Goal: Task Accomplishment & Management: Complete application form

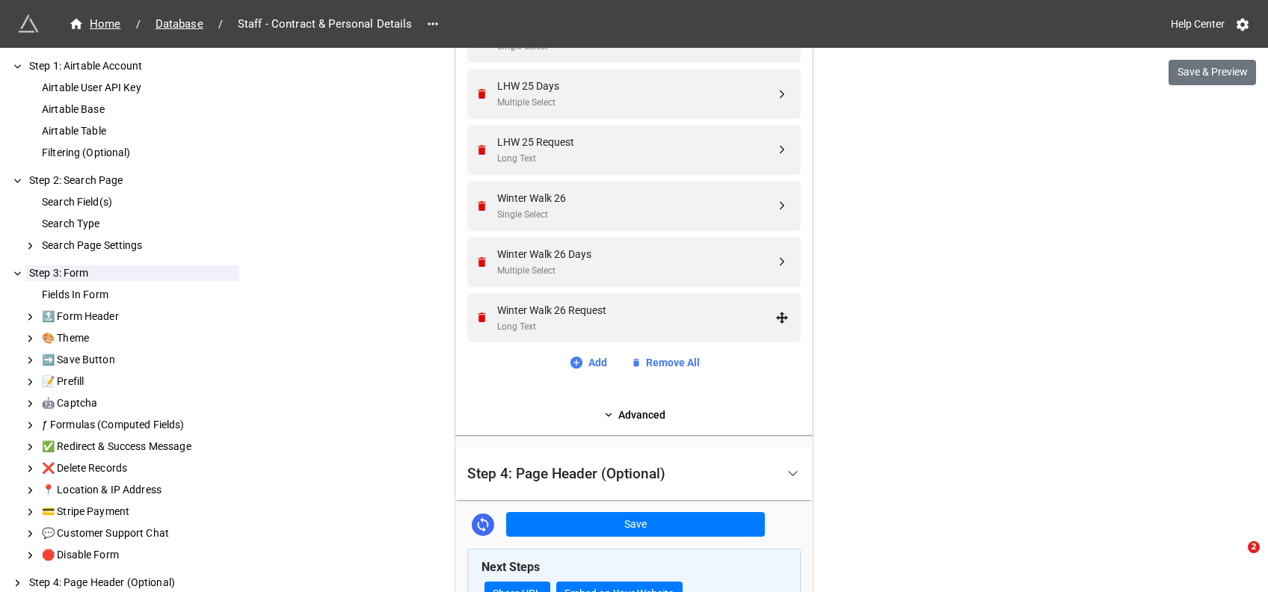
scroll to position [2255, 0]
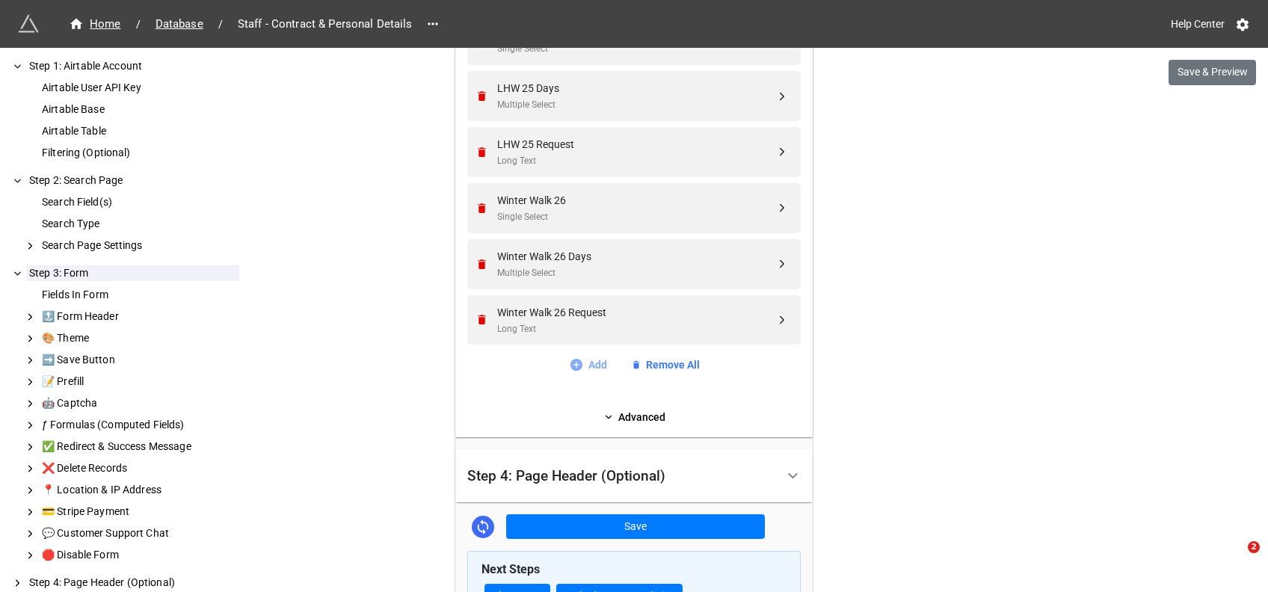
click at [570, 360] on icon at bounding box center [576, 365] width 12 height 12
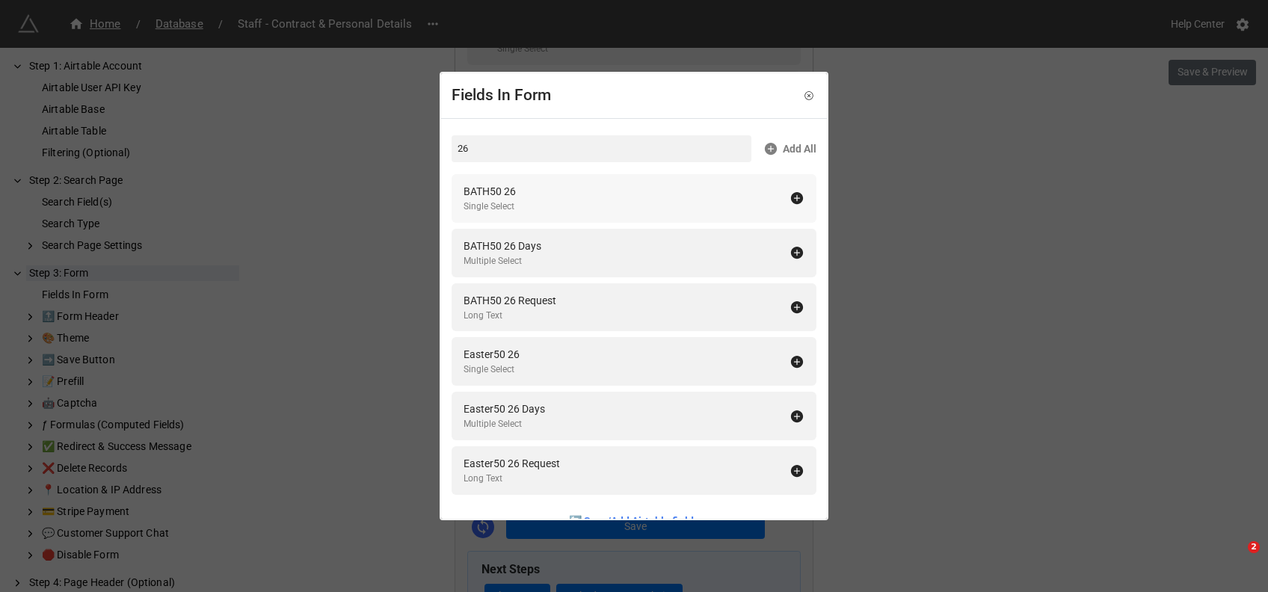
type input "26"
click at [791, 194] on icon at bounding box center [797, 198] width 12 height 12
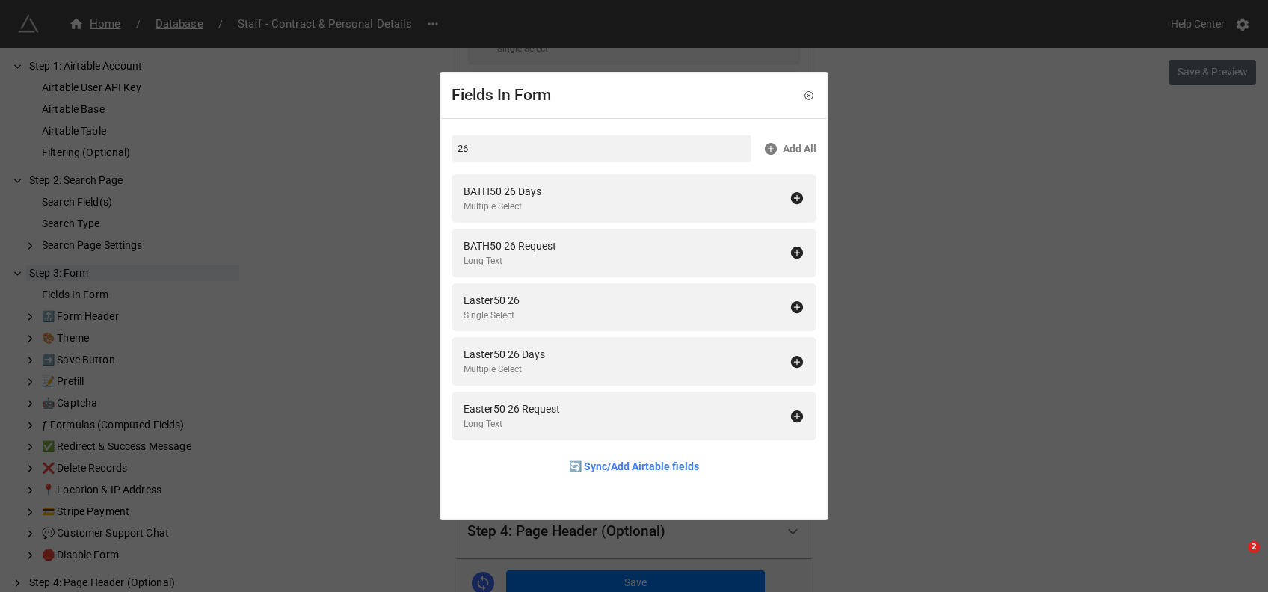
click at [791, 194] on icon at bounding box center [797, 198] width 12 height 12
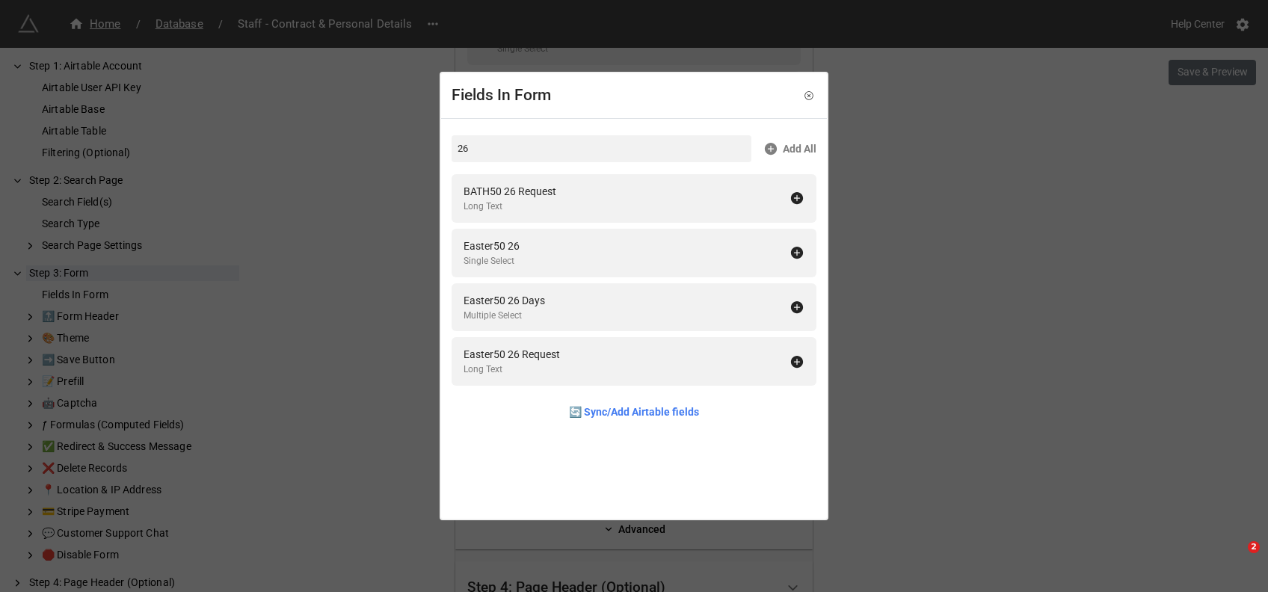
click at [791, 194] on icon at bounding box center [797, 198] width 12 height 12
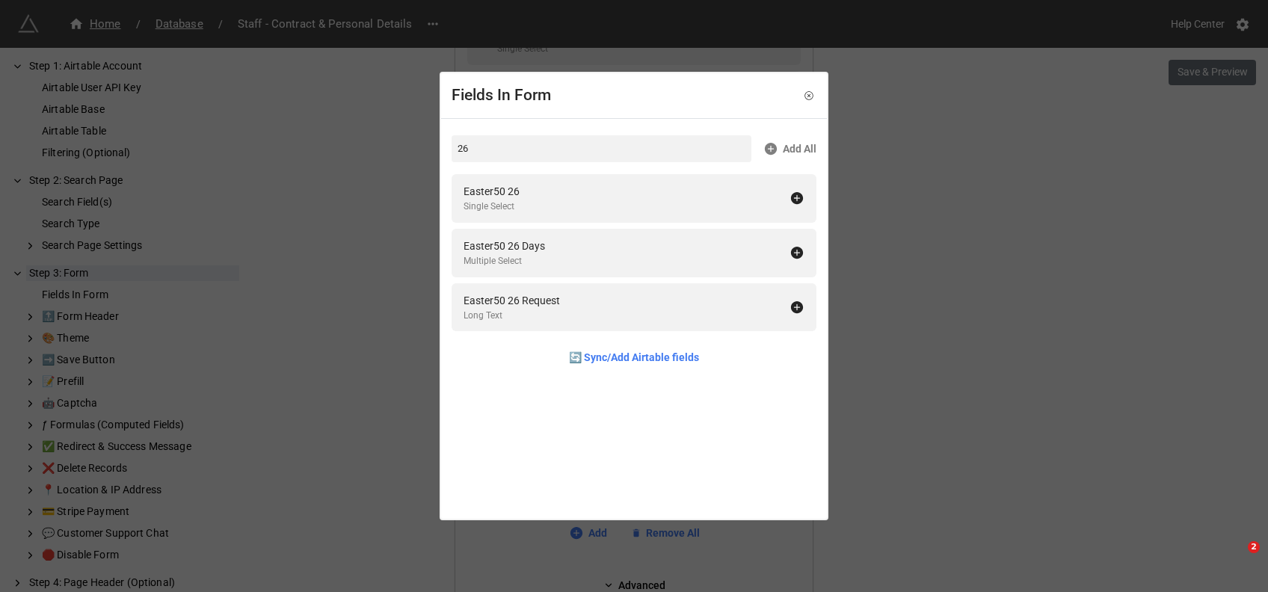
click at [791, 194] on icon at bounding box center [797, 198] width 12 height 12
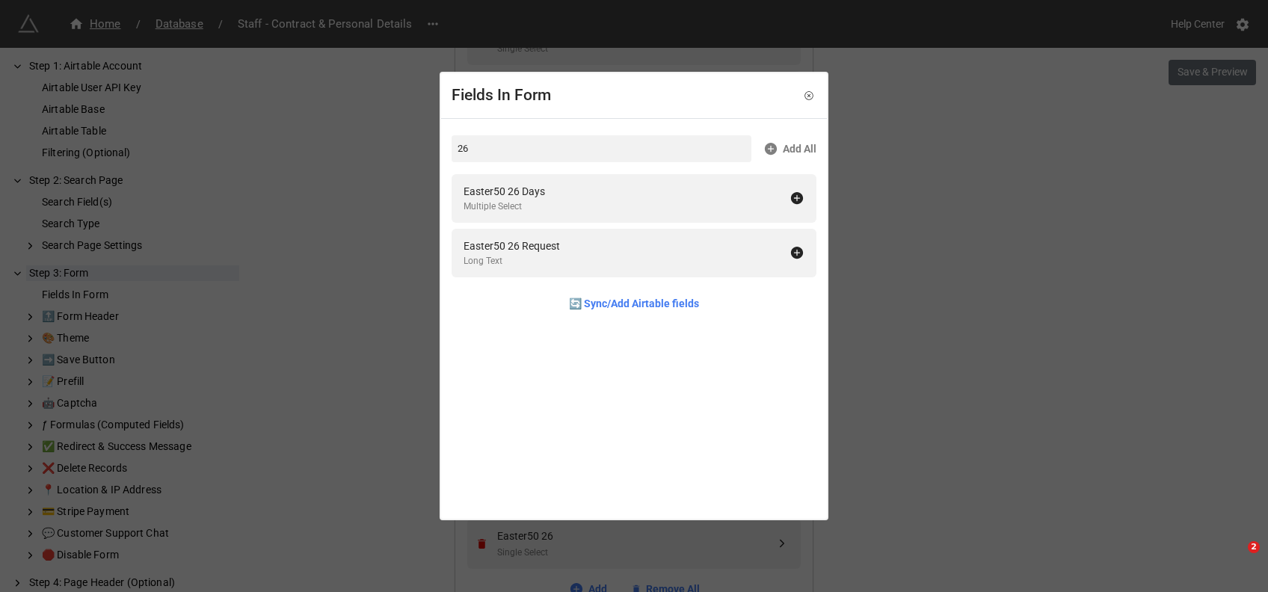
click at [791, 194] on icon at bounding box center [797, 198] width 12 height 12
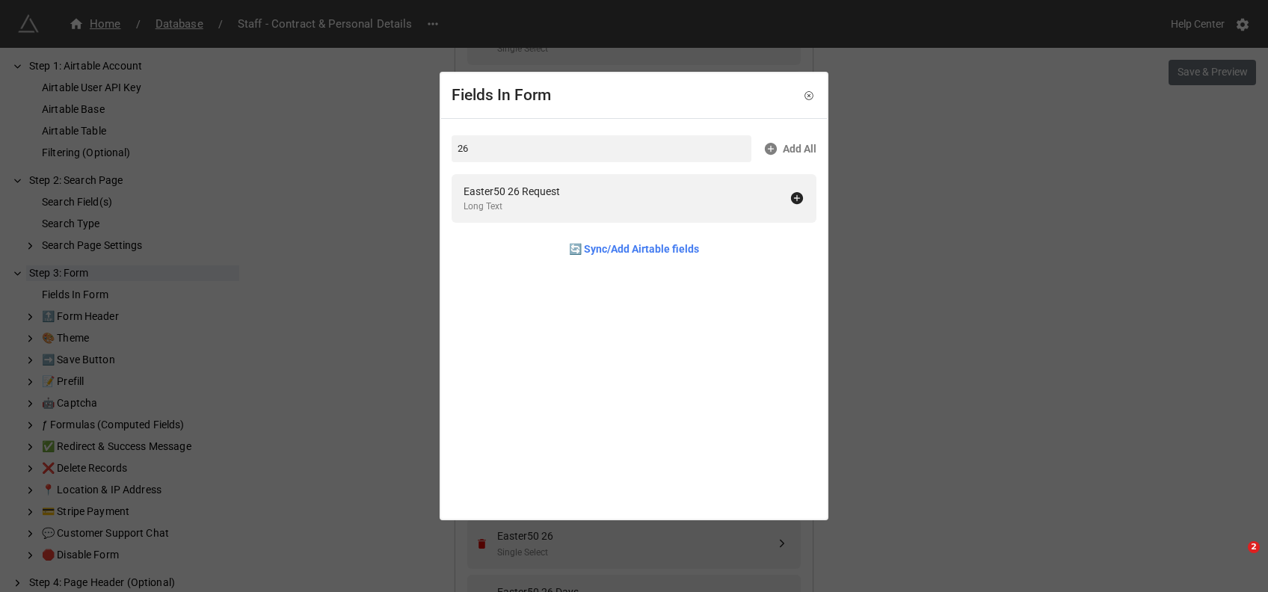
click at [791, 194] on icon at bounding box center [797, 198] width 12 height 12
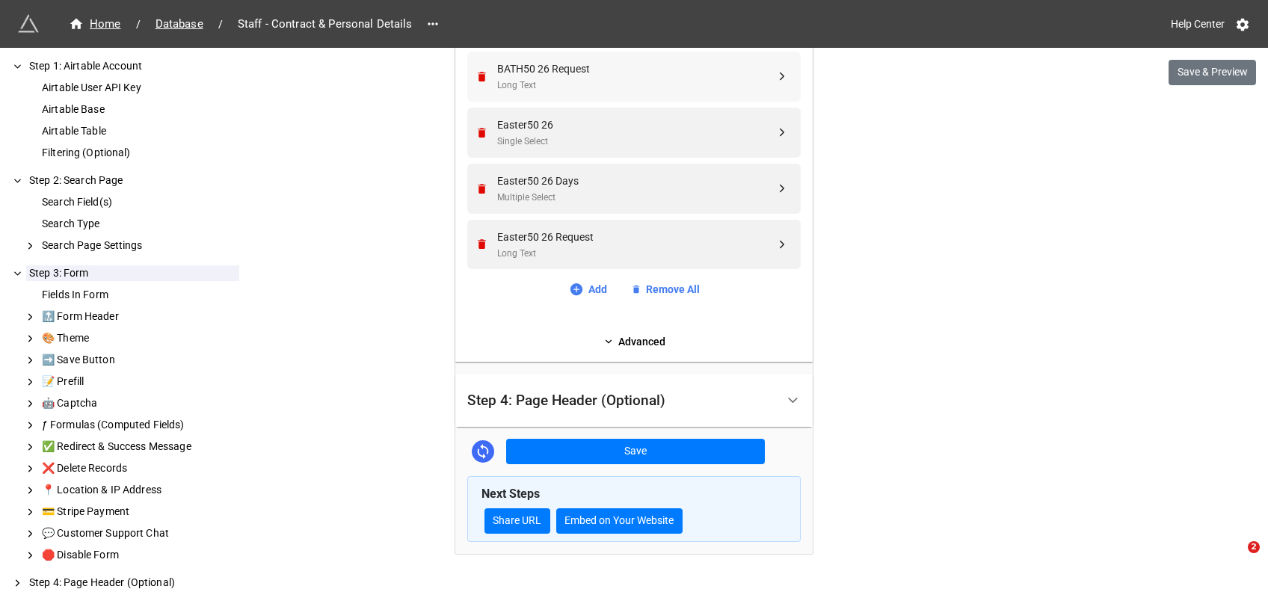
scroll to position [2531, 0]
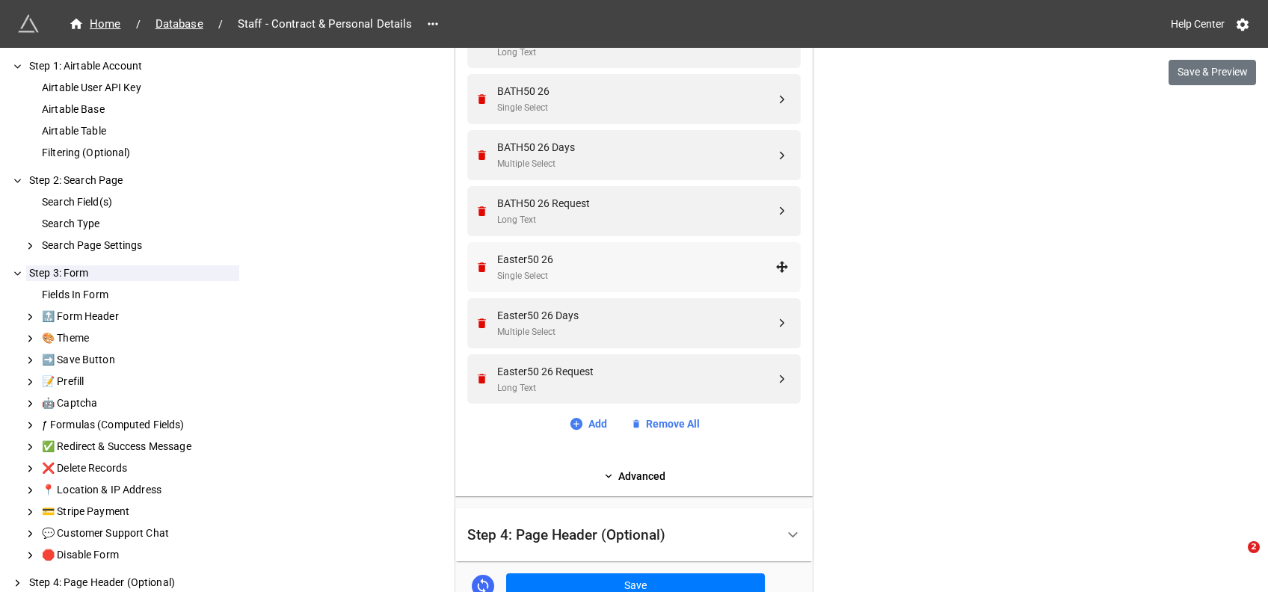
click at [543, 276] on div "Single Select" at bounding box center [636, 276] width 278 height 14
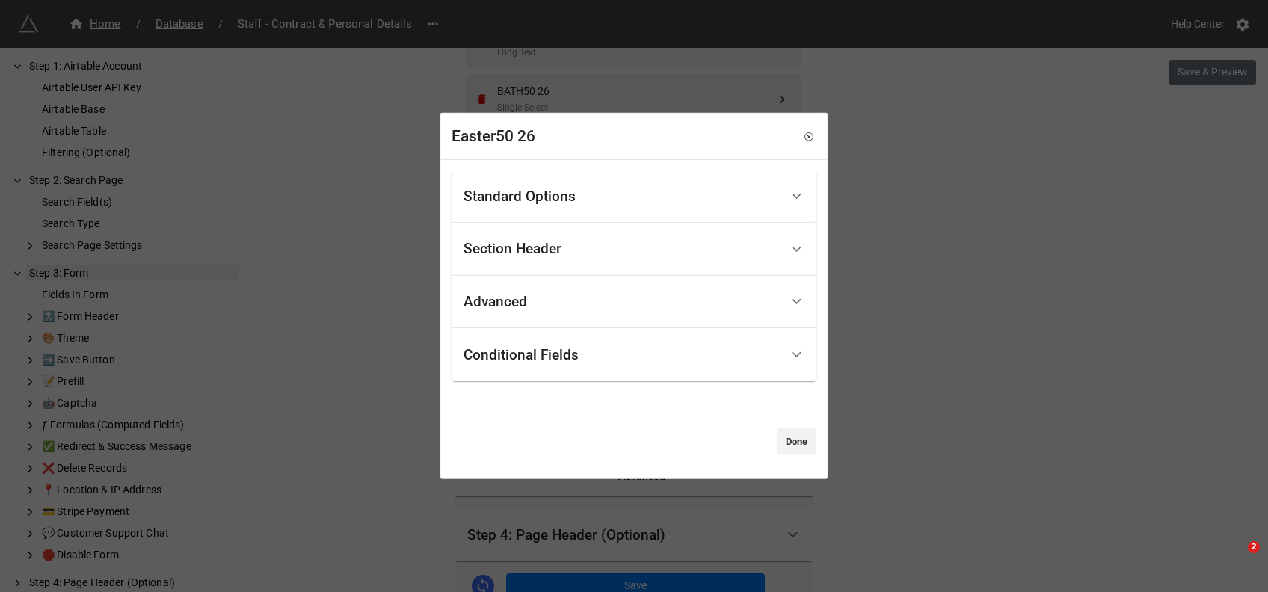
click at [529, 191] on div "Standard Options" at bounding box center [519, 196] width 112 height 15
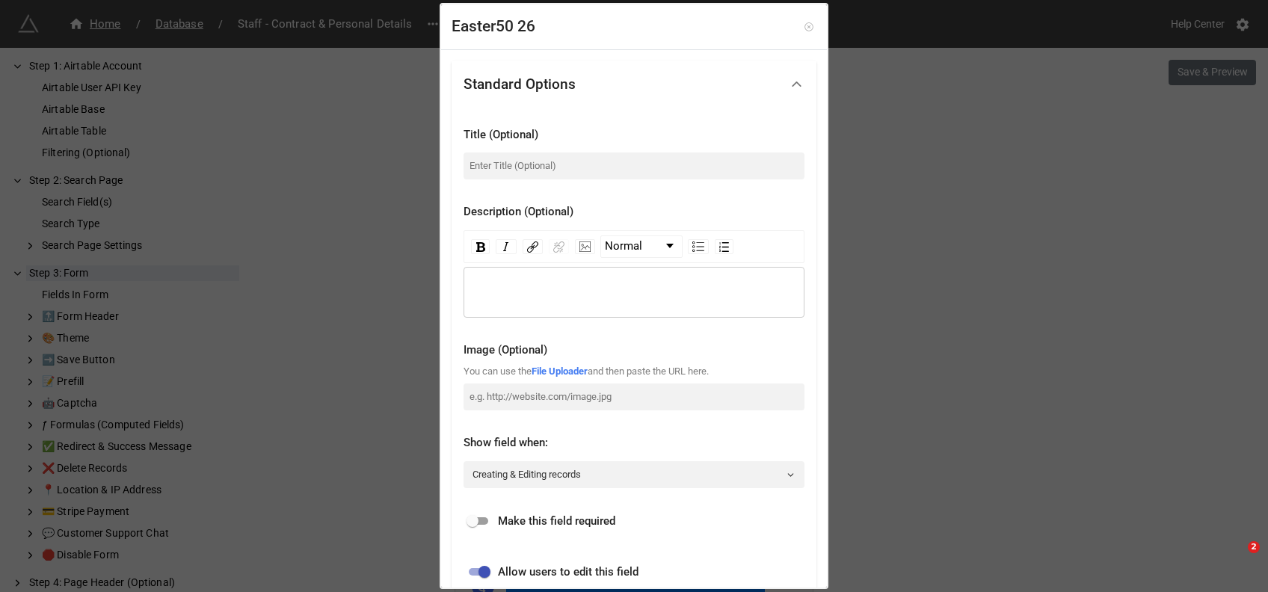
click at [805, 28] on icon at bounding box center [808, 26] width 8 height 8
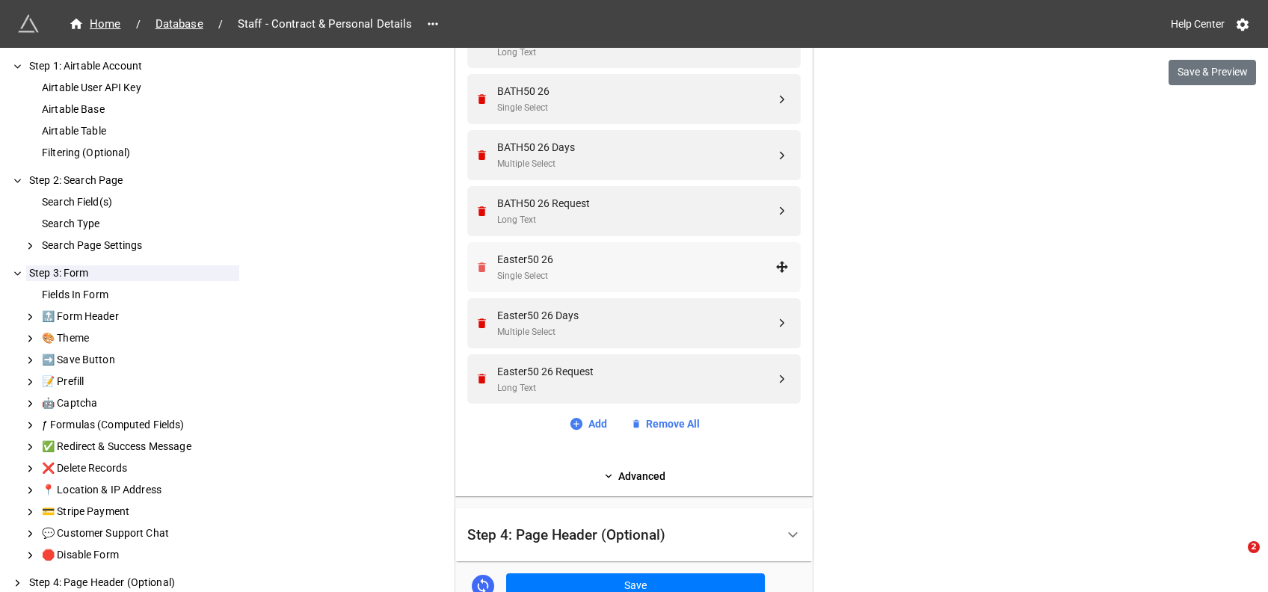
click at [479, 266] on icon "Remove" at bounding box center [482, 267] width 8 height 10
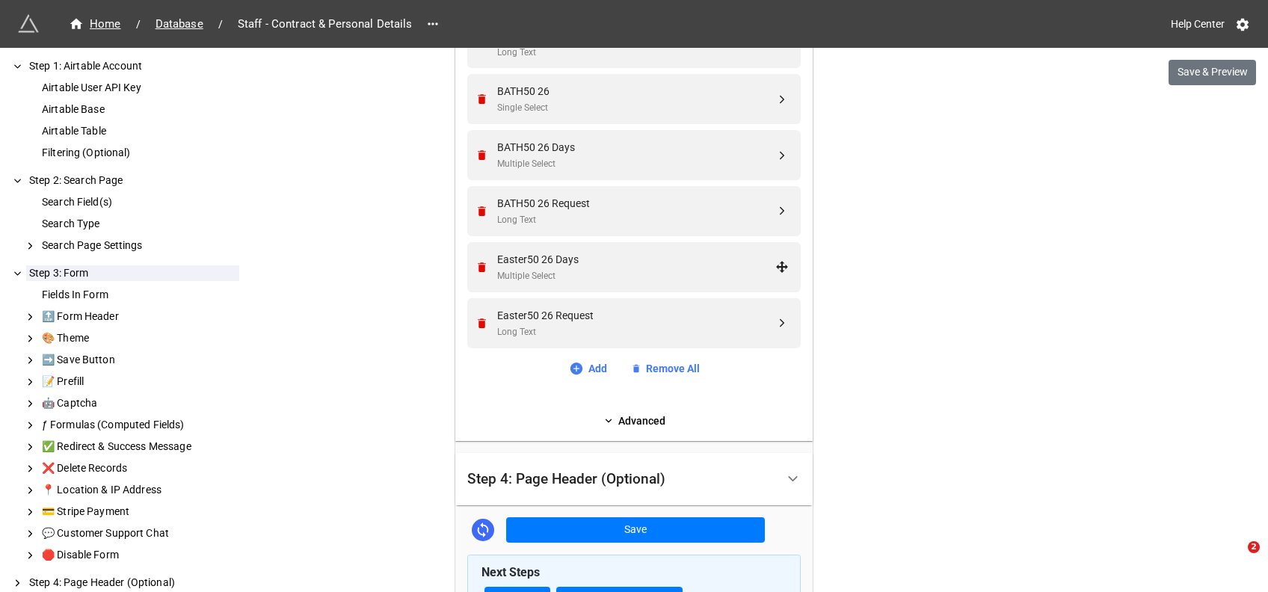
click at [479, 266] on icon "Remove" at bounding box center [482, 267] width 8 height 10
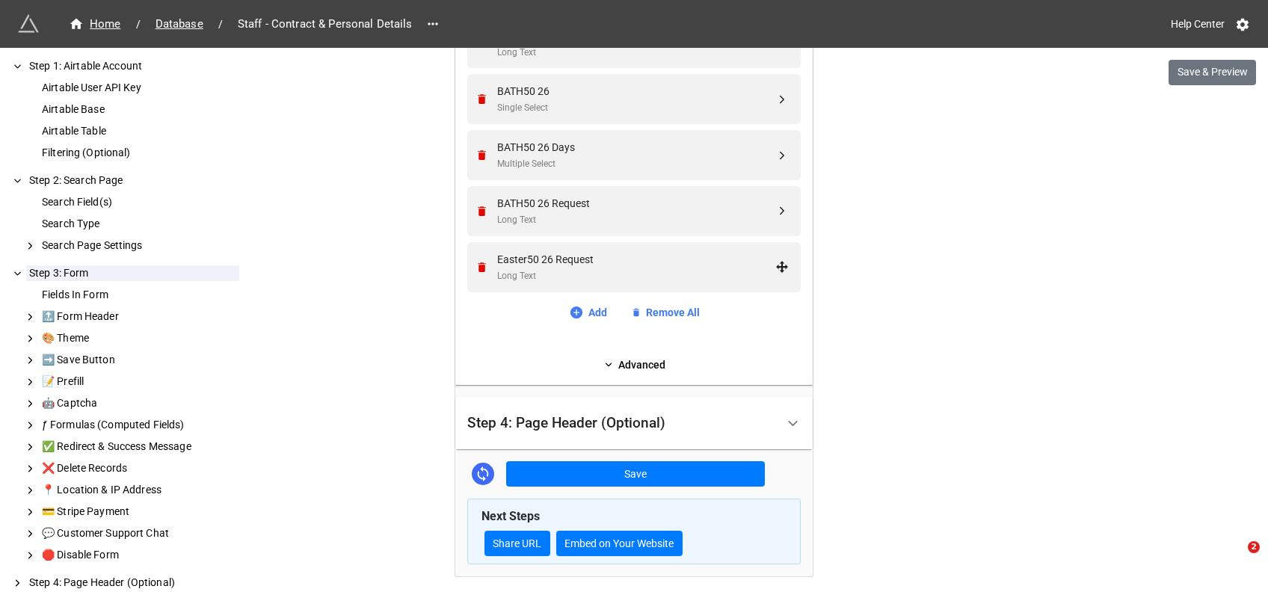
click at [479, 266] on icon "Remove" at bounding box center [482, 267] width 8 height 10
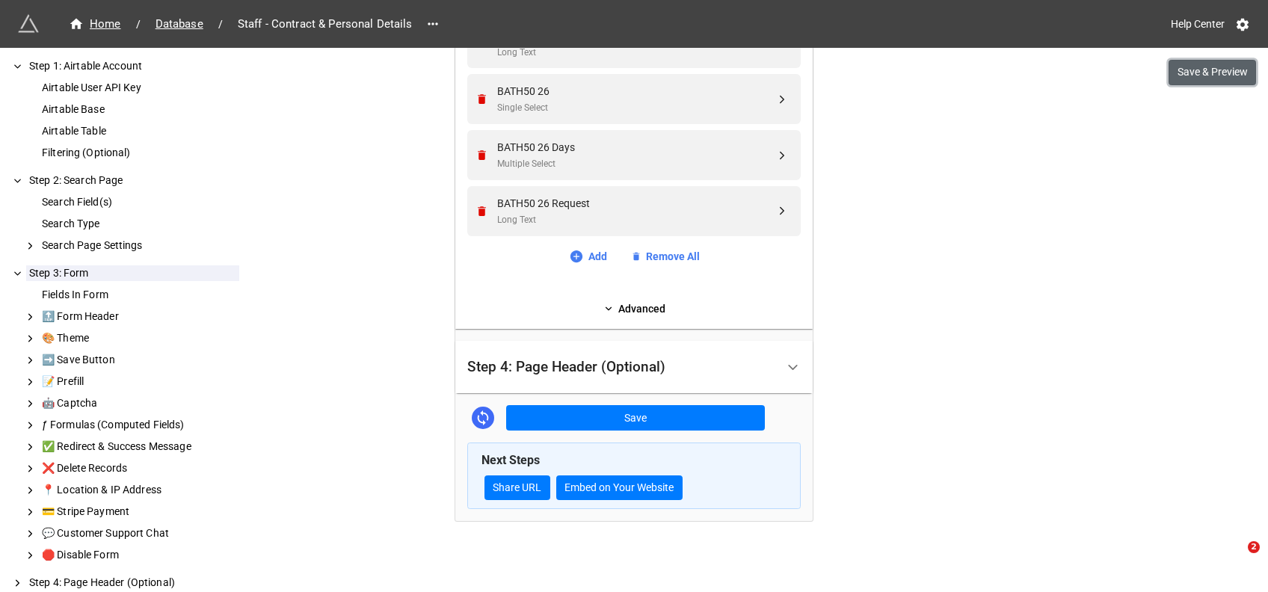
click at [1219, 74] on button "Save & Preview" at bounding box center [1211, 72] width 87 height 25
click at [592, 252] on link "Add" at bounding box center [588, 256] width 38 height 16
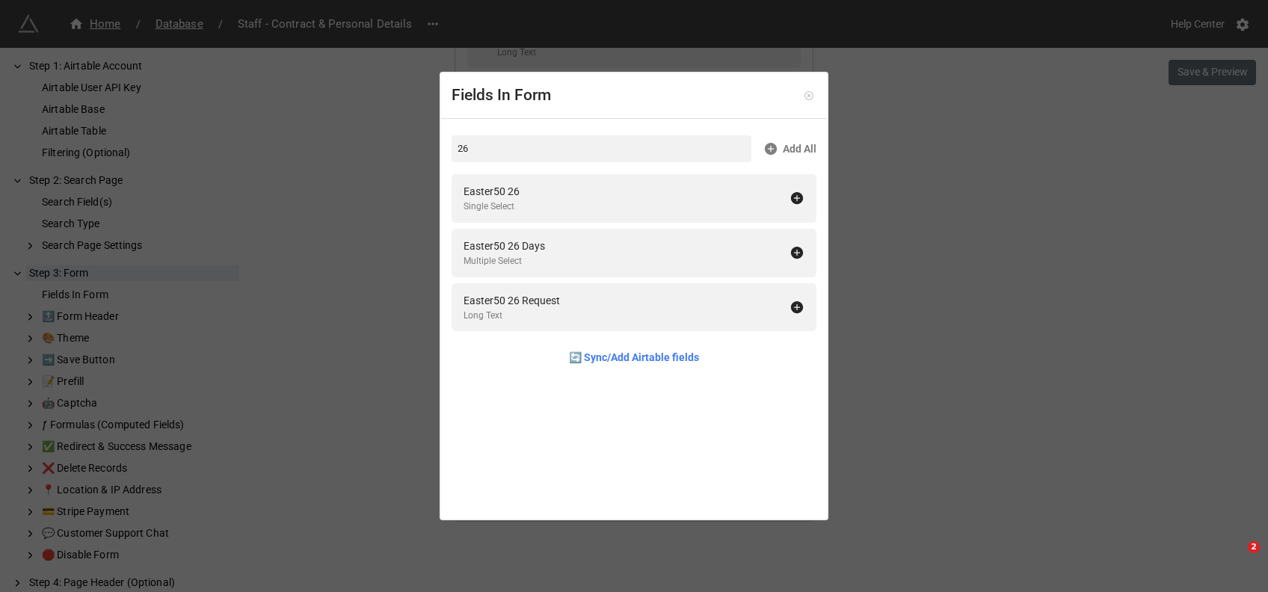
type input "26"
click at [804, 96] on icon at bounding box center [809, 95] width 10 height 10
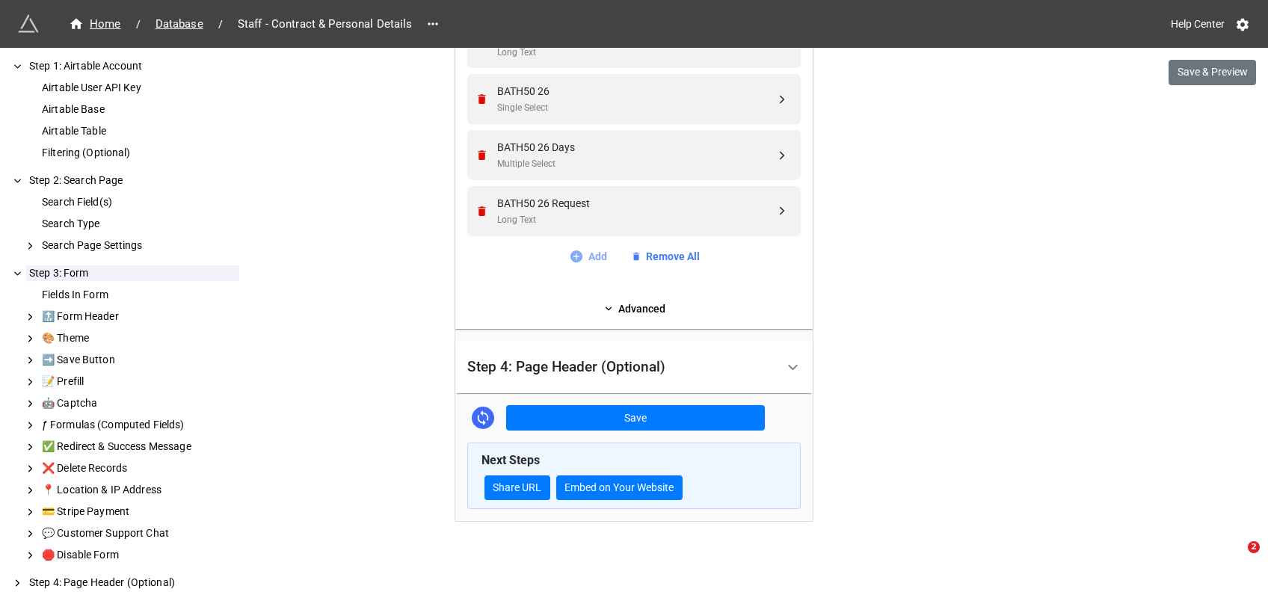
click at [583, 256] on link "Add" at bounding box center [588, 256] width 38 height 16
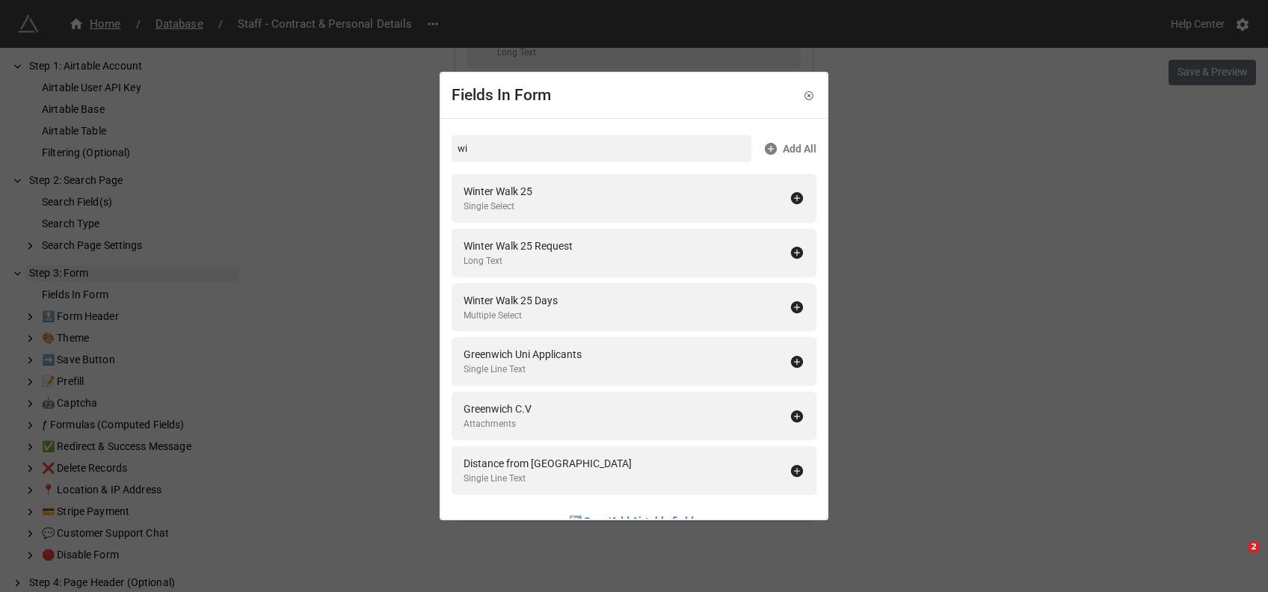
type input "w"
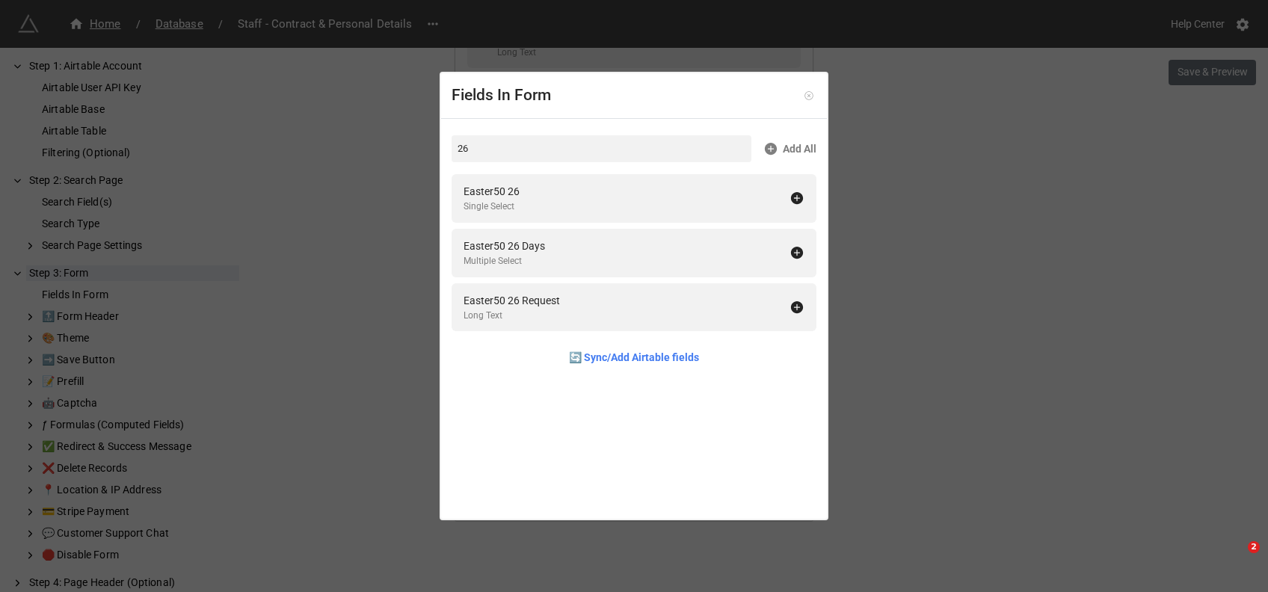
type input "26"
click at [804, 95] on icon at bounding box center [809, 95] width 10 height 10
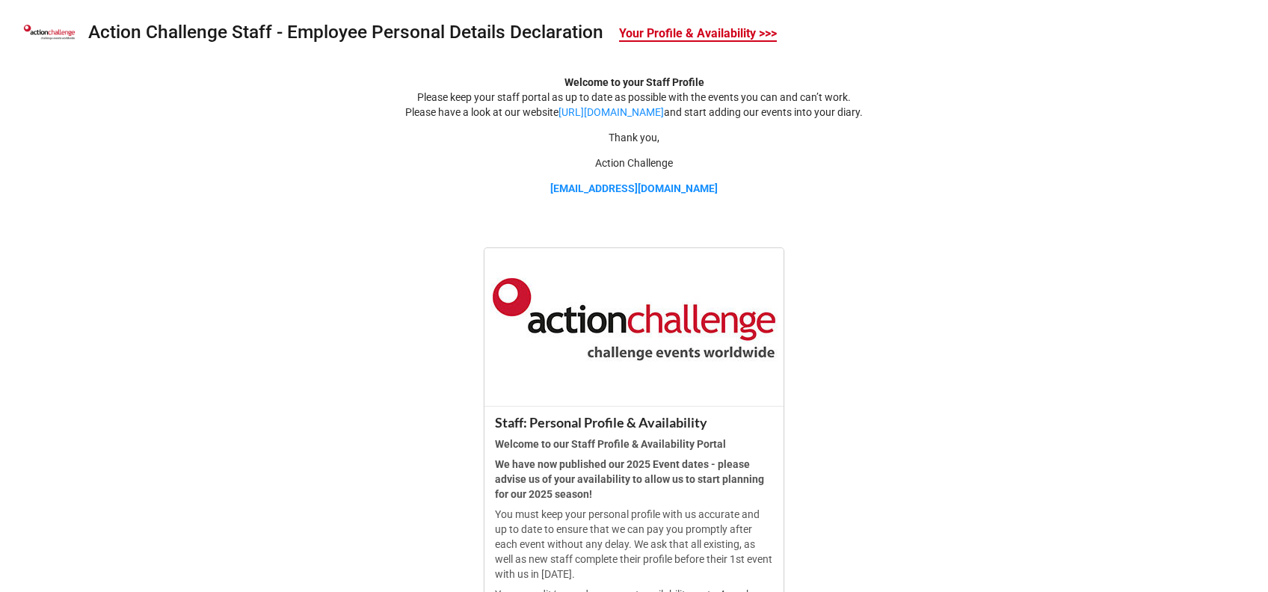
scroll to position [455, 0]
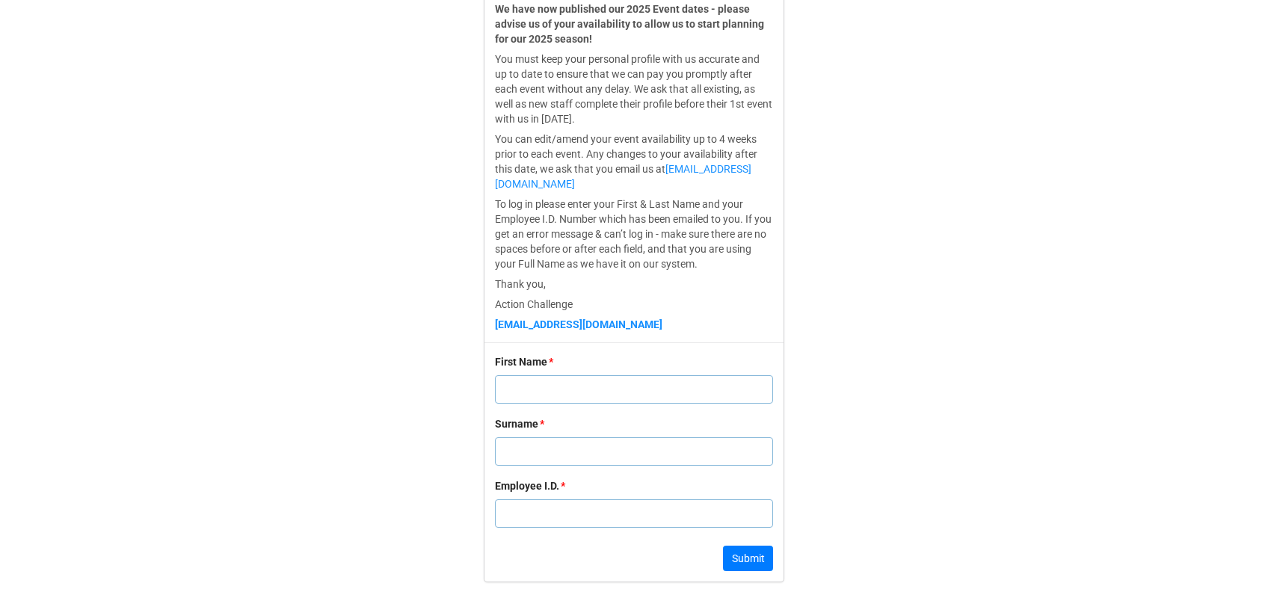
click at [575, 391] on input "text" at bounding box center [634, 389] width 278 height 28
type input "[PERSON_NAME]"
type input "Hawser"
type input "1"
click button "Submit" at bounding box center [748, 558] width 50 height 25
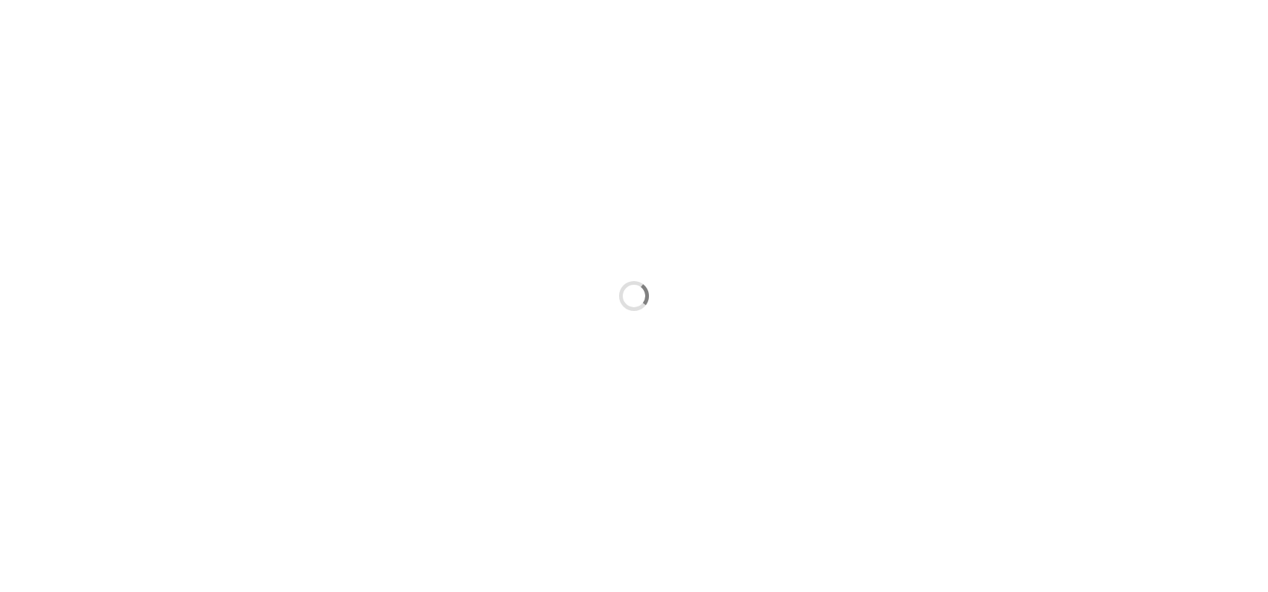
scroll to position [0, 0]
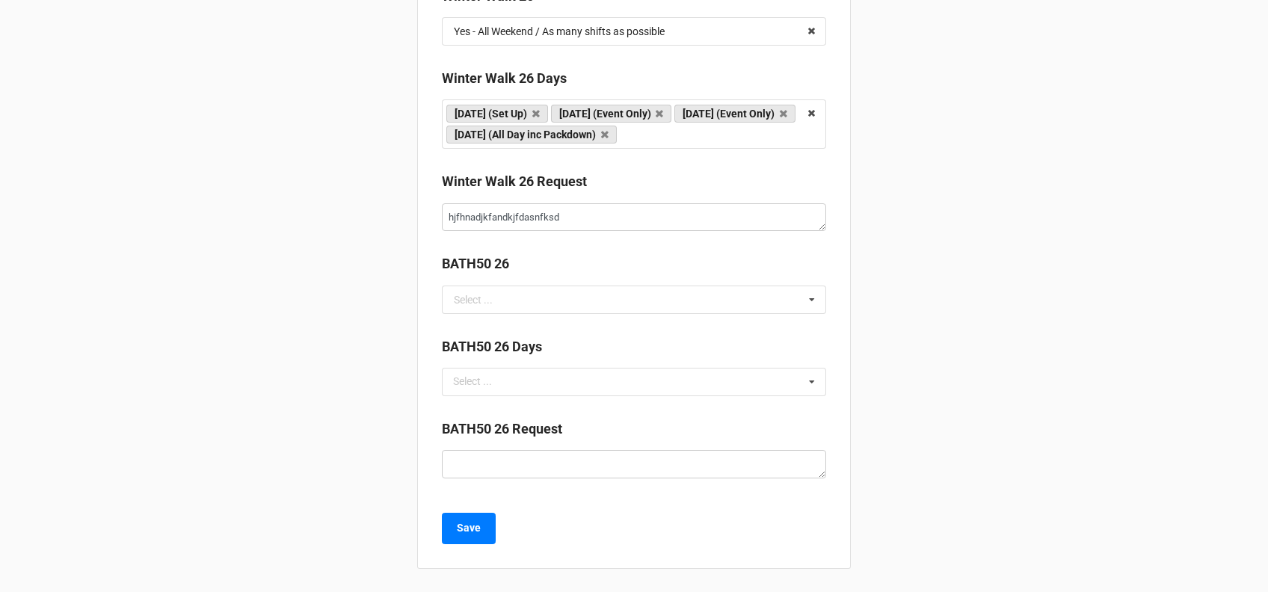
scroll to position [3654, 0]
click at [573, 300] on input "text" at bounding box center [634, 299] width 383 height 27
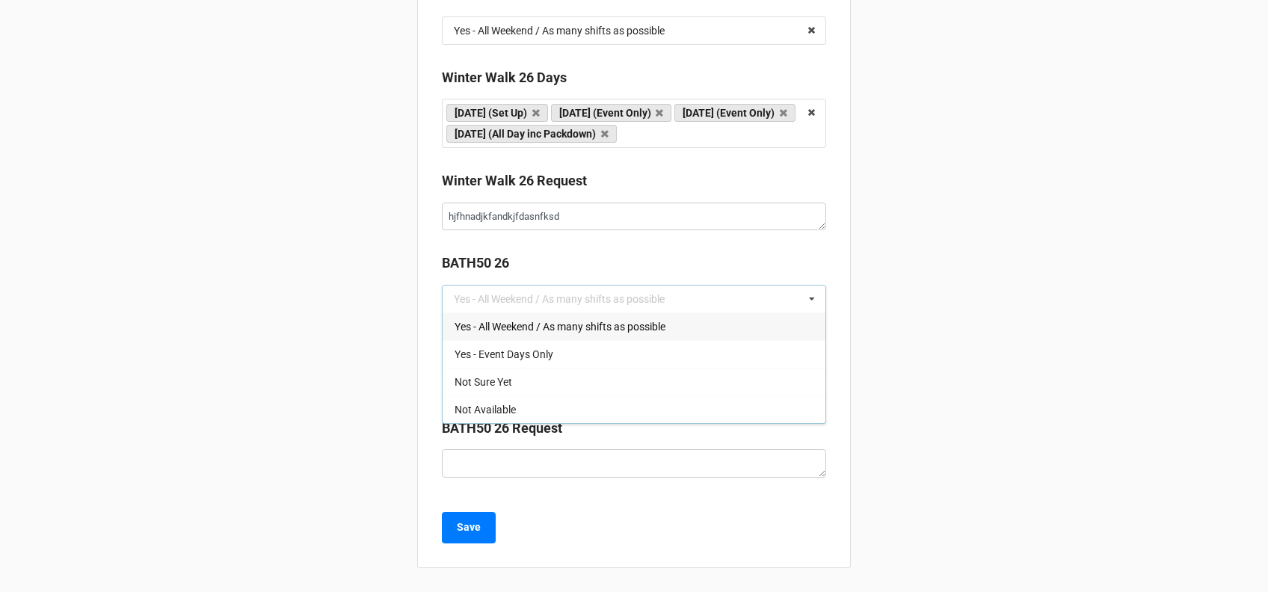
click at [502, 327] on span "Yes - All Weekend / As many shifts as possible" at bounding box center [560, 327] width 211 height 12
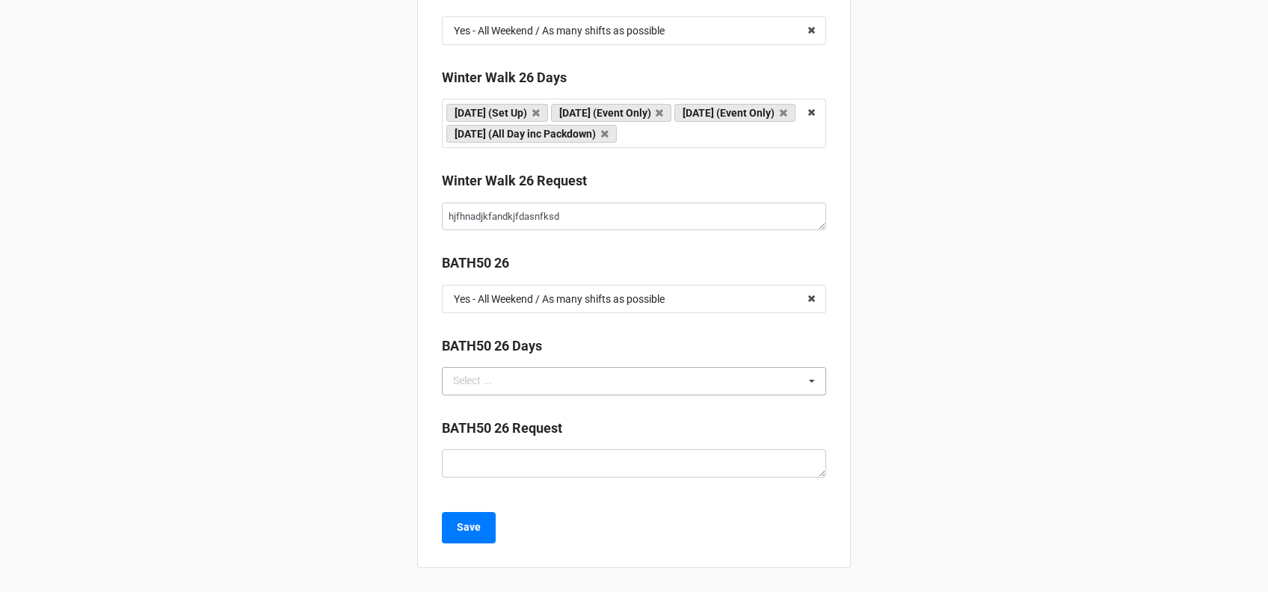
click at [476, 377] on div "Select ..." at bounding box center [481, 380] width 64 height 17
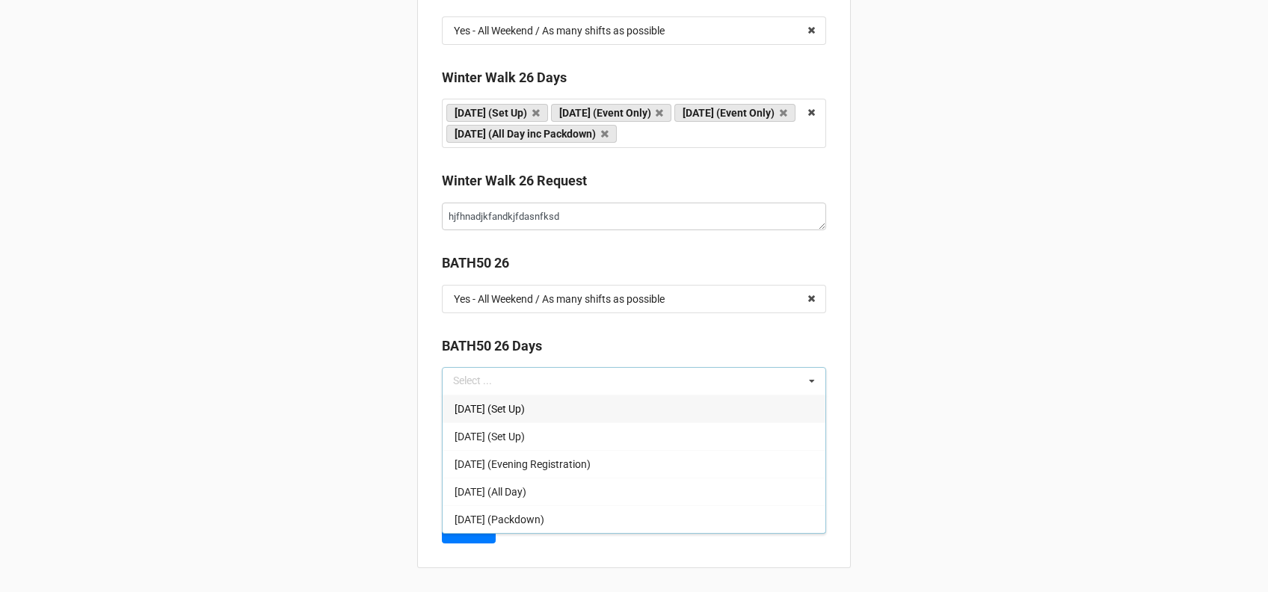
click at [516, 407] on span "Thursday (Set Up)" at bounding box center [490, 409] width 70 height 12
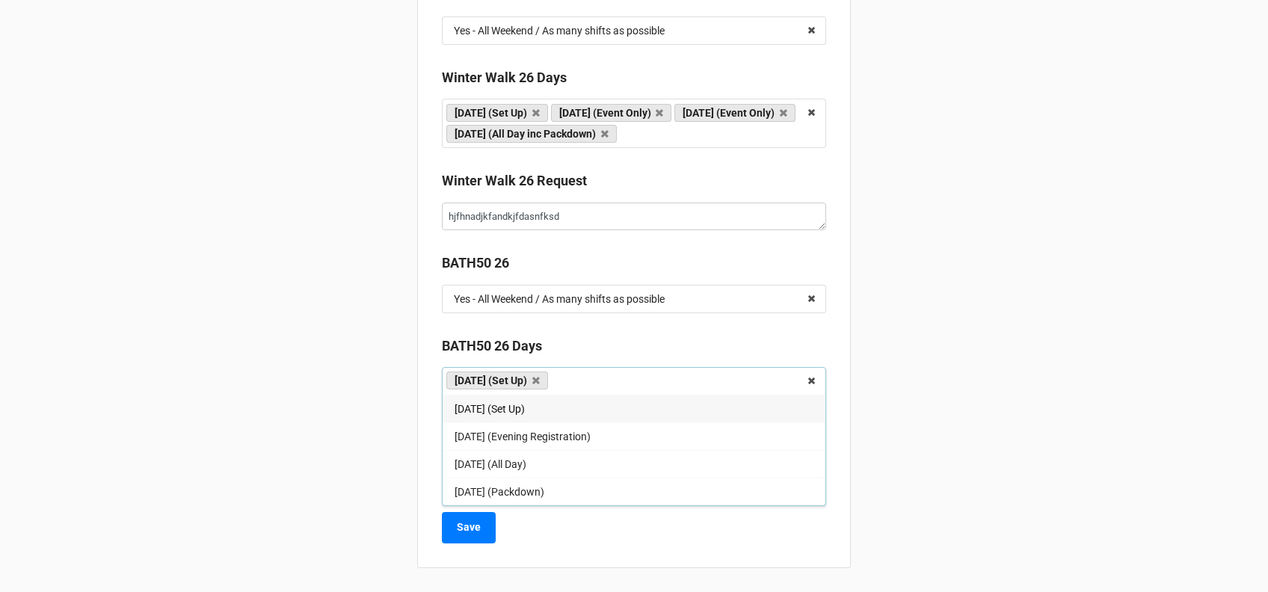
click at [540, 402] on div "Friday (Set Up)" at bounding box center [634, 409] width 383 height 28
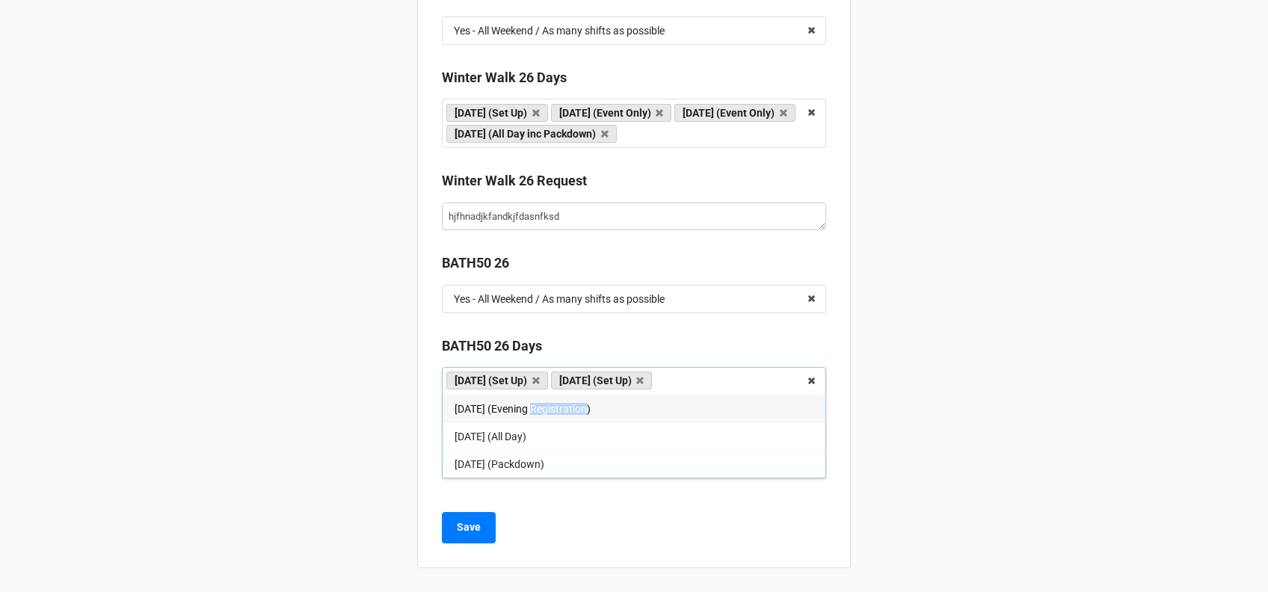
click at [540, 403] on span "Friday (Evening Registration)" at bounding box center [523, 409] width 136 height 12
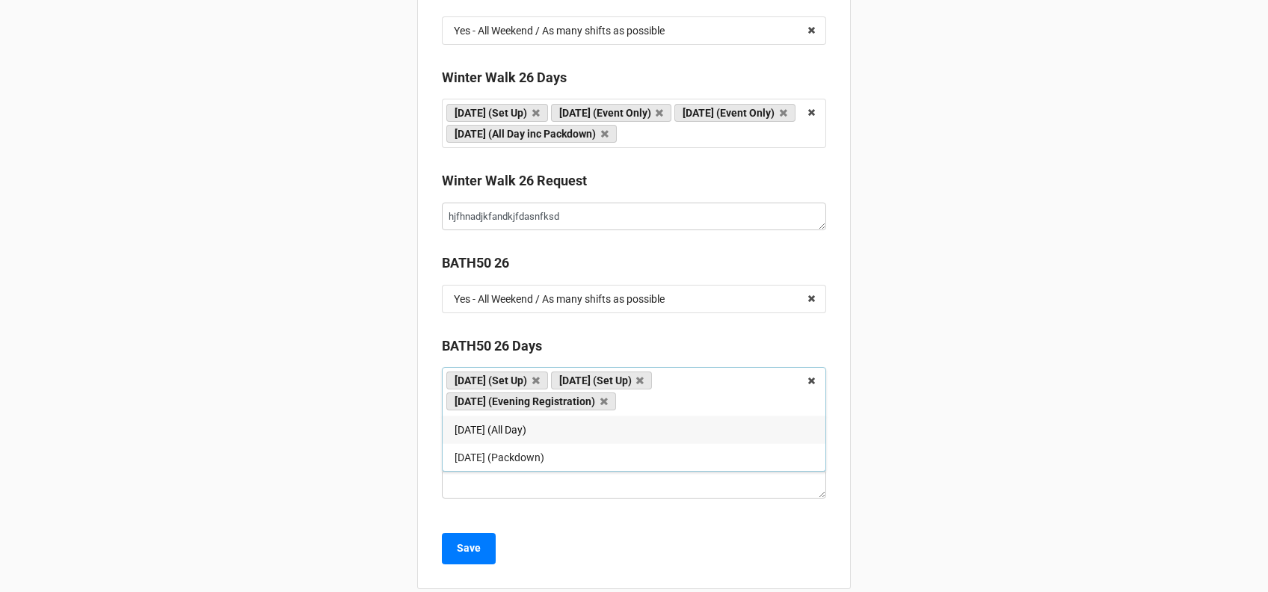
click at [540, 402] on link "Friday (Evening Registration)" at bounding box center [531, 401] width 170 height 18
click at [532, 431] on div "Saturday (All Day)" at bounding box center [634, 430] width 383 height 28
click at [531, 436] on span "Sunday (Packdown)" at bounding box center [500, 430] width 90 height 12
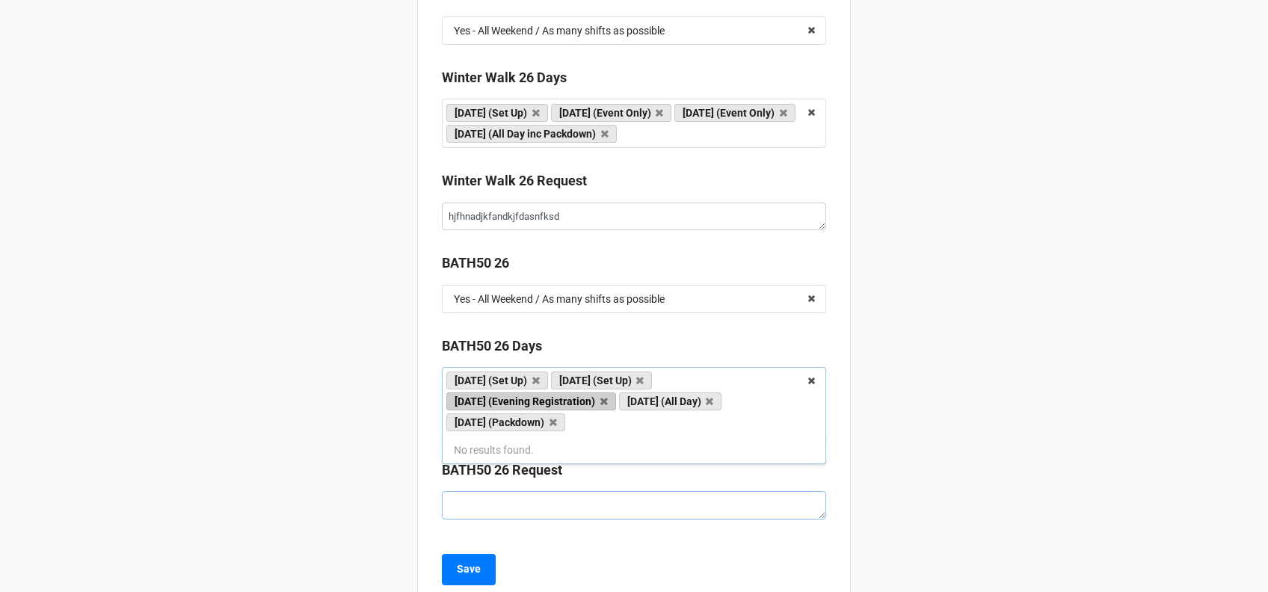
click at [514, 503] on textarea at bounding box center [634, 505] width 384 height 28
type textarea "x"
type textarea "l"
type textarea "x"
type textarea "lo"
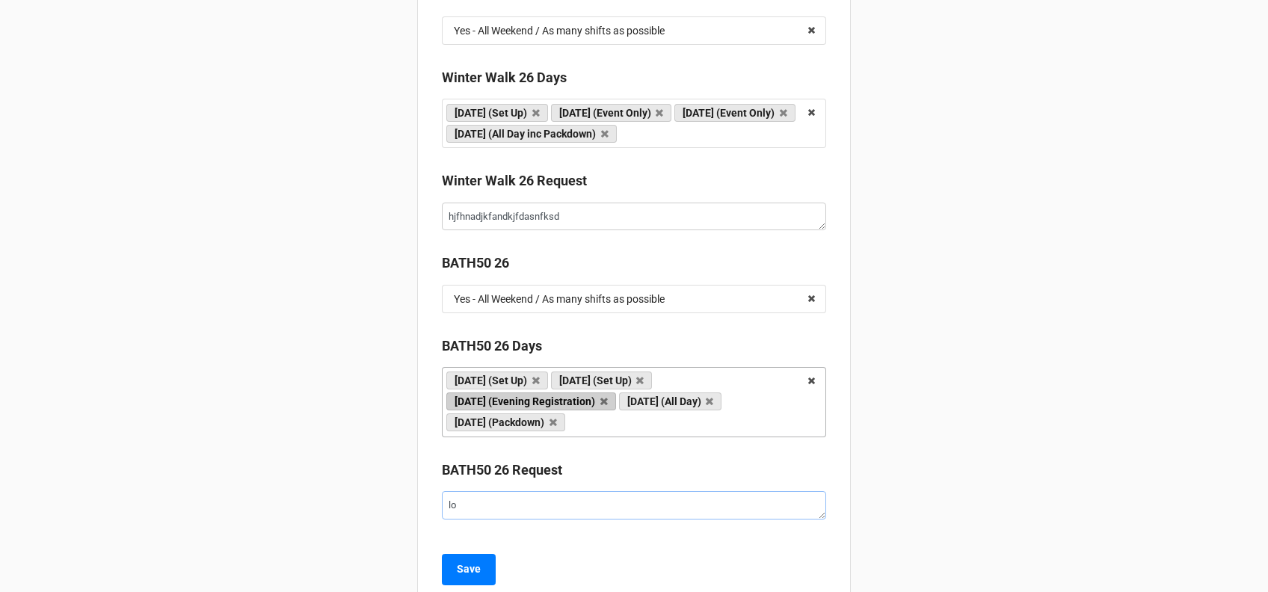
type textarea "x"
type textarea "lot"
type textarea "x"
type textarea "lots"
type textarea "x"
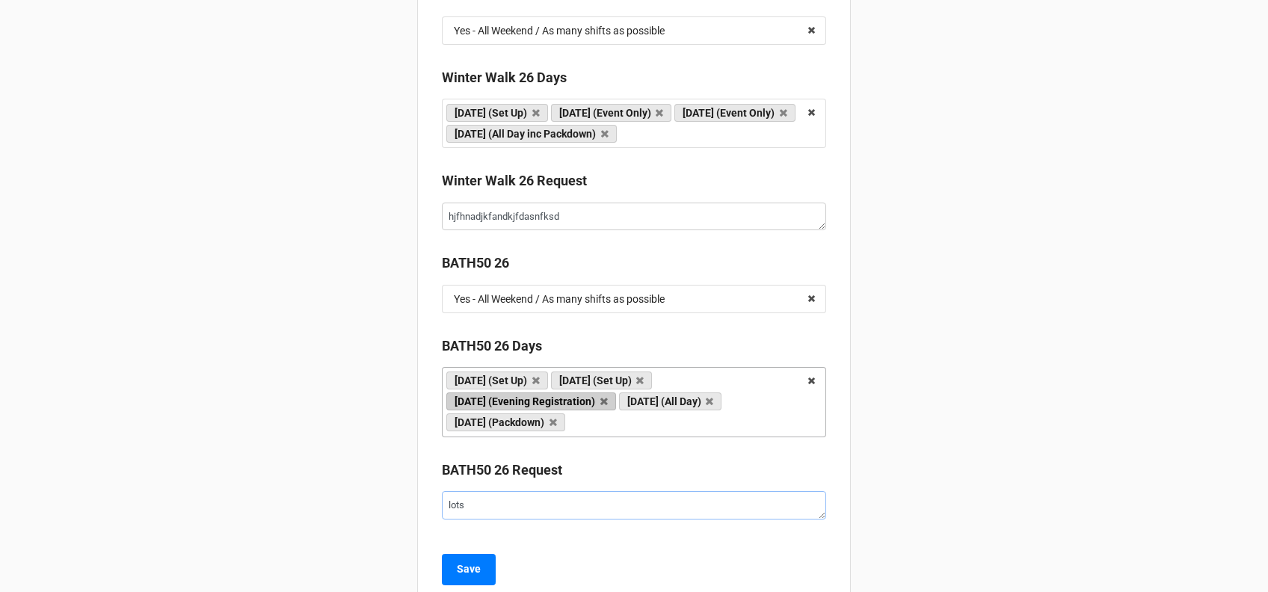
type textarea "lots"
type textarea "x"
type textarea "lots o"
type textarea "x"
type textarea "lots of"
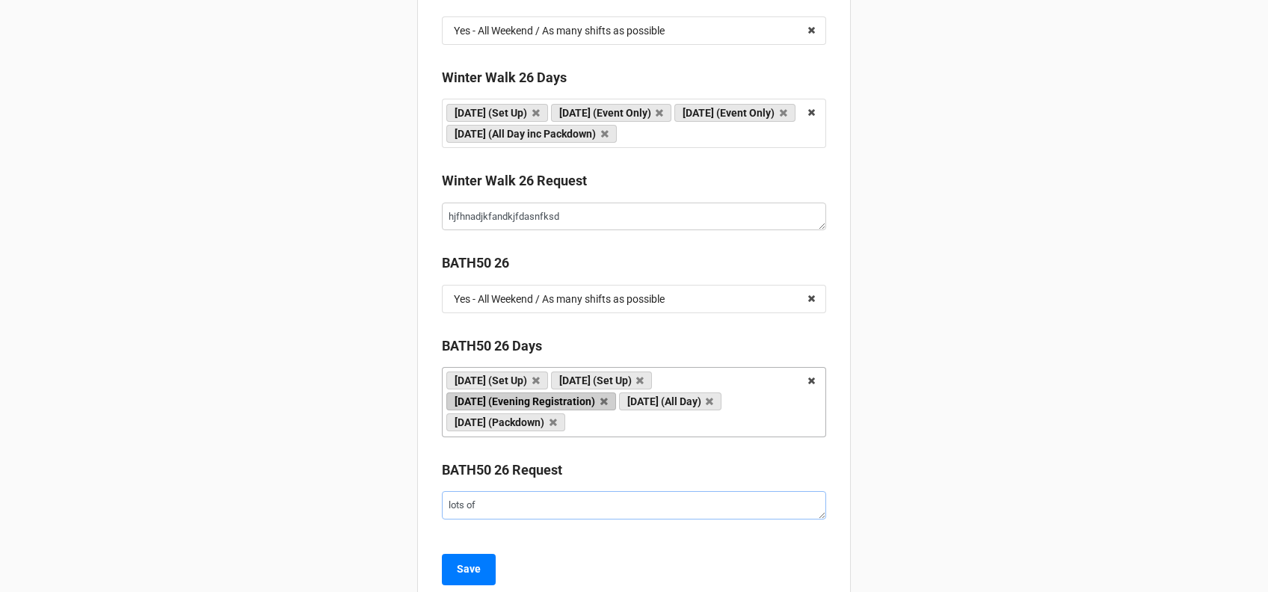
type textarea "x"
type textarea "lots of"
type textarea "x"
type textarea "lots of s"
type textarea "x"
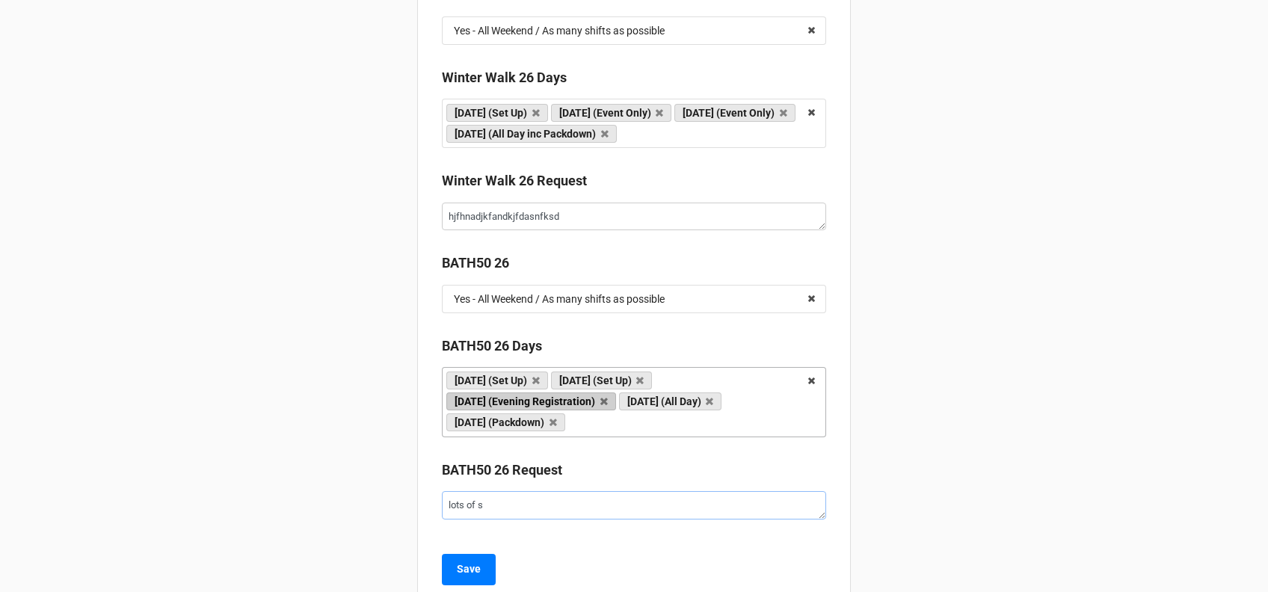
type textarea "lots of sh"
type textarea "x"
type textarea "lots of shi"
type textarea "x"
type textarea "lots of shif"
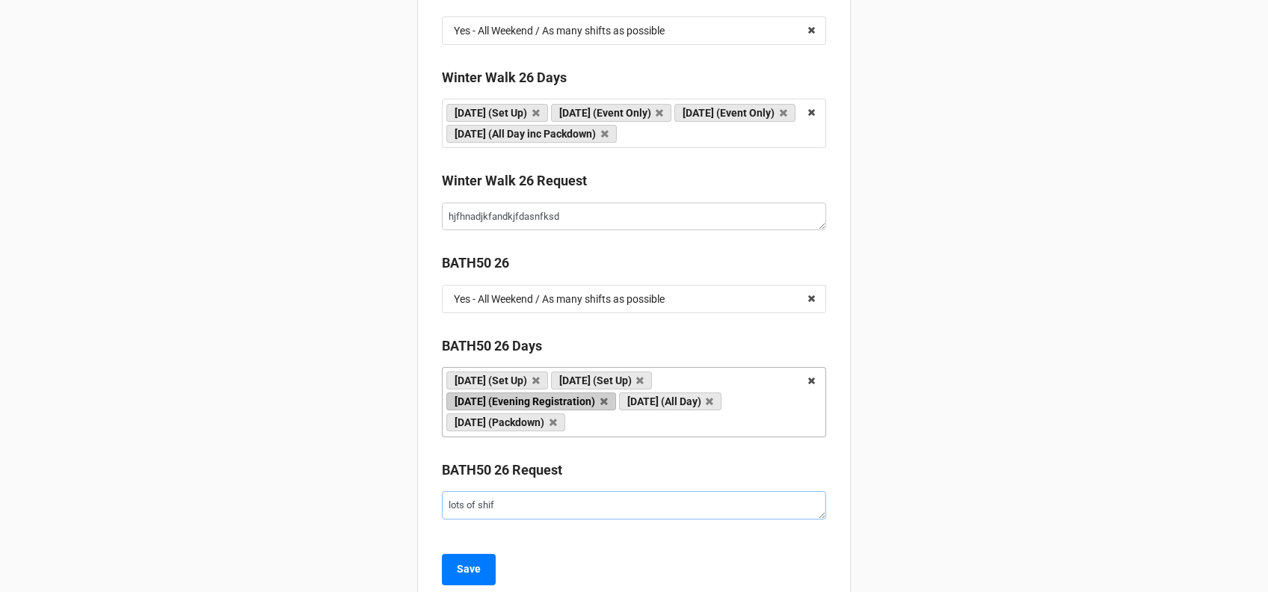
type textarea "x"
type textarea "lots of shift"
type textarea "x"
type textarea "lots of shifts"
click at [457, 576] on b "Save" at bounding box center [469, 569] width 24 height 16
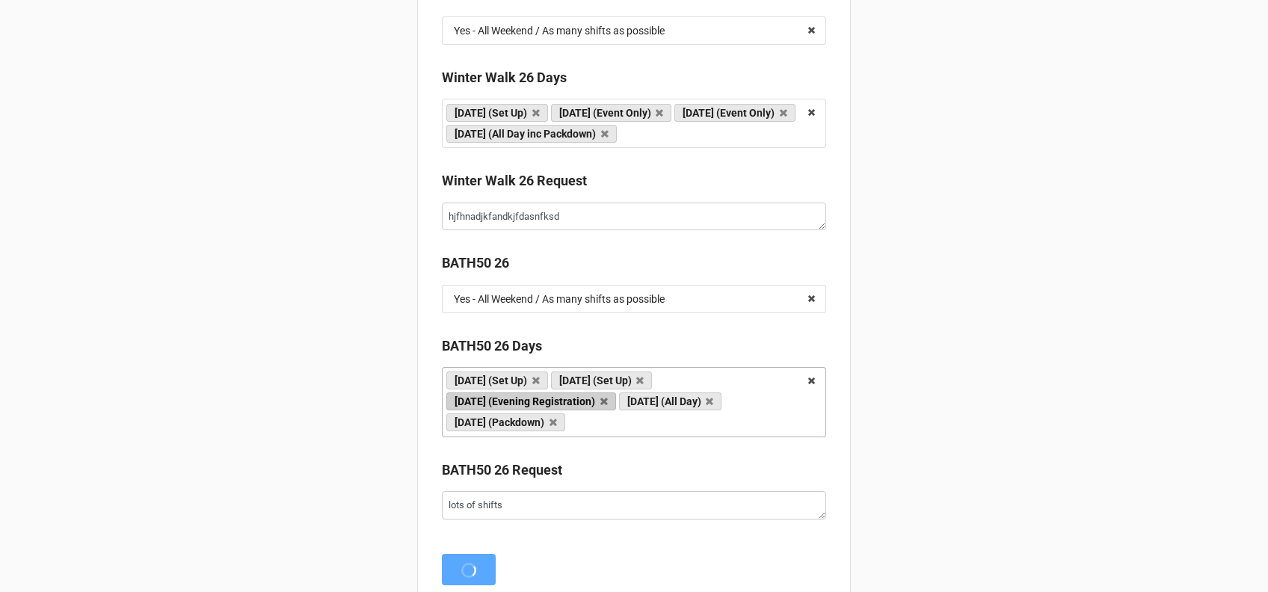
scroll to position [0, 0]
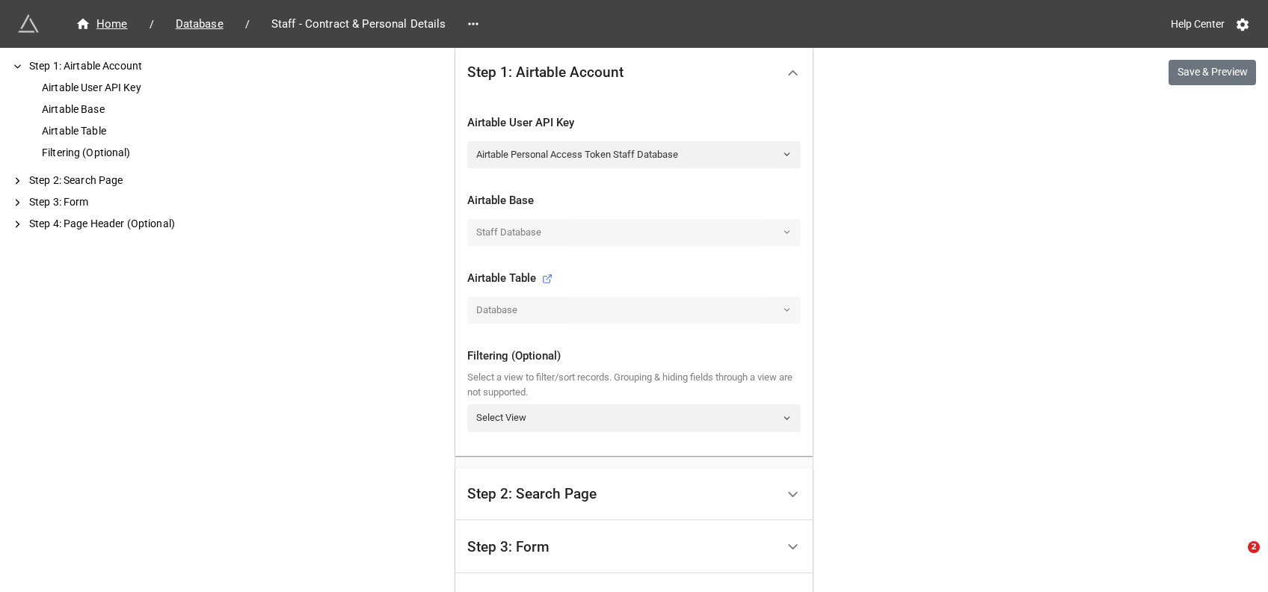
scroll to position [586, 0]
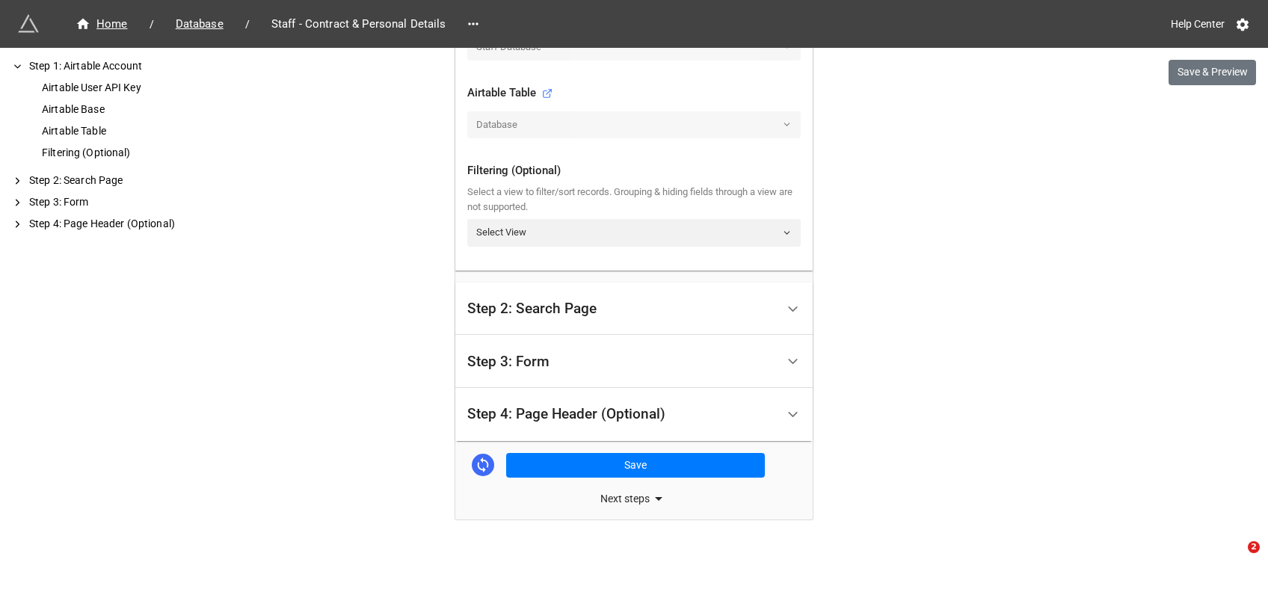
click at [579, 309] on div "Step 2: Search Page" at bounding box center [531, 308] width 129 height 15
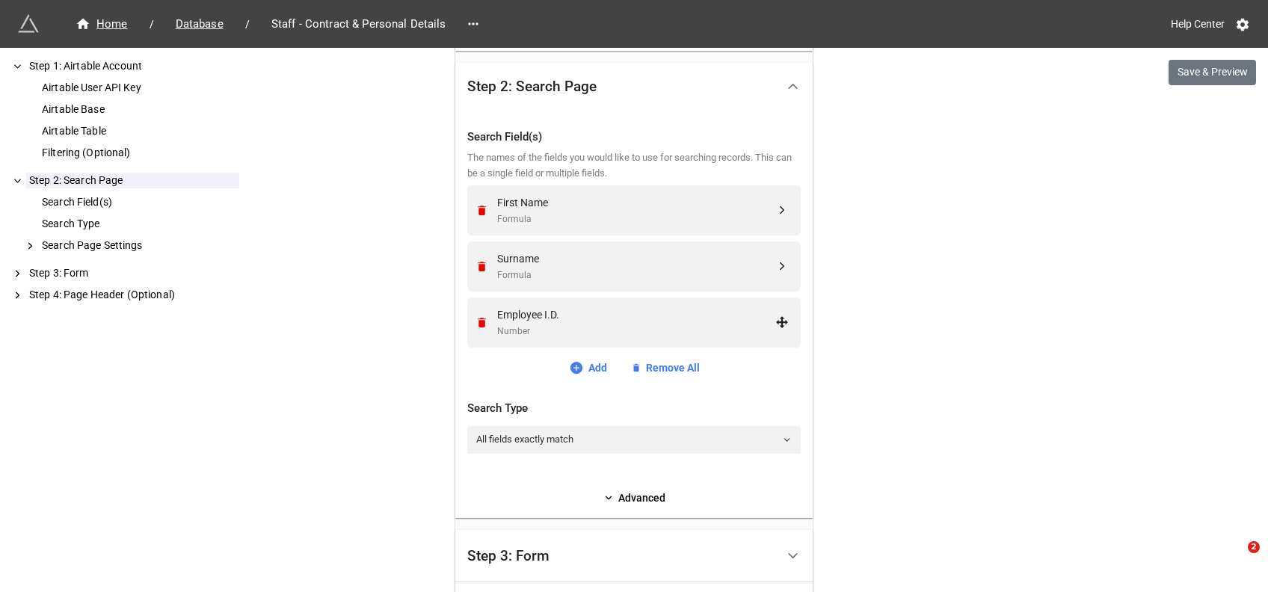
scroll to position [538, 0]
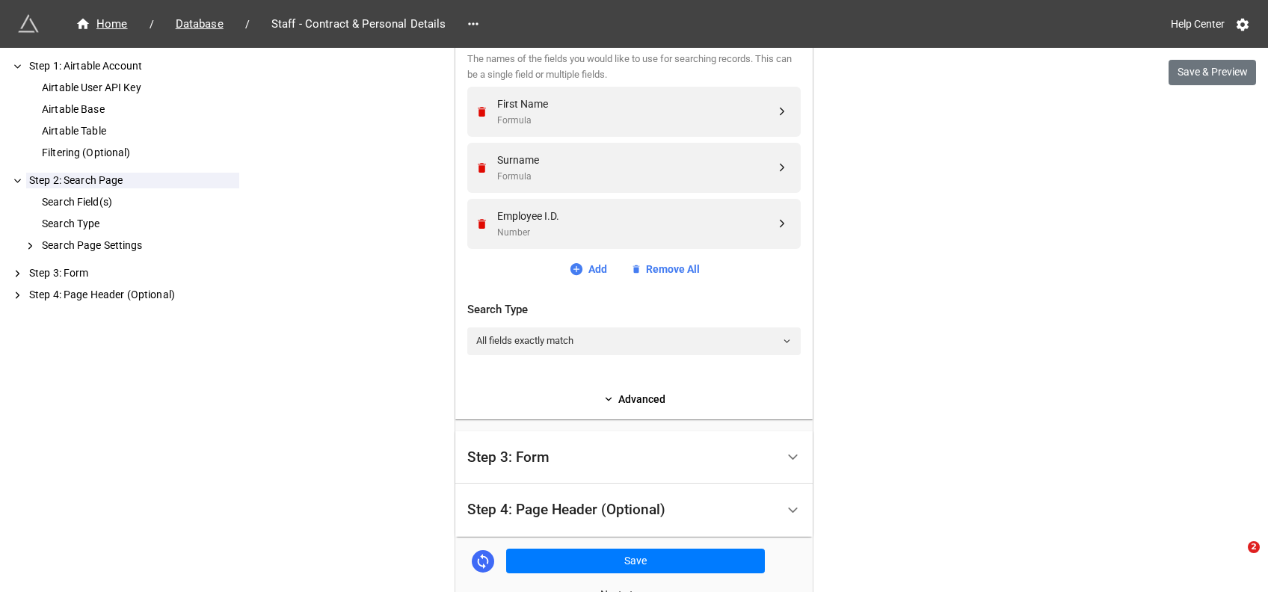
click at [546, 455] on div "Step 3: Form" at bounding box center [621, 457] width 309 height 35
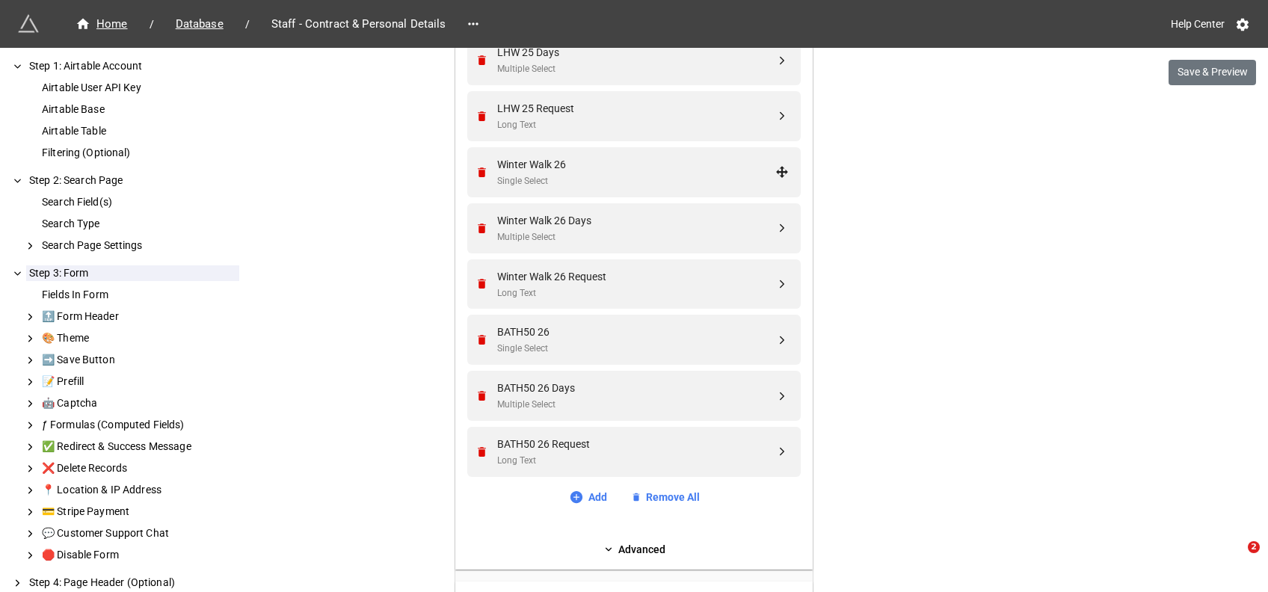
scroll to position [2328, 0]
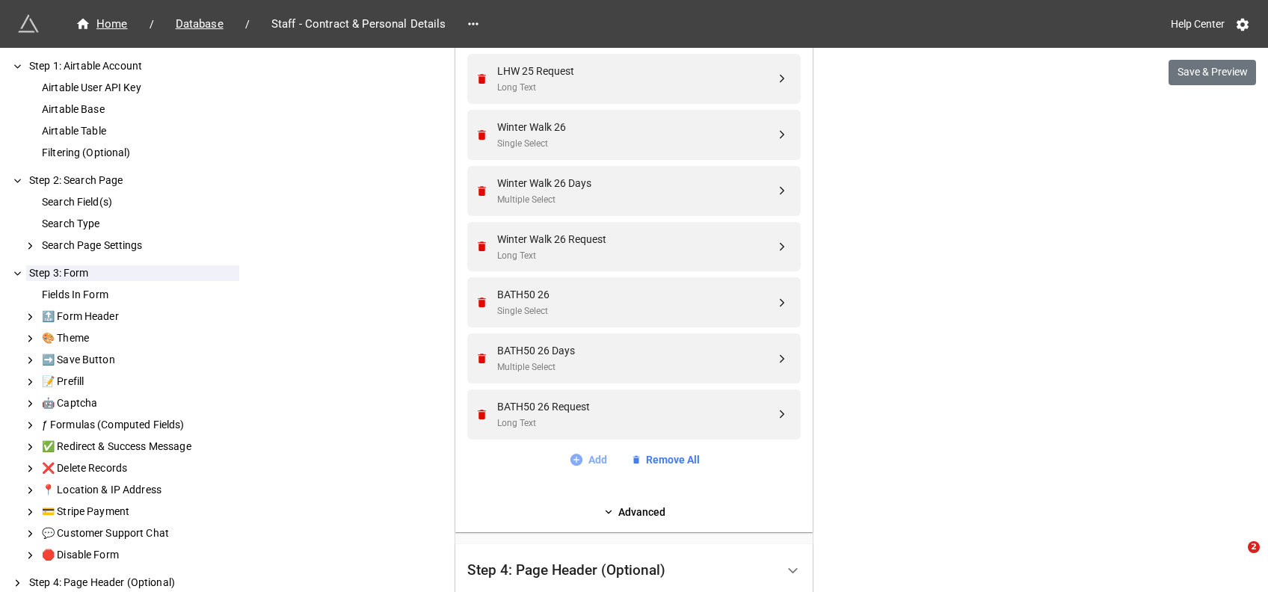
click at [582, 454] on link "Add" at bounding box center [588, 460] width 38 height 16
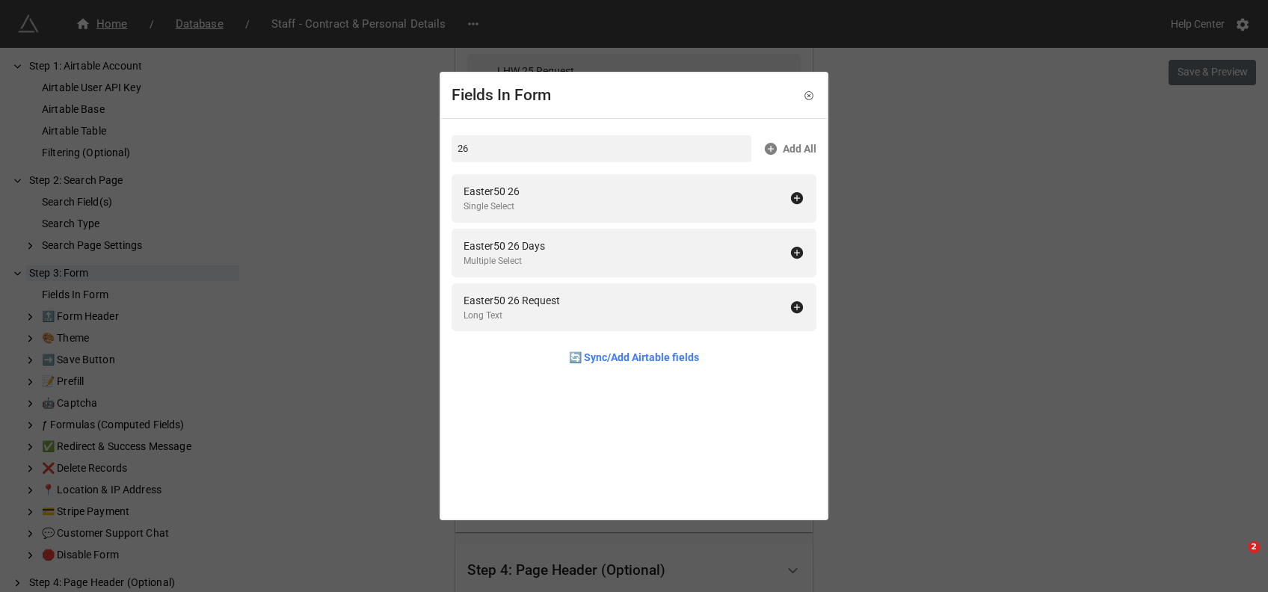
type input "2"
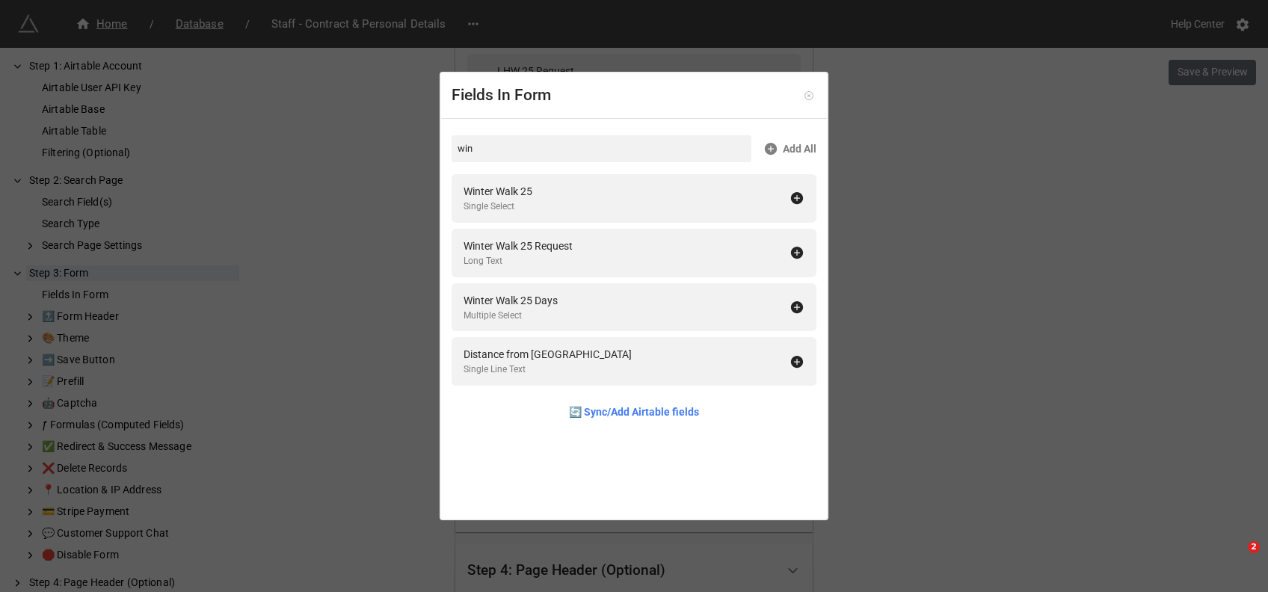
type input "win"
click at [804, 94] on icon at bounding box center [809, 95] width 10 height 10
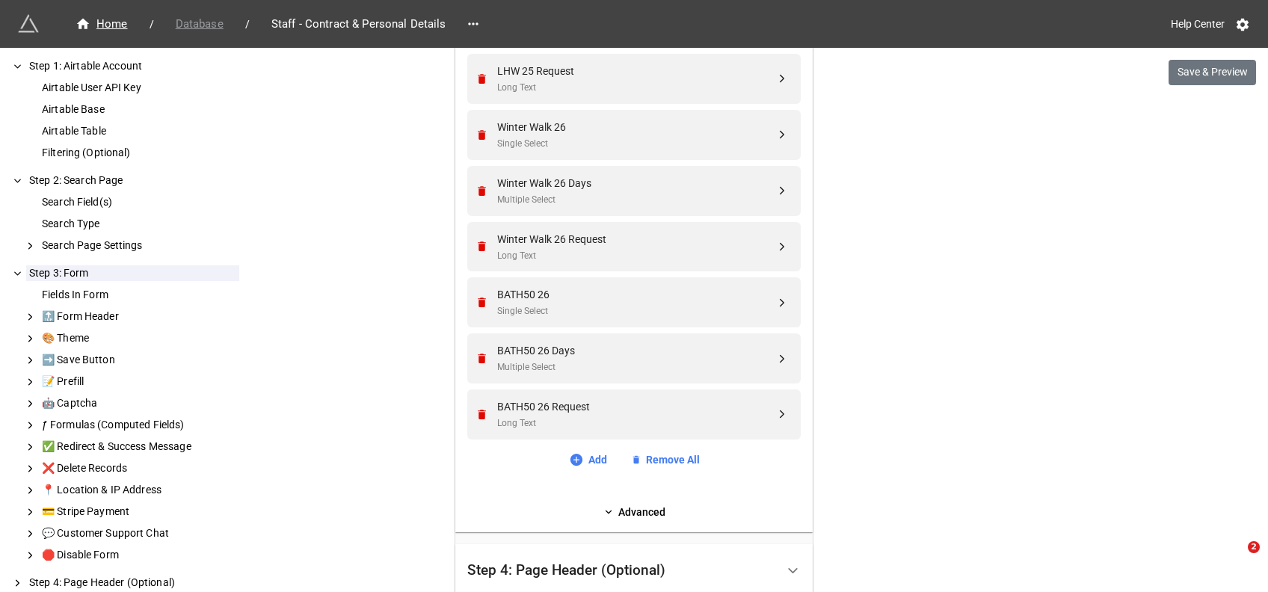
click at [190, 17] on span "Database" at bounding box center [200, 24] width 66 height 17
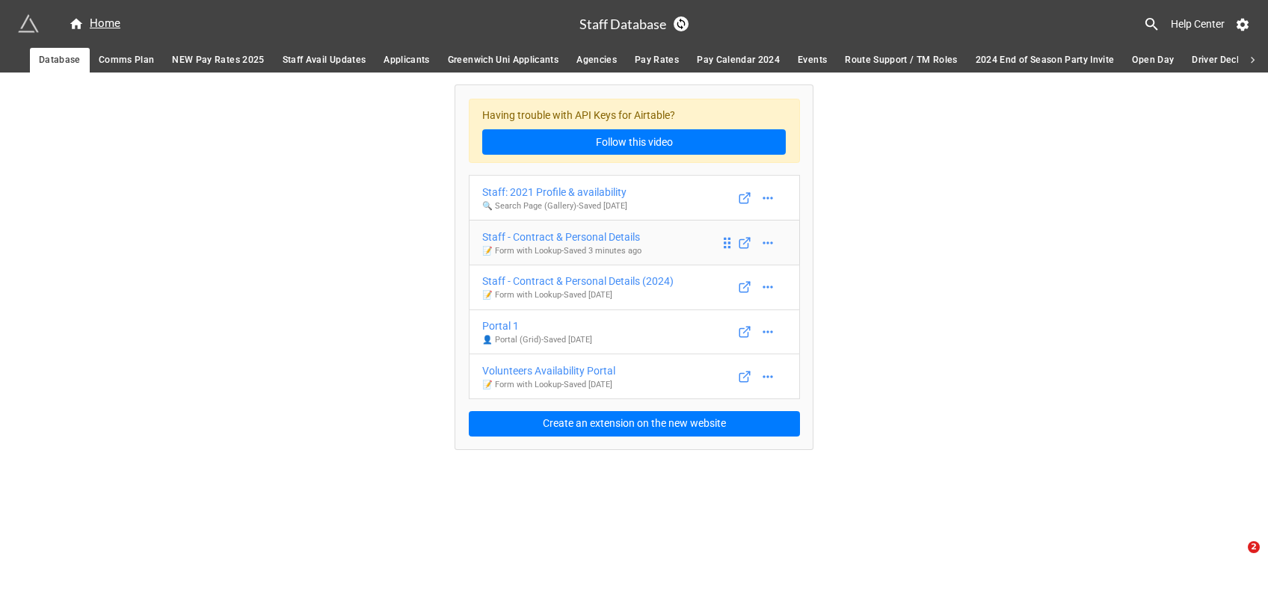
click at [535, 232] on div "Staff - Contract & Personal Details" at bounding box center [561, 237] width 159 height 16
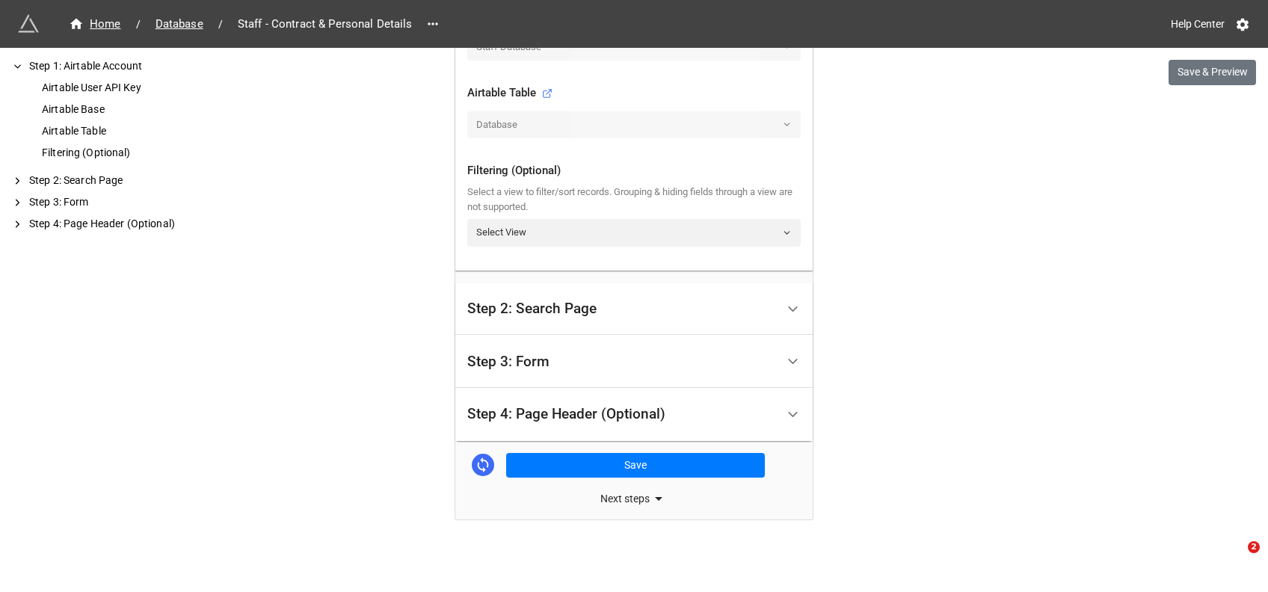
click at [554, 378] on div "Step 3: Form" at bounding box center [633, 361] width 357 height 53
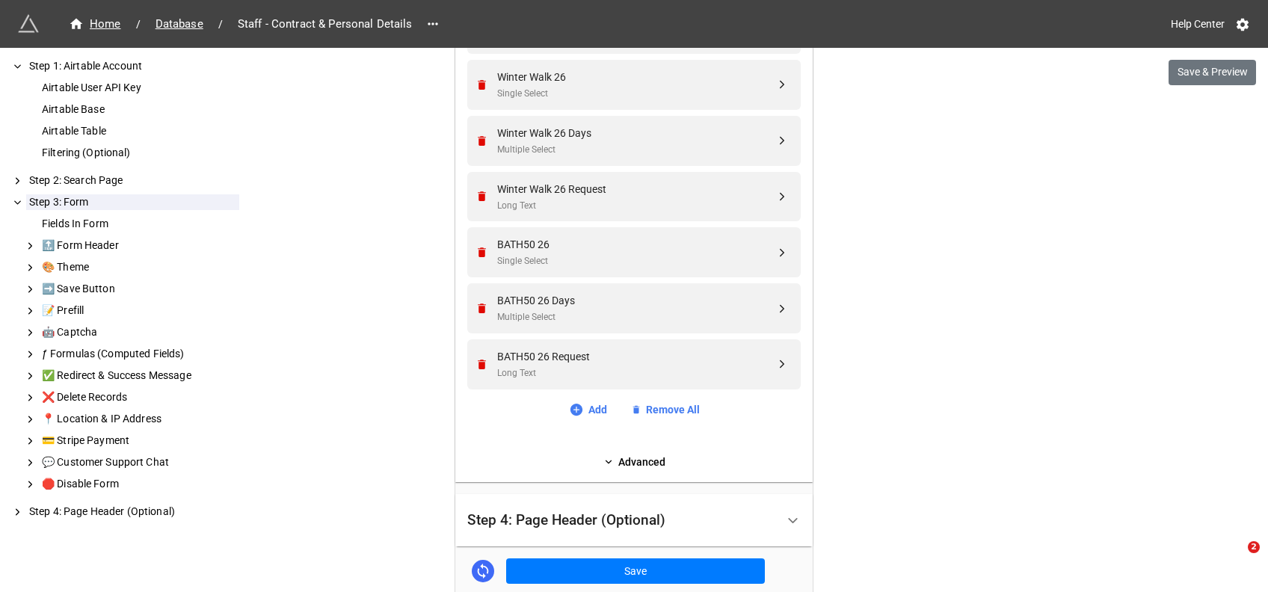
scroll to position [2484, 0]
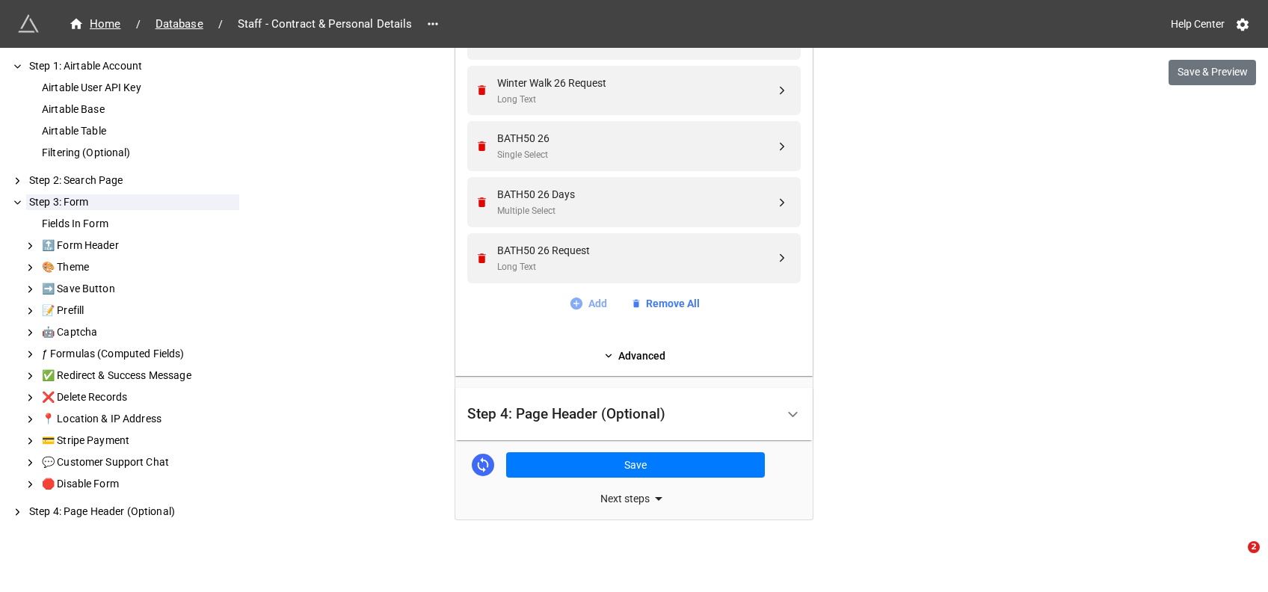
click at [582, 307] on link "Add" at bounding box center [588, 303] width 38 height 16
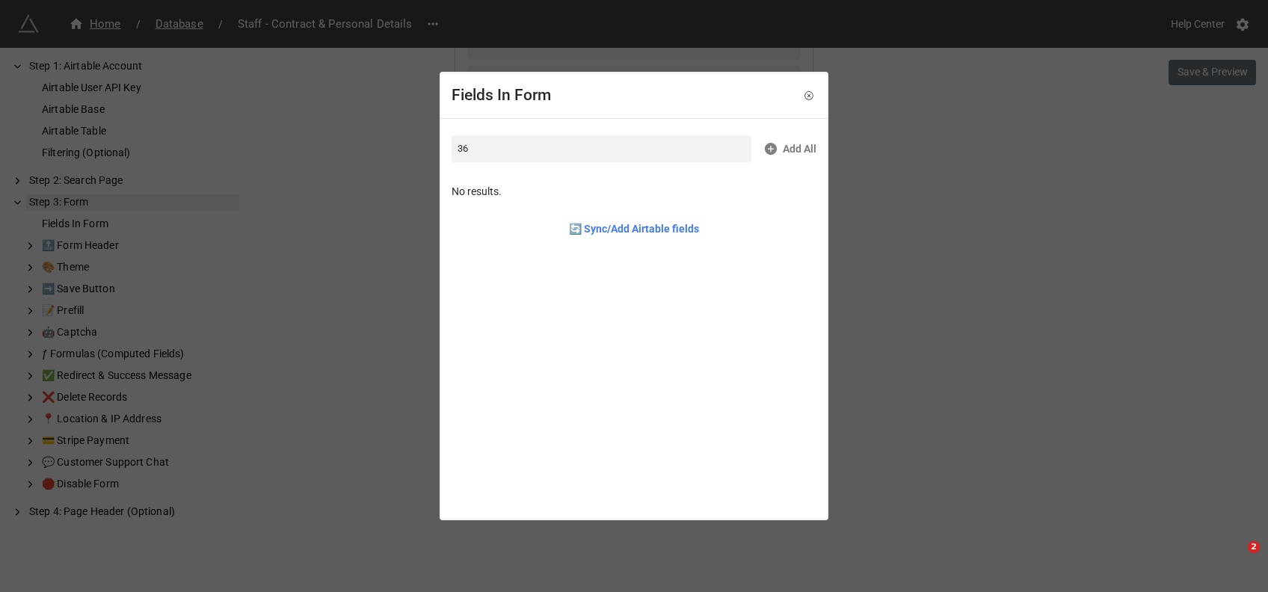
type input "3"
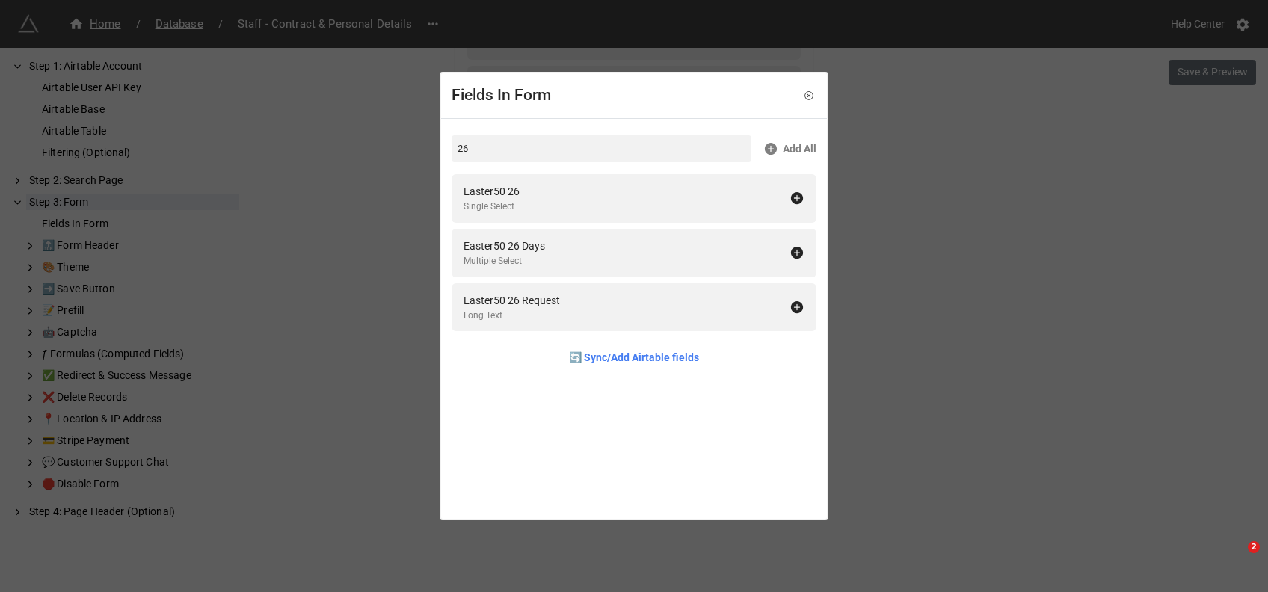
type input "2"
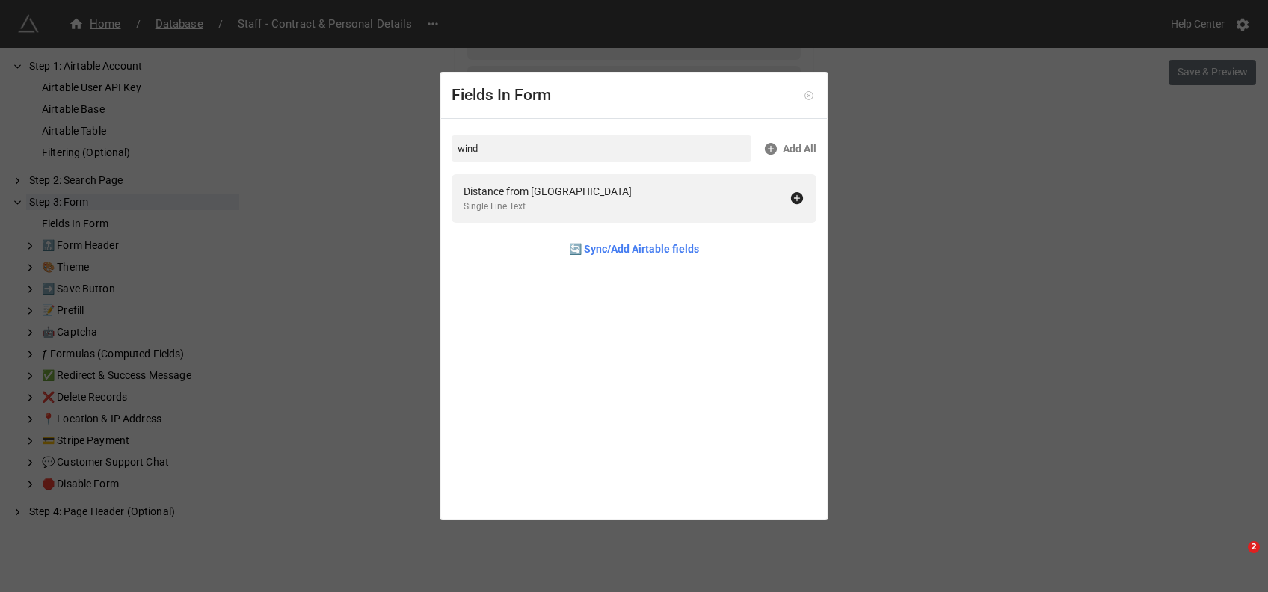
type input "wind"
click at [804, 90] on icon at bounding box center [809, 95] width 10 height 10
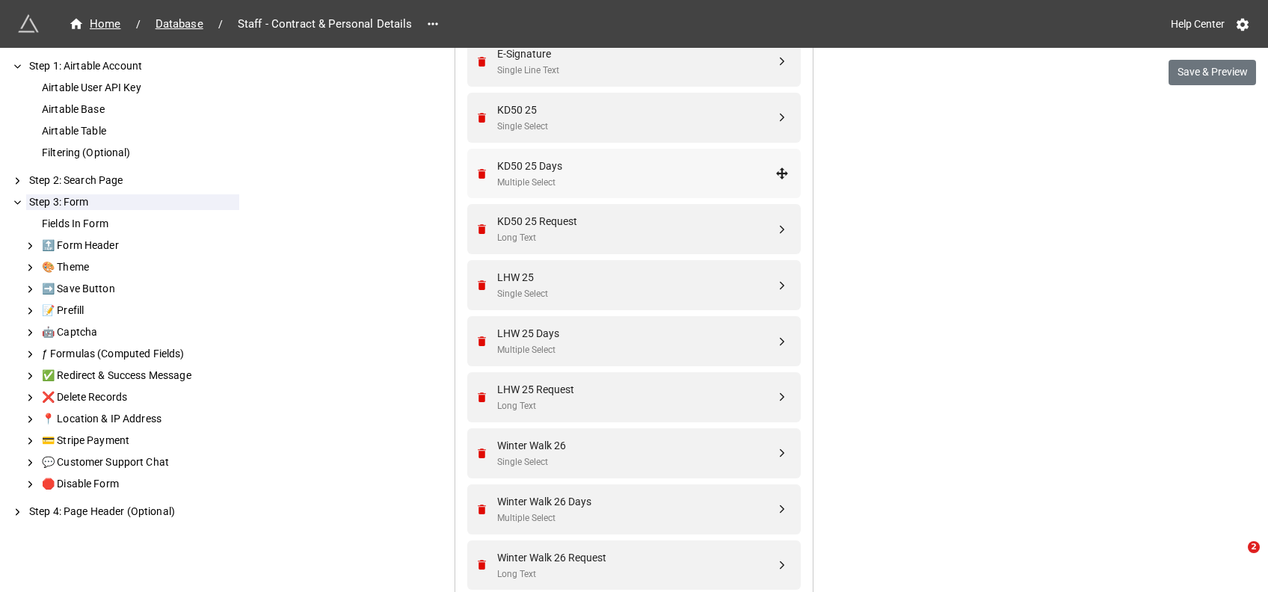
scroll to position [1926, 0]
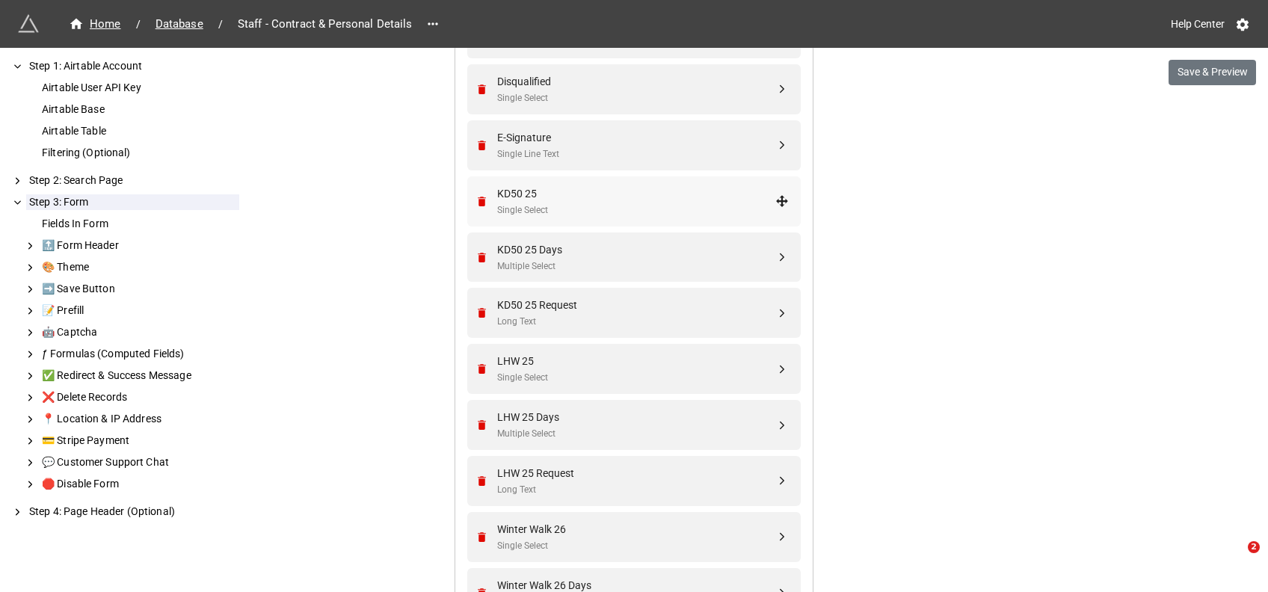
click at [519, 206] on div "Single Select" at bounding box center [636, 210] width 278 height 14
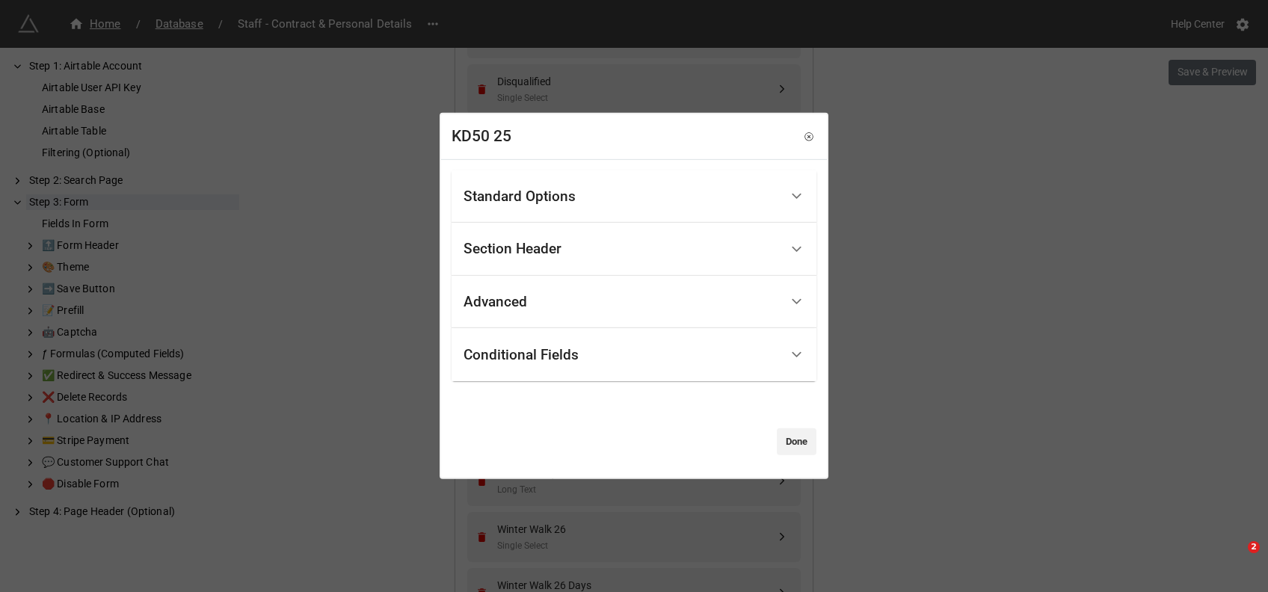
click at [598, 198] on div "Standard Options" at bounding box center [621, 196] width 316 height 35
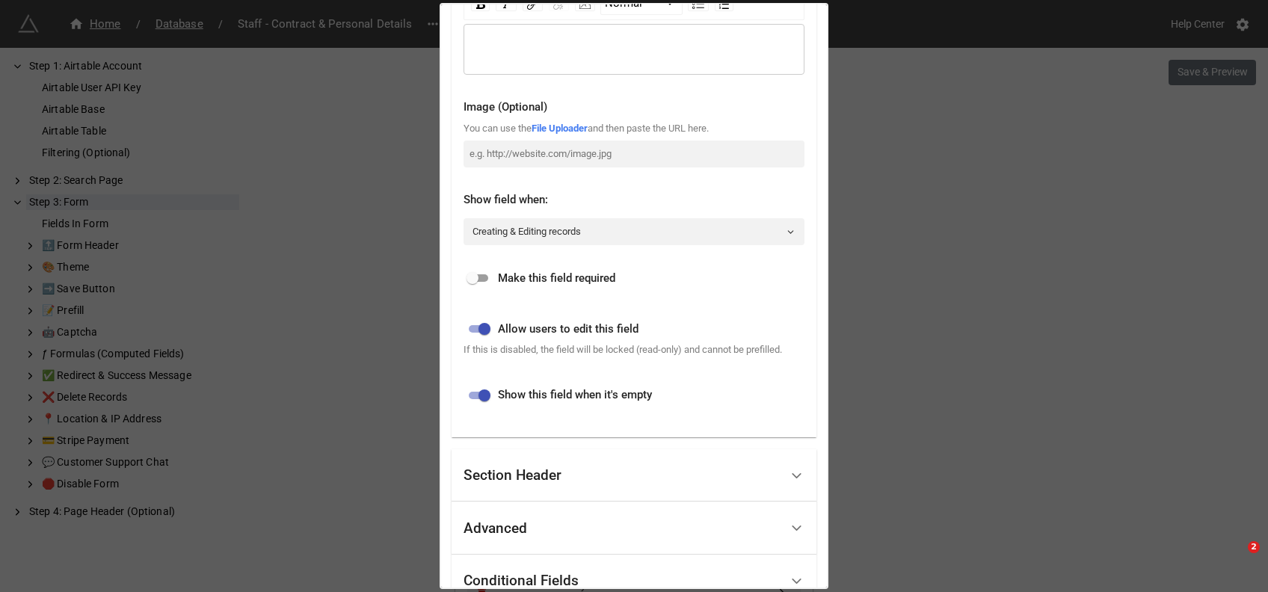
scroll to position [0, 0]
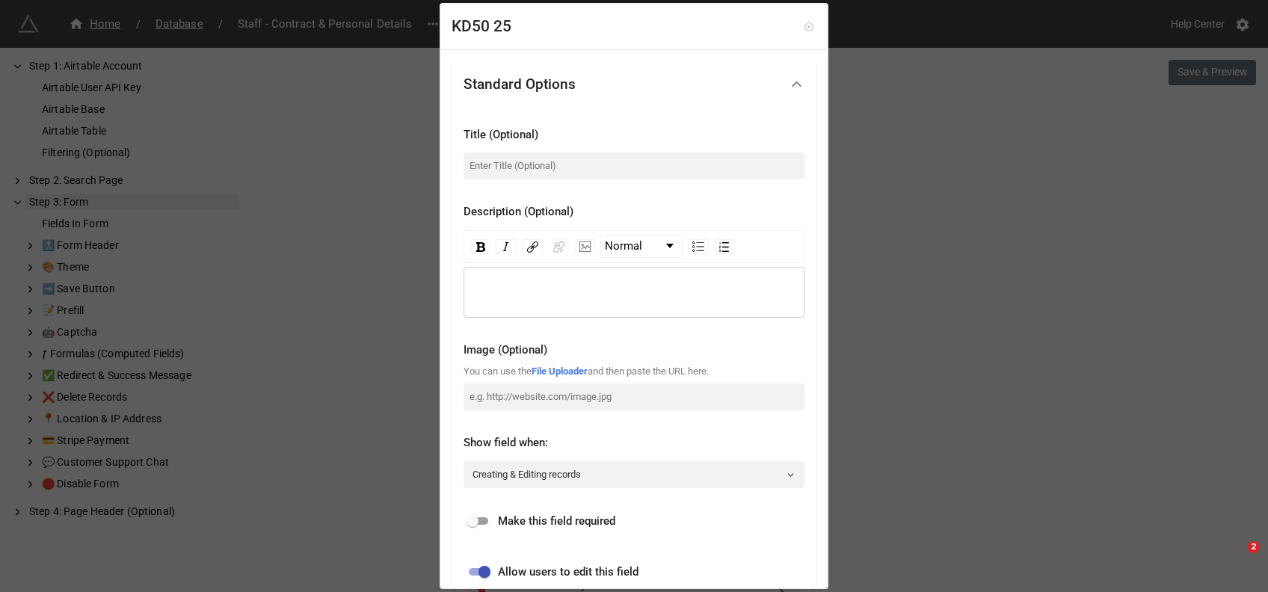
click at [804, 25] on icon at bounding box center [809, 27] width 10 height 10
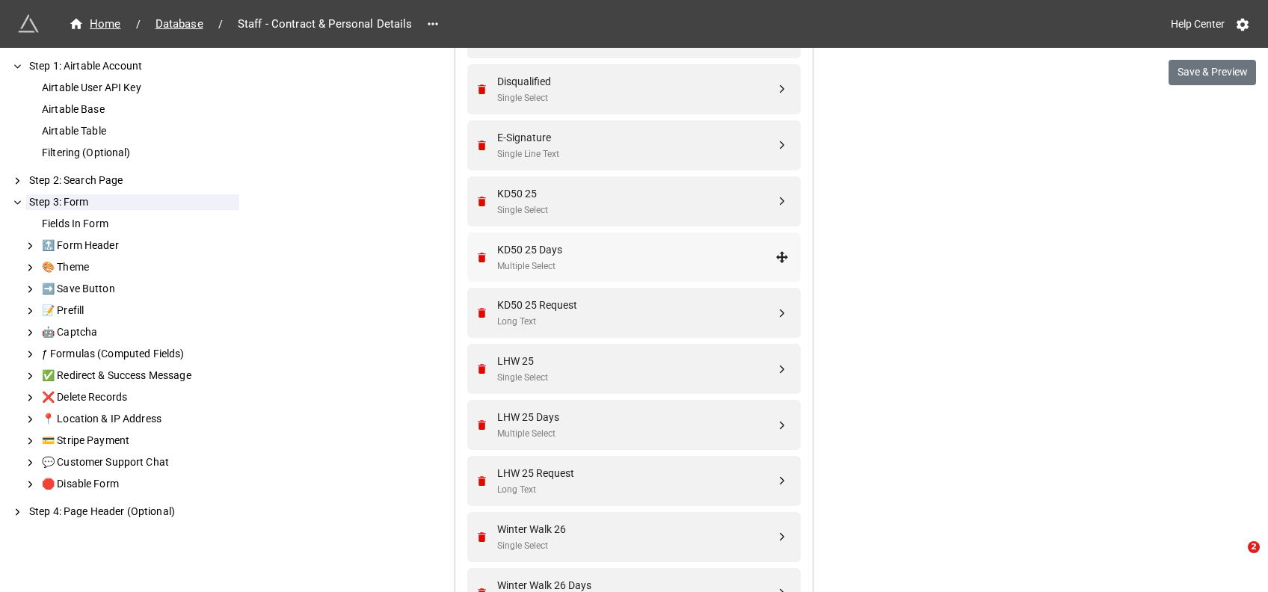
click at [568, 251] on div "KD50 25 Days" at bounding box center [636, 249] width 278 height 16
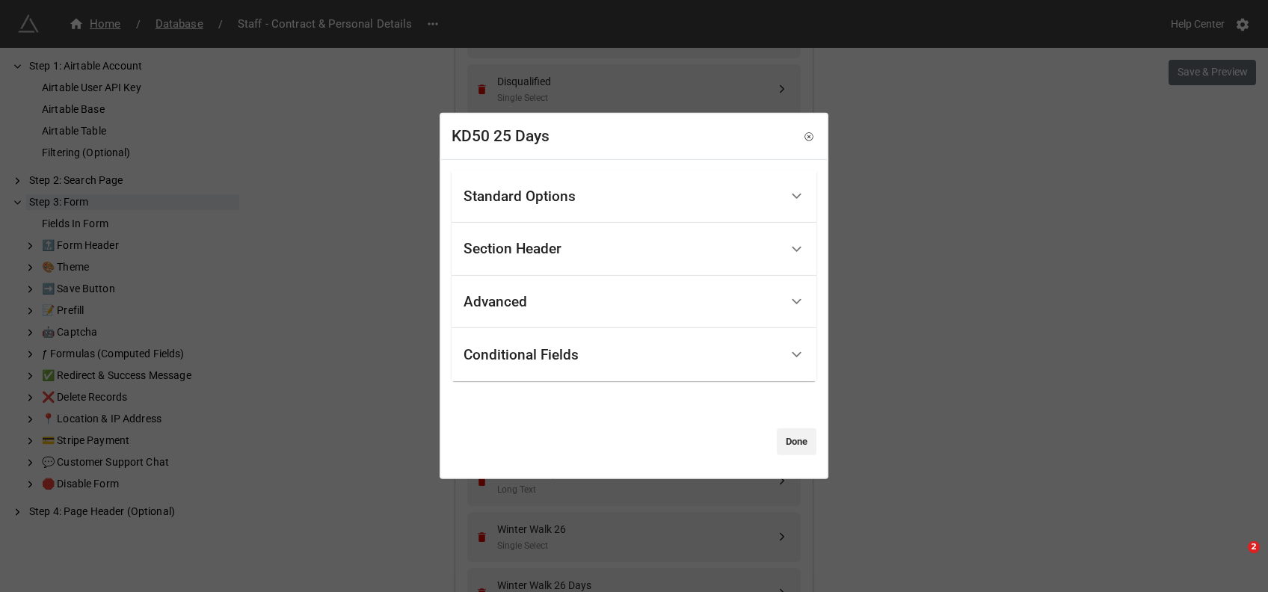
click at [520, 195] on div "Standard Options" at bounding box center [519, 196] width 112 height 15
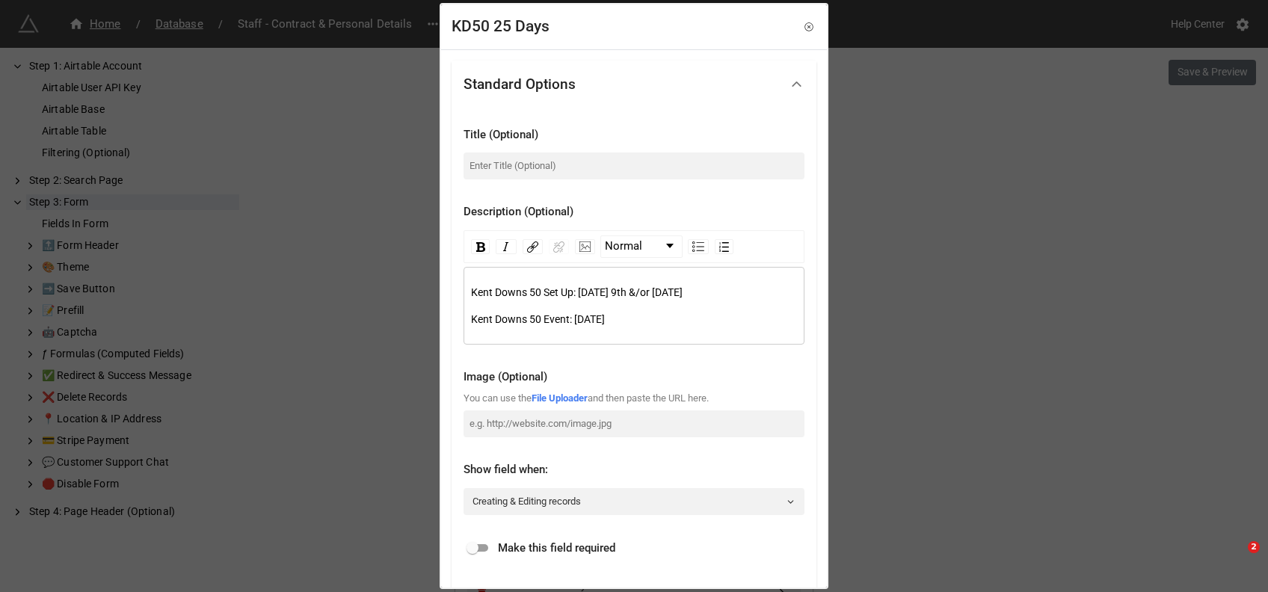
drag, startPoint x: 690, startPoint y: 318, endPoint x: 463, endPoint y: 299, distance: 227.3
click at [463, 299] on div "Kent Downs 50 Set Up: Thursday 9th &/or Friday 10th October Kent Downs 50 Event…" at bounding box center [633, 306] width 341 height 78
copy div "Kent Downs 50 Set Up: Thursday 9th &/or Friday 10th October Kent Downs 50 Event…"
click at [804, 28] on icon at bounding box center [809, 27] width 10 height 10
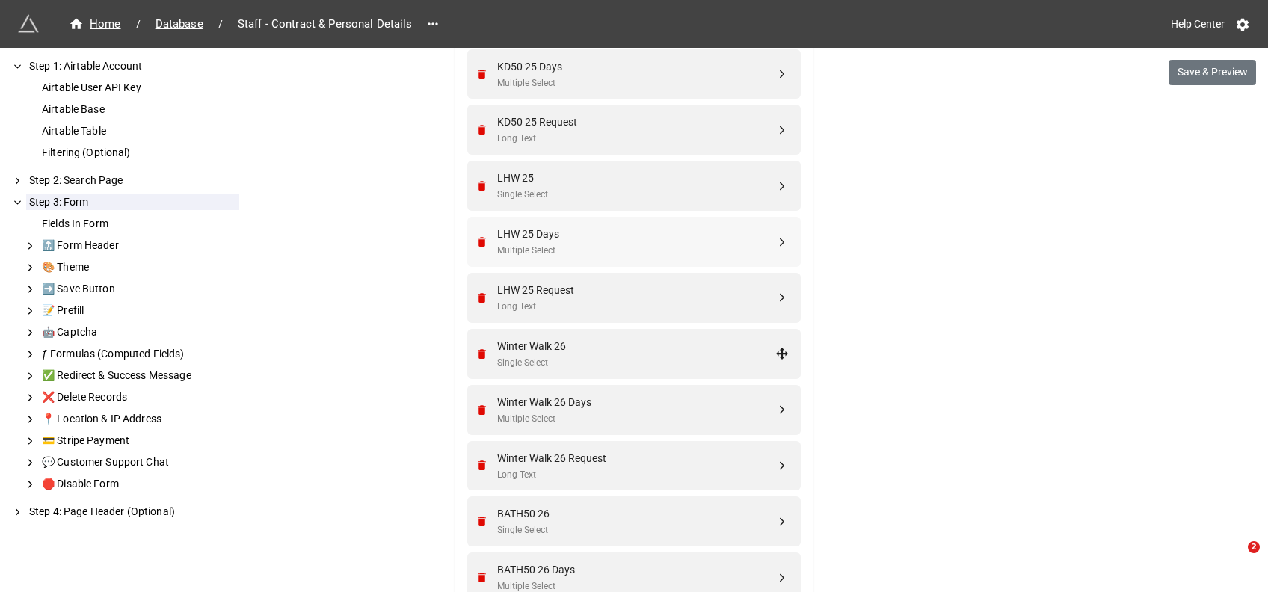
scroll to position [2110, 0]
click at [573, 123] on div "KD50 25 Request" at bounding box center [636, 121] width 278 height 16
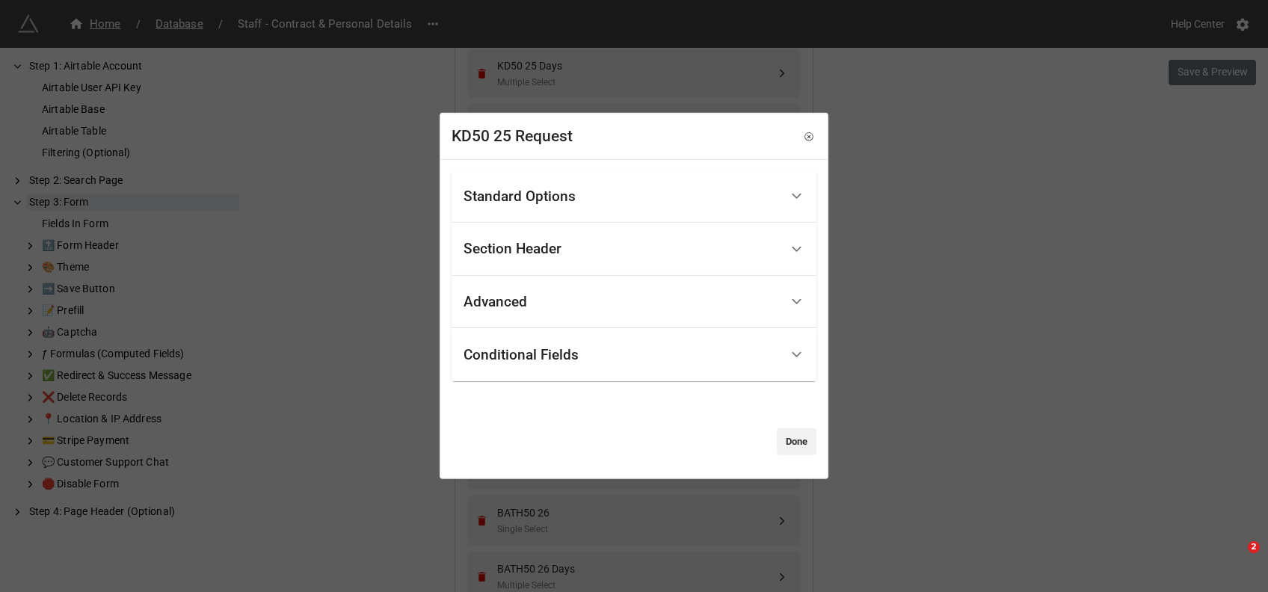
click at [521, 206] on div "Standard Options" at bounding box center [621, 196] width 316 height 35
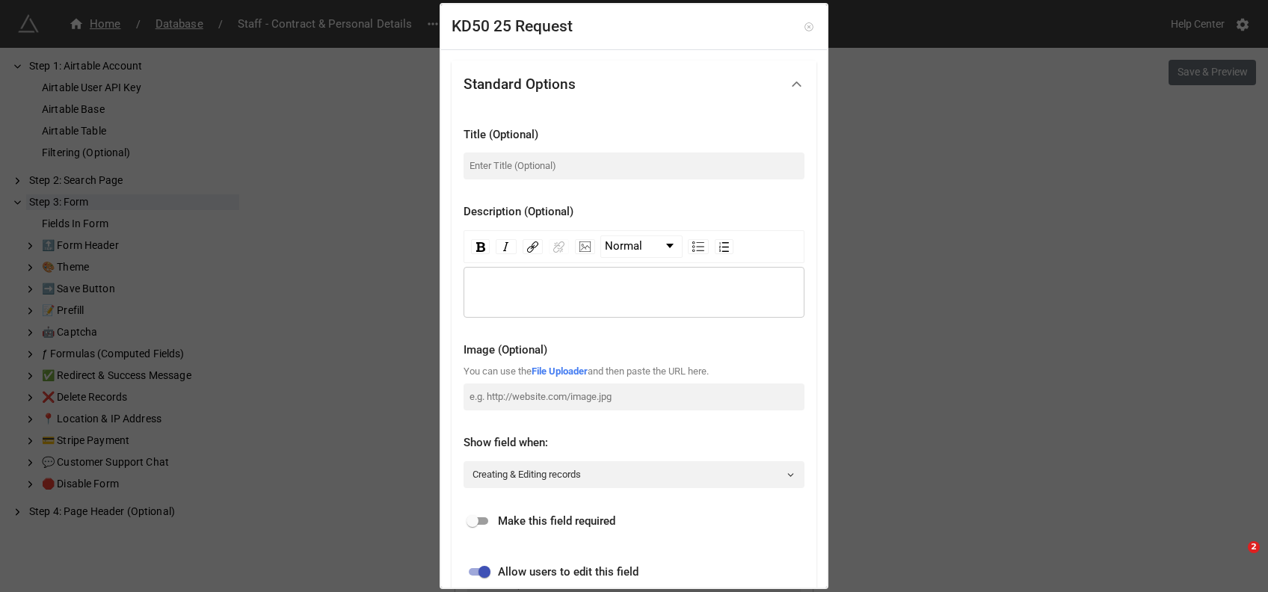
click at [804, 25] on icon at bounding box center [809, 27] width 10 height 10
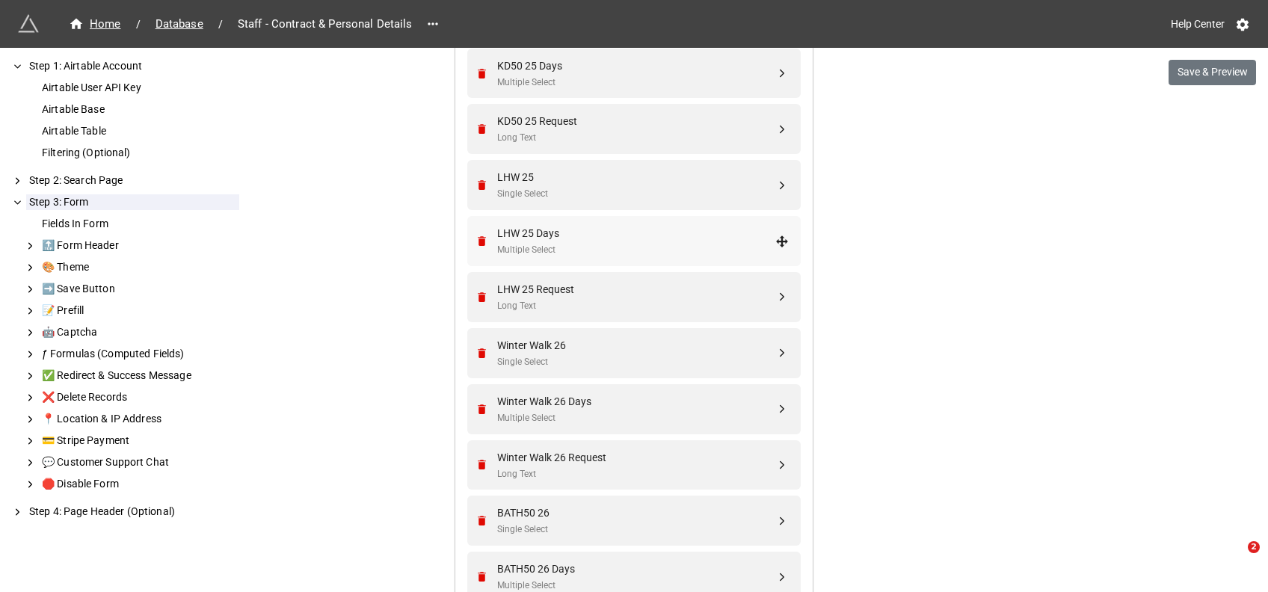
click at [556, 239] on div "LHW 25 Days" at bounding box center [636, 233] width 278 height 16
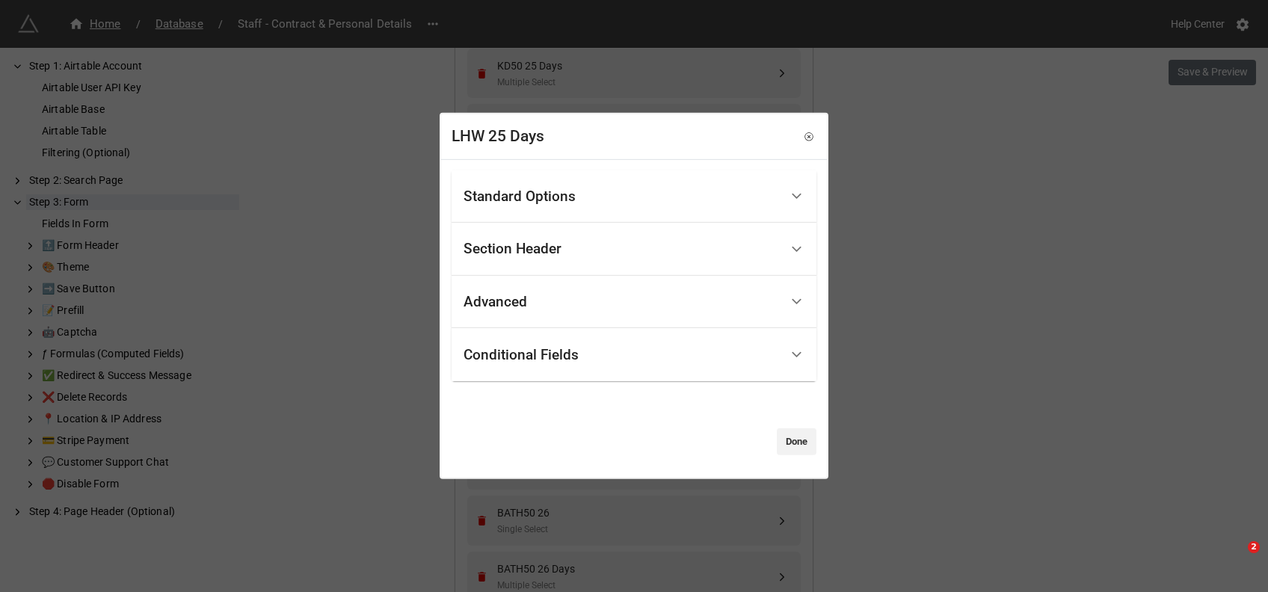
click at [535, 195] on div "Standard Options" at bounding box center [519, 196] width 112 height 15
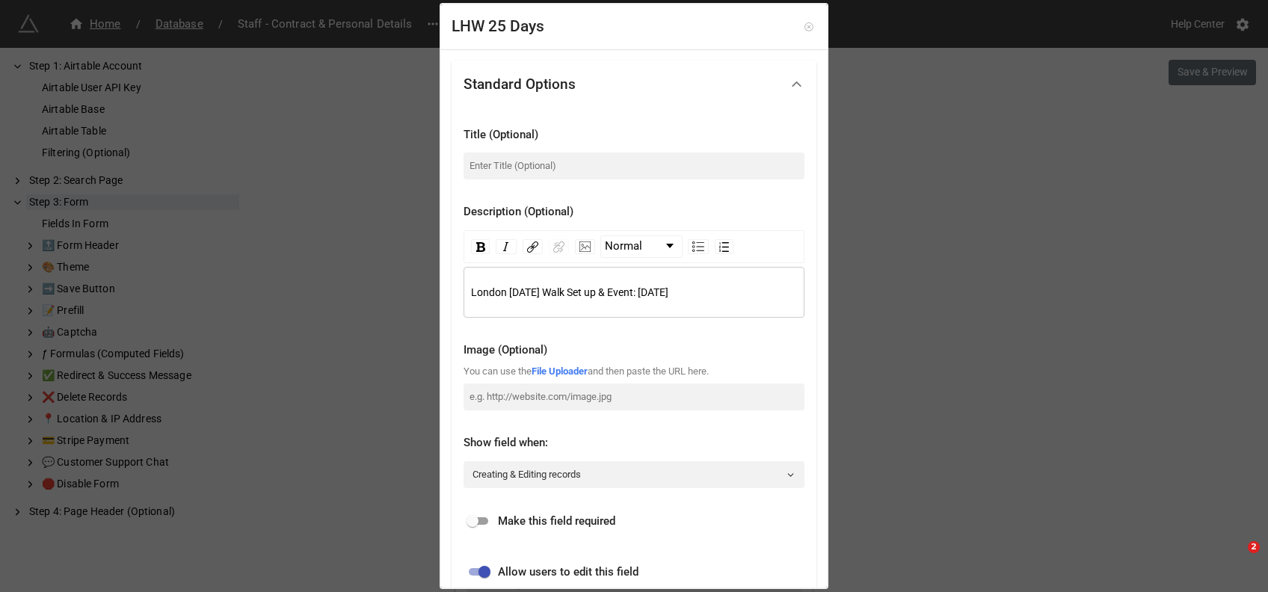
click at [804, 27] on icon at bounding box center [809, 27] width 10 height 10
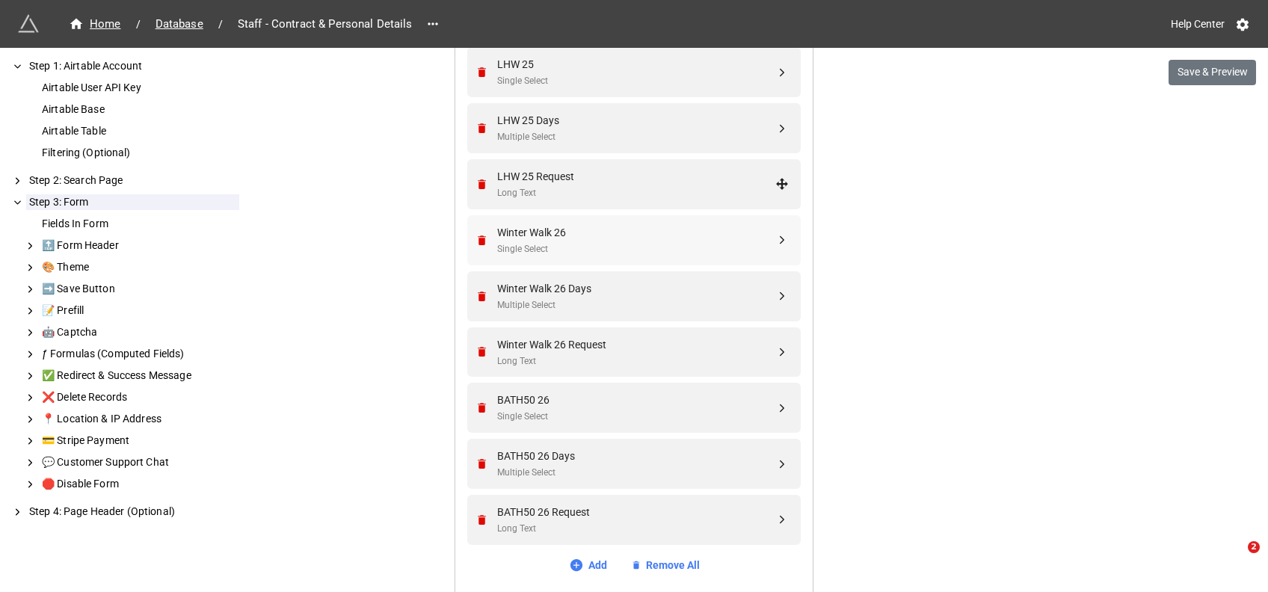
scroll to position [2223, 0]
click at [544, 306] on div "Multiple Select" at bounding box center [636, 305] width 278 height 14
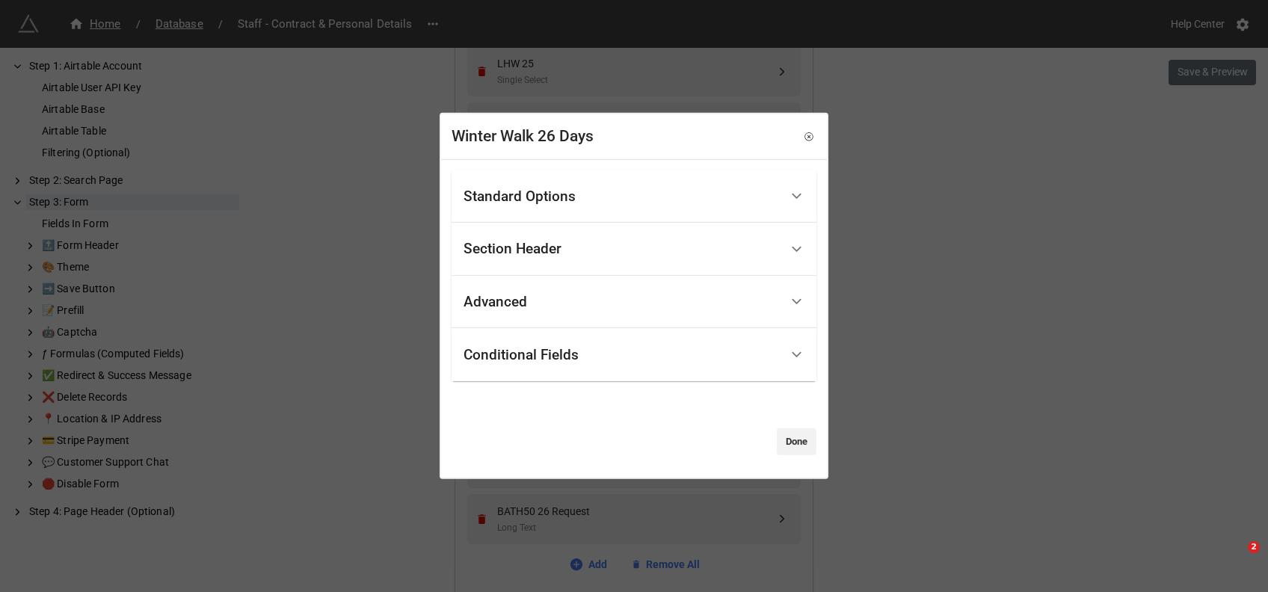
click at [520, 194] on div "Standard Options" at bounding box center [519, 196] width 112 height 15
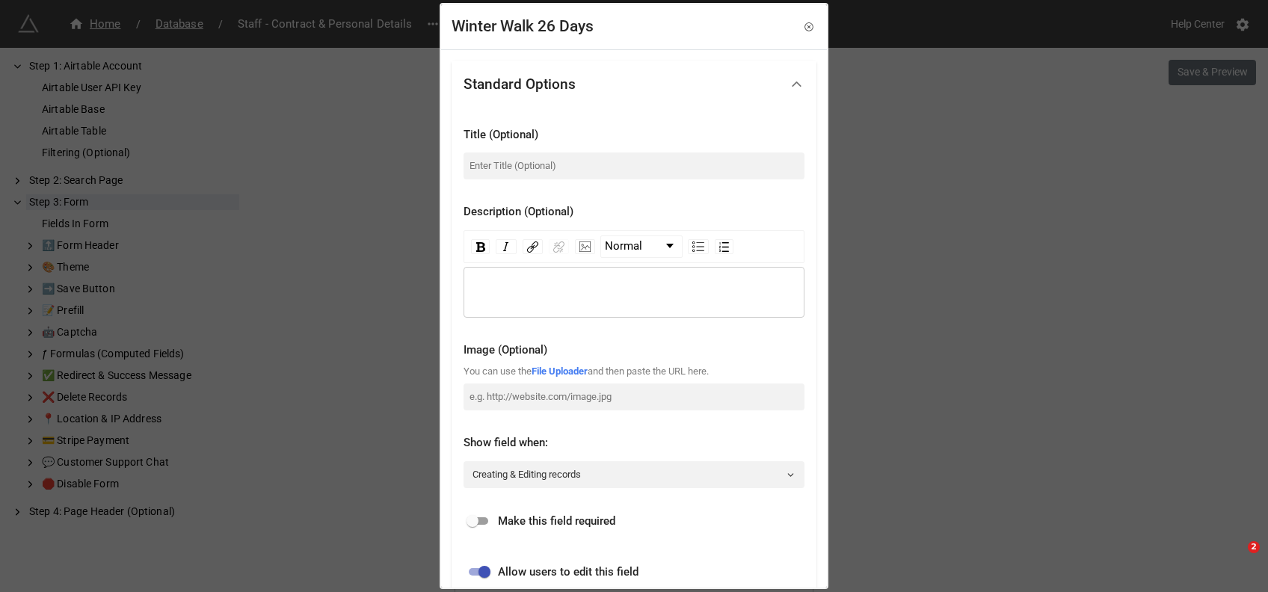
click at [496, 278] on div "rdw-wrapper" at bounding box center [633, 292] width 341 height 51
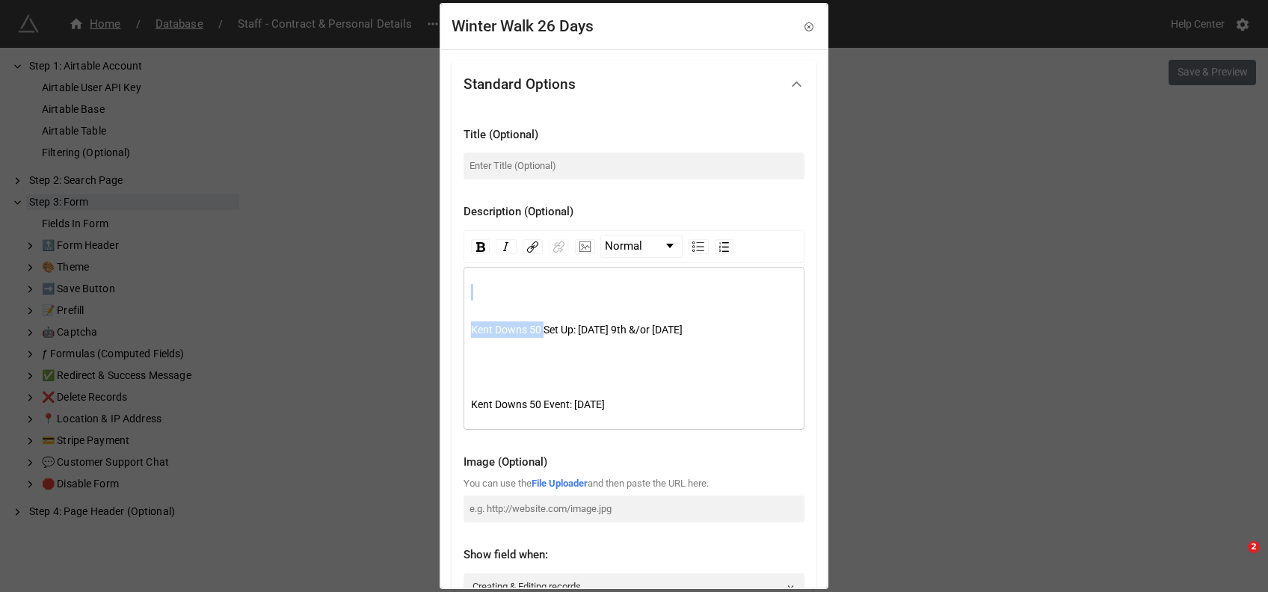
drag, startPoint x: 543, startPoint y: 329, endPoint x: 362, endPoint y: 334, distance: 181.0
click at [362, 334] on div "Winter Walk 26 Days Standard Options Title (Optional) Description (Optional) No…" at bounding box center [634, 296] width 1268 height 592
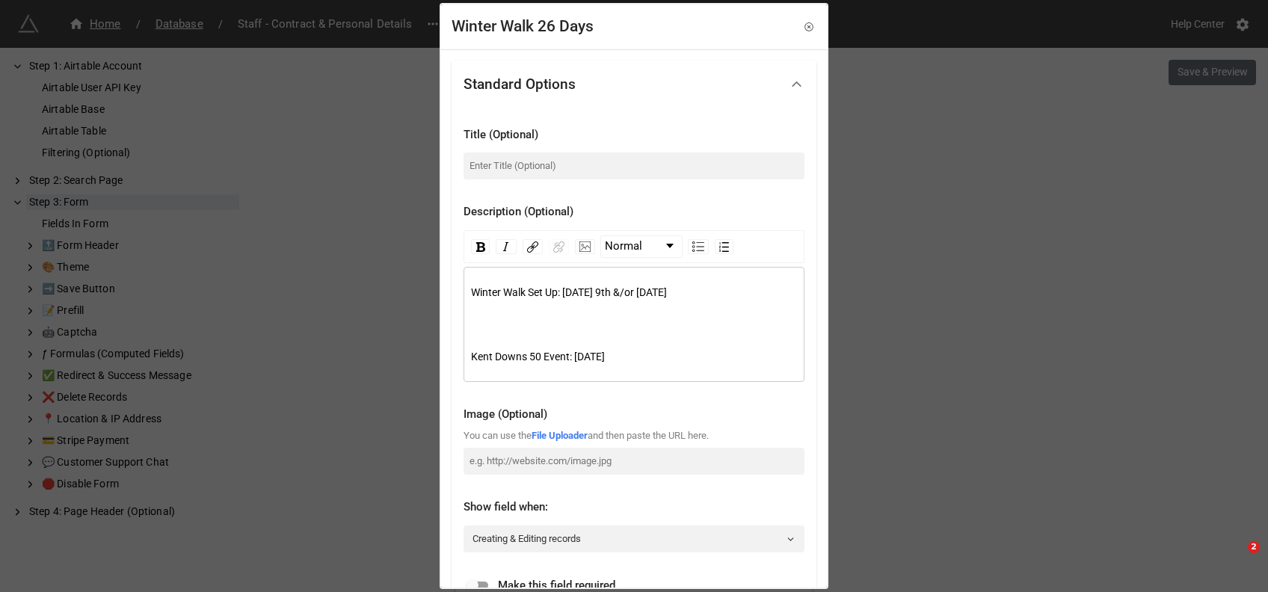
click at [592, 292] on span "Winter Walk Set Up: Thursday 9th &/or Friday 10th October" at bounding box center [569, 292] width 196 height 12
click at [496, 322] on div "rdw-editor" at bounding box center [634, 319] width 327 height 16
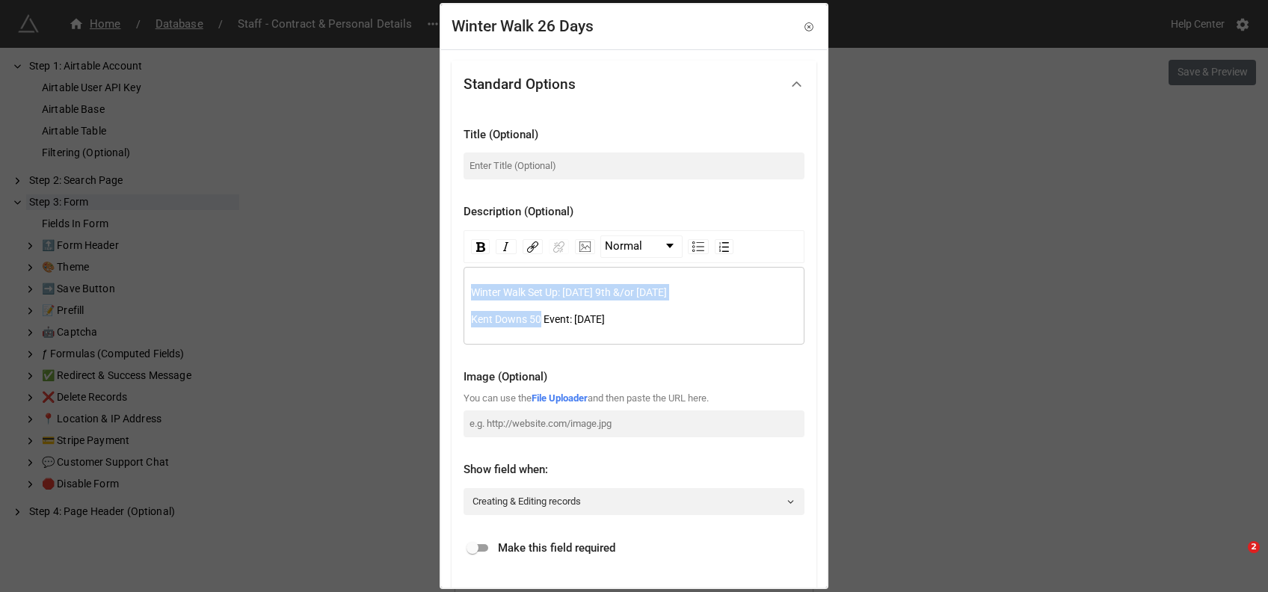
drag, startPoint x: 540, startPoint y: 318, endPoint x: 382, endPoint y: 324, distance: 157.8
click at [382, 324] on div "Winter Walk 26 Days Standard Options Title (Optional) Description (Optional) No…" at bounding box center [634, 296] width 1268 height 592
click at [511, 329] on div "Winter Walk Set Up: Friday 9th &/or Friday 10th October Kent Downs 50 Event: Sa…" at bounding box center [633, 306] width 341 height 78
click at [532, 324] on span "Kent Downs 50 Event: [DATE]" at bounding box center [538, 319] width 134 height 12
drag, startPoint x: 538, startPoint y: 320, endPoint x: 469, endPoint y: 323, distance: 69.6
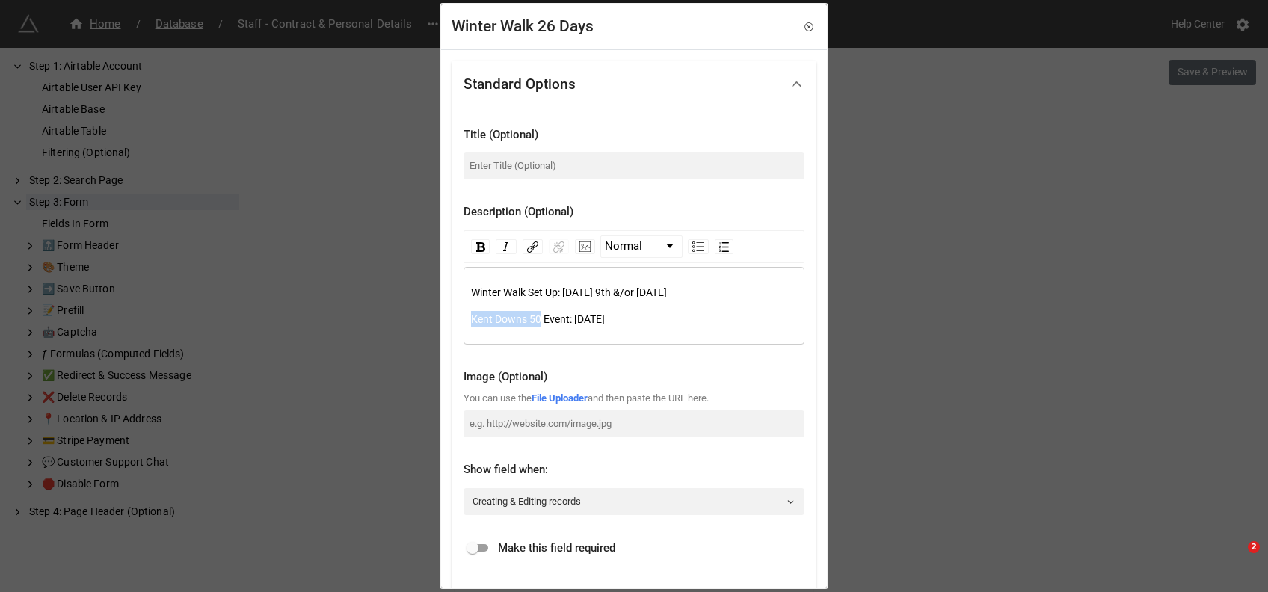
click at [469, 323] on div "Winter Walk Set Up: Friday 9th &/or Friday 10th October Kent Downs 50 Event: Sa…" at bounding box center [633, 306] width 341 height 78
click at [580, 318] on span "Winter Walk Event: Saturday 11th October" at bounding box center [530, 319] width 118 height 12
drag, startPoint x: 615, startPoint y: 292, endPoint x: 748, endPoint y: 289, distance: 133.1
click at [748, 289] on div "Winter Walk Set Up: Friday 9th &/or Friday 10th October" at bounding box center [634, 292] width 327 height 16
click at [628, 295] on div "Winter Walk Set Up: Friday 9th" at bounding box center [634, 292] width 327 height 16
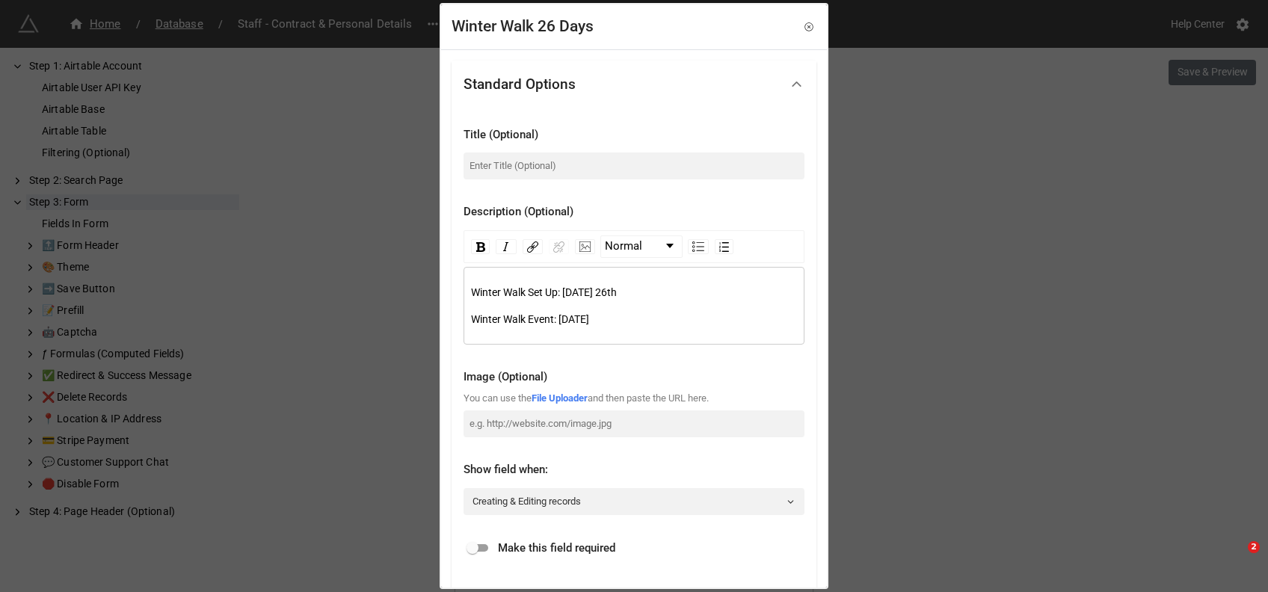
click at [686, 319] on div "Winter Walk Event: Saturday 11th October" at bounding box center [634, 319] width 327 height 16
drag, startPoint x: 676, startPoint y: 317, endPoint x: 602, endPoint y: 320, distance: 74.1
click at [602, 320] on div "Winter Walk Event: Saturday 11th October" at bounding box center [634, 319] width 327 height 16
click at [624, 302] on div "Winter Walk Set Up: Friday 26th Winter Walk Event: Saturday 27th & Sunday 28th …" at bounding box center [634, 305] width 327 height 43
click at [629, 287] on div "Winter Walk Set Up: Friday 26th" at bounding box center [634, 292] width 327 height 16
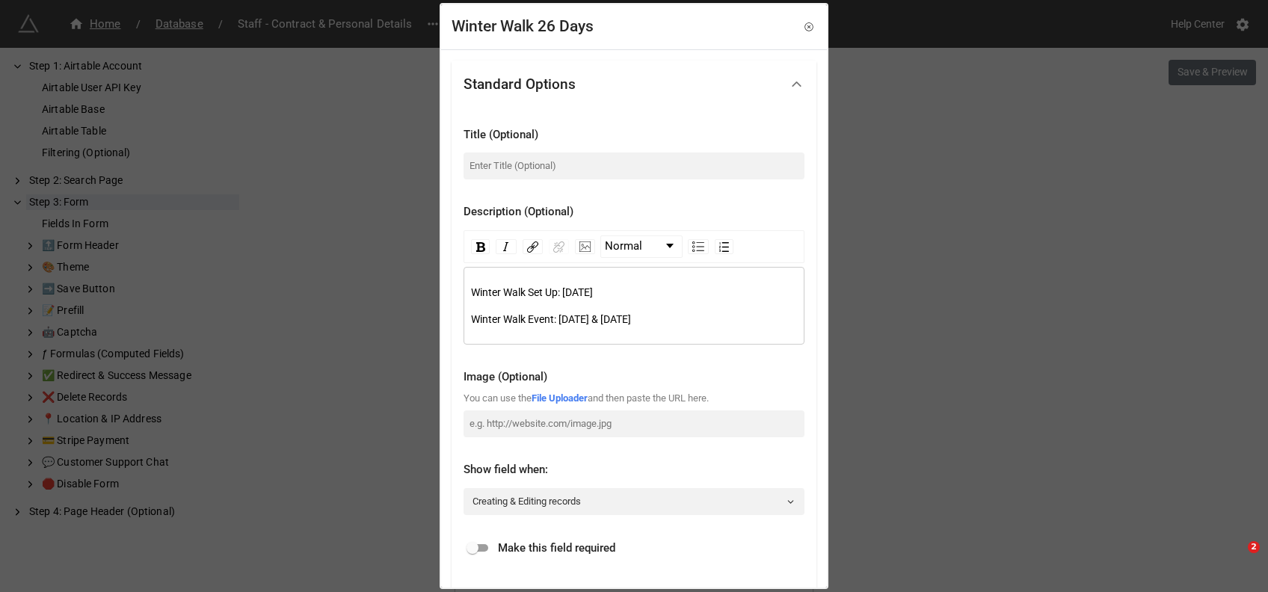
click at [760, 321] on div "Winter Walk Event: [DATE] & [DATE]" at bounding box center [634, 319] width 327 height 16
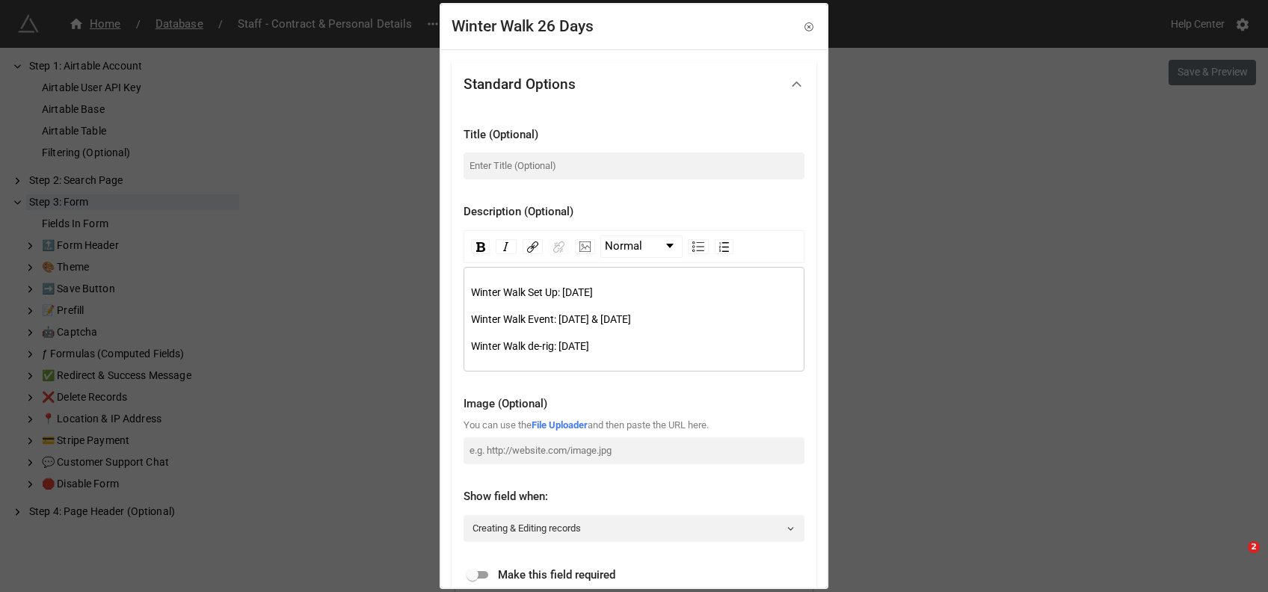
click at [674, 299] on div "Winter Walk Set Up: [DATE]" at bounding box center [634, 292] width 327 height 16
click at [552, 301] on div "Winter Walk Set Up: Friday 26th of January Winter Walk Event: Saturday 27th & S…" at bounding box center [634, 319] width 327 height 70
click at [598, 321] on span "Winter Walk Event: [DATE] & [DATE]" at bounding box center [551, 319] width 160 height 12
click at [631, 317] on span "Winter Walk Event: [DATE] & [DATE]" at bounding box center [551, 319] width 160 height 12
click at [556, 342] on span "Winter Walk de-rig: [DATE]" at bounding box center [530, 346] width 118 height 12
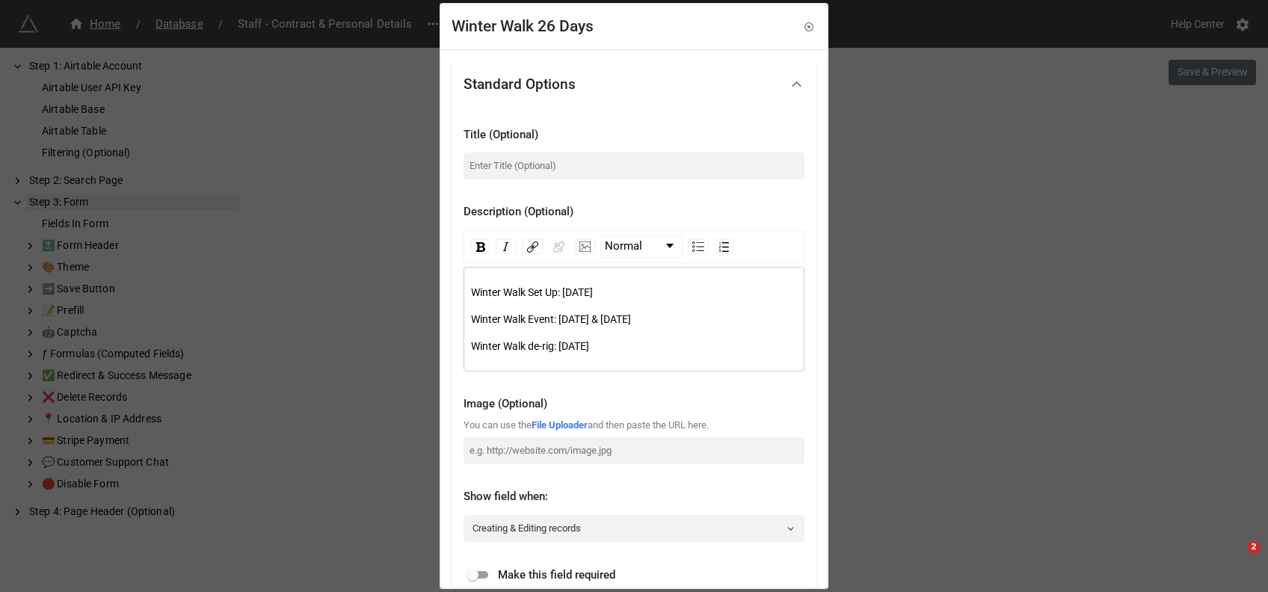
click at [700, 347] on div "Winter Walk de-rig: [DATE]" at bounding box center [634, 346] width 327 height 16
click at [707, 291] on div "Winter Walk Set Up: [DATE]" at bounding box center [634, 292] width 327 height 16
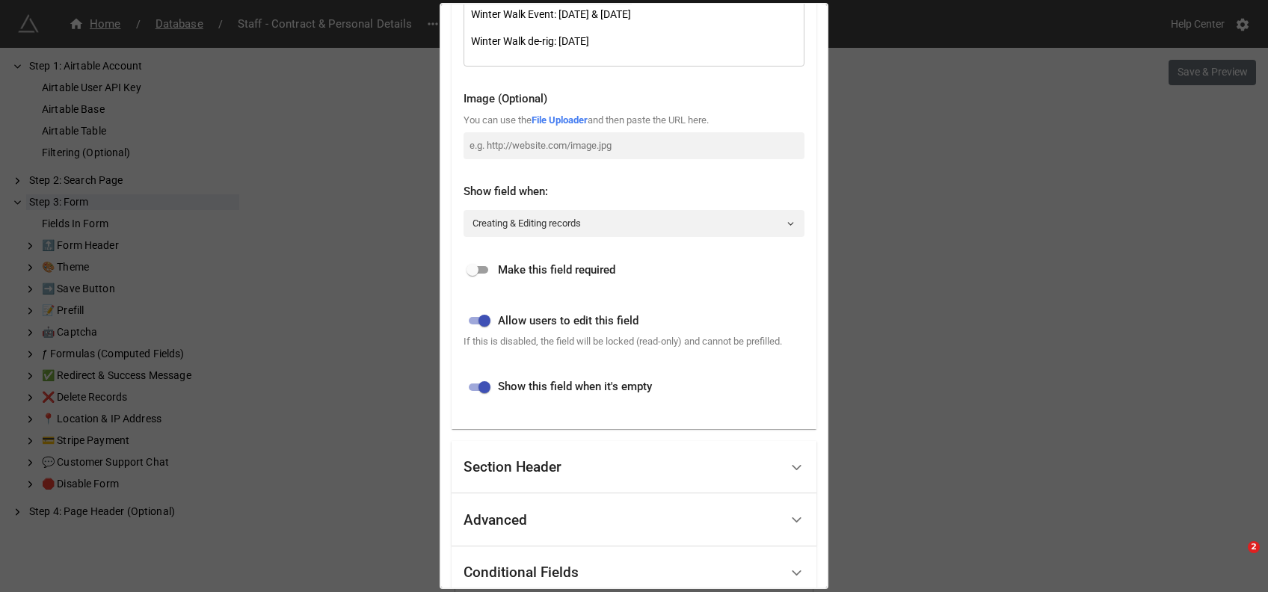
scroll to position [413, 0]
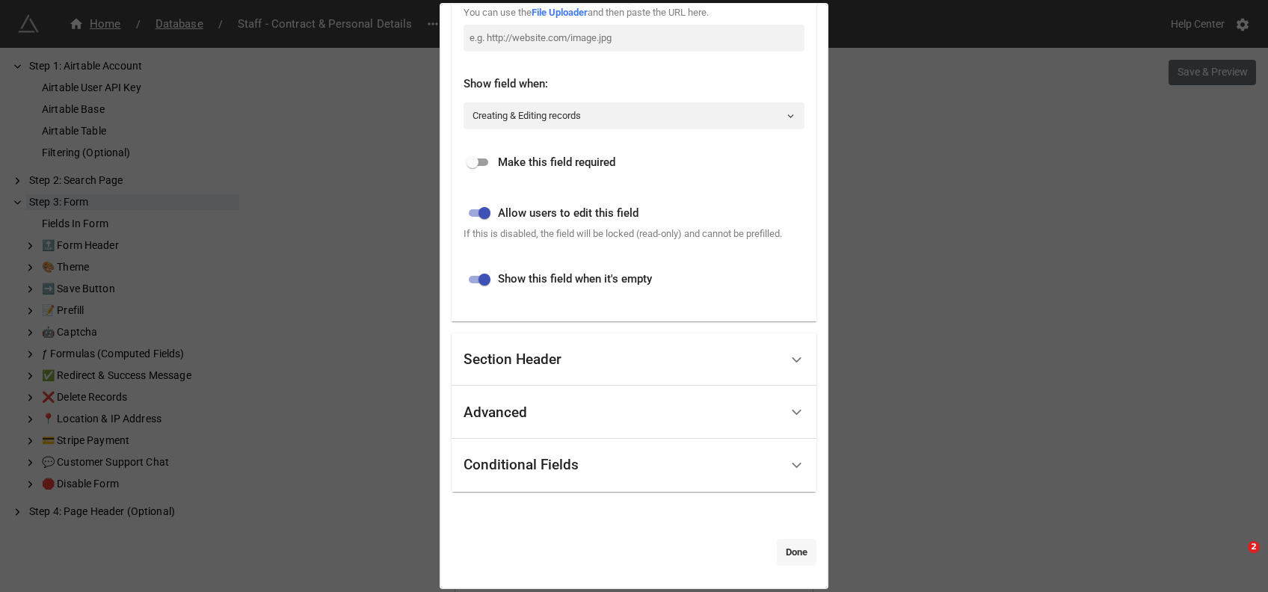
click at [783, 543] on link "Done" at bounding box center [797, 552] width 40 height 27
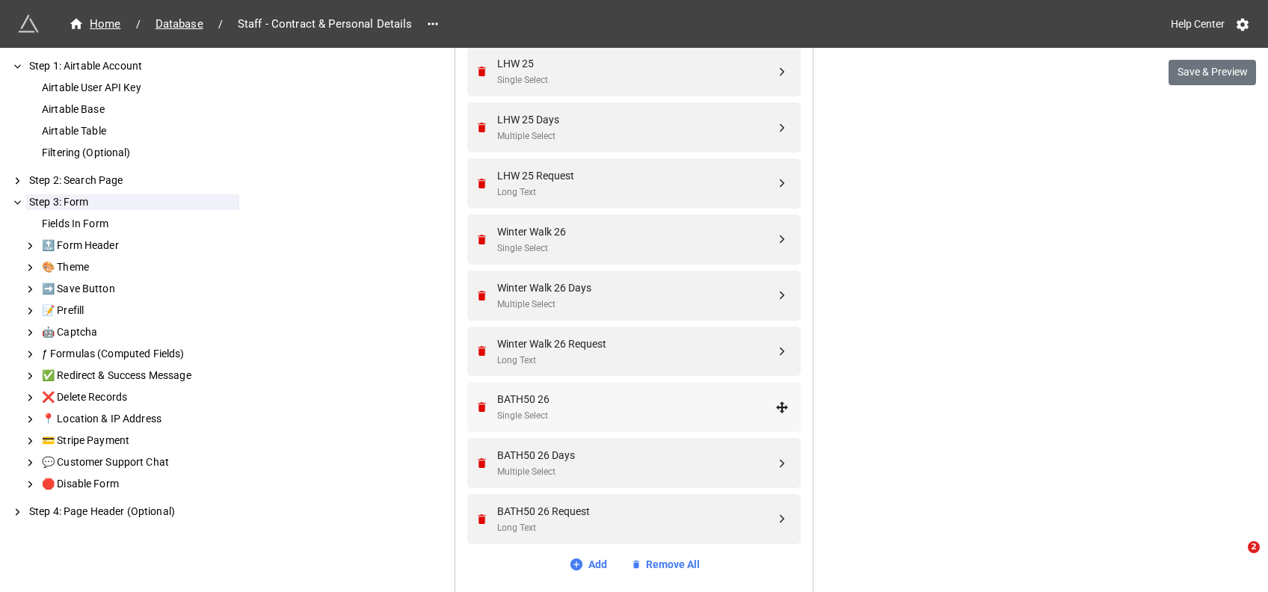
scroll to position [2257, 0]
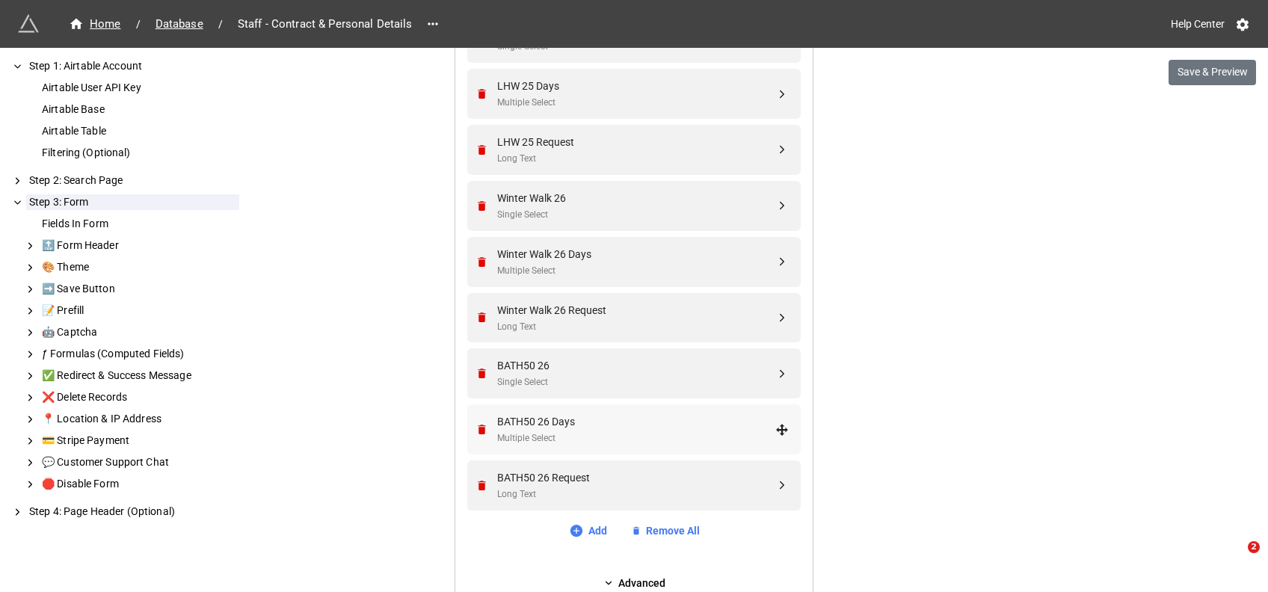
click at [564, 416] on div "BATH50 26 Days" at bounding box center [636, 421] width 278 height 16
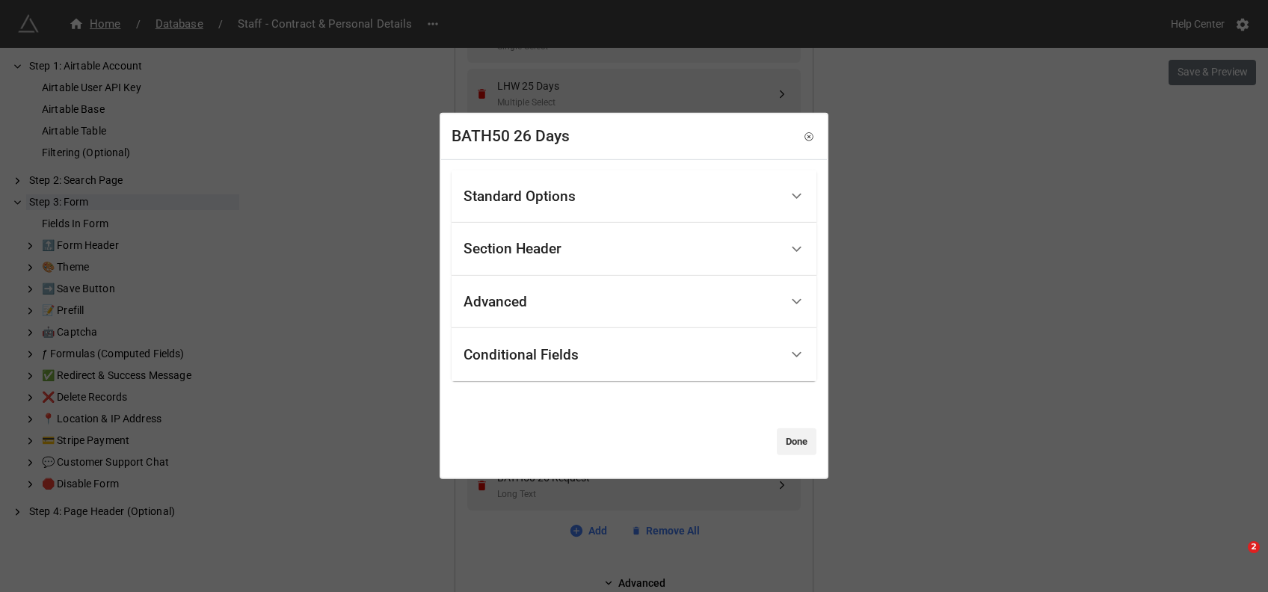
click at [526, 194] on div "Standard Options" at bounding box center [519, 196] width 112 height 15
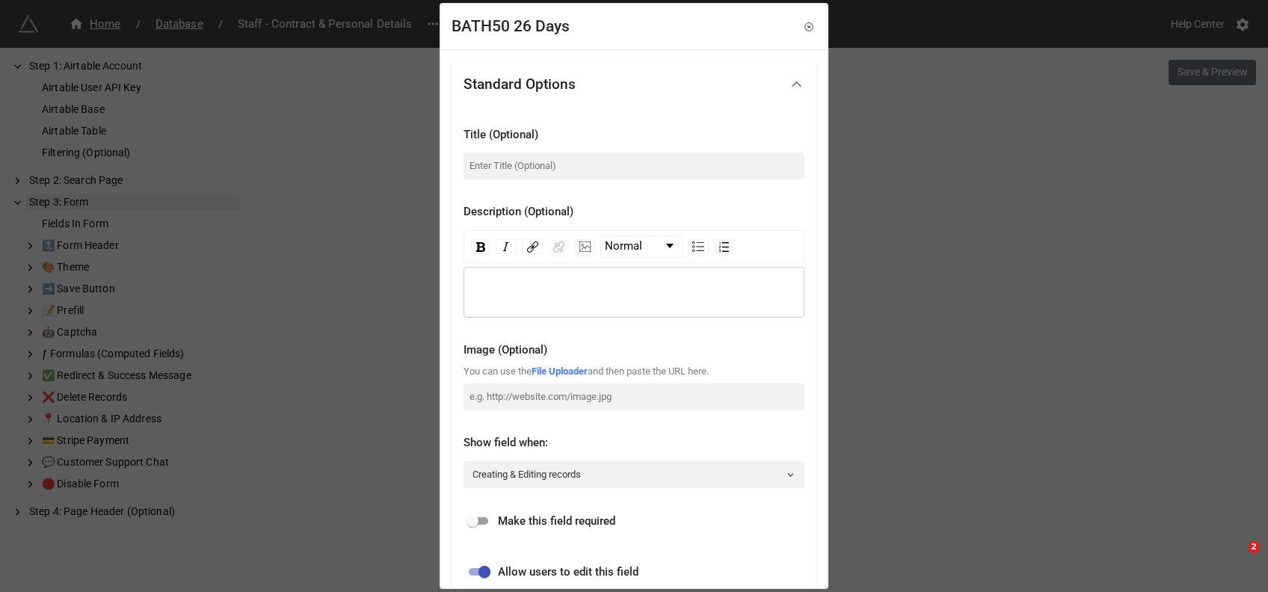
click at [506, 284] on div "rdw-editor" at bounding box center [634, 292] width 327 height 16
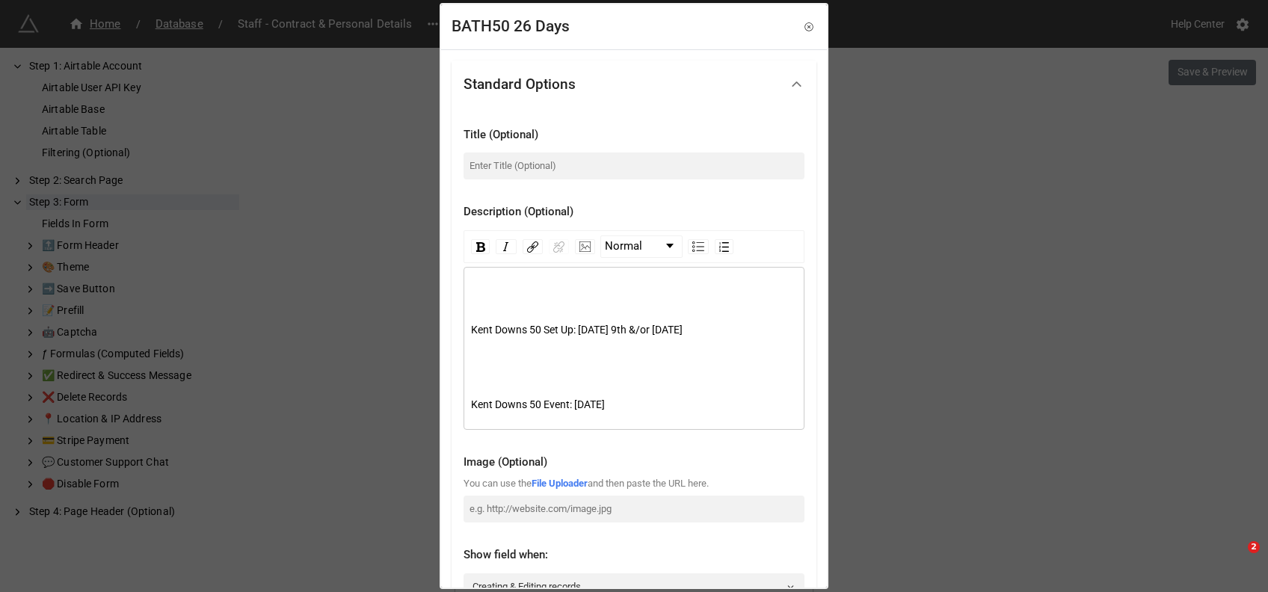
click at [517, 293] on div "rdw-editor" at bounding box center [634, 292] width 327 height 16
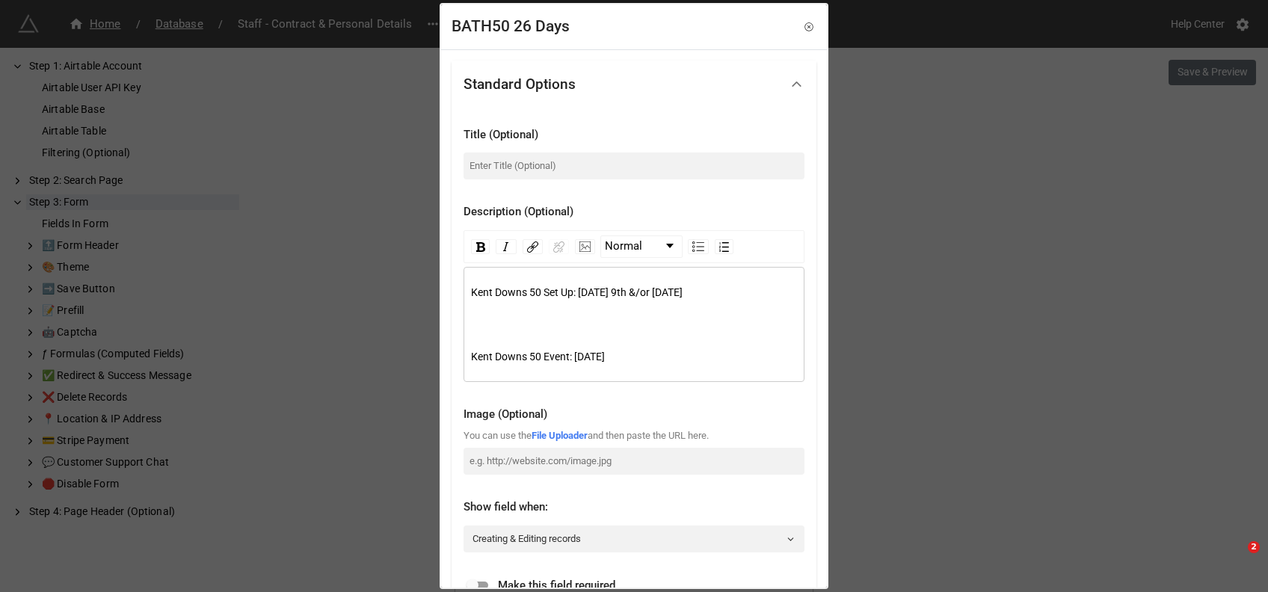
click at [484, 324] on div "rdw-editor" at bounding box center [634, 319] width 327 height 16
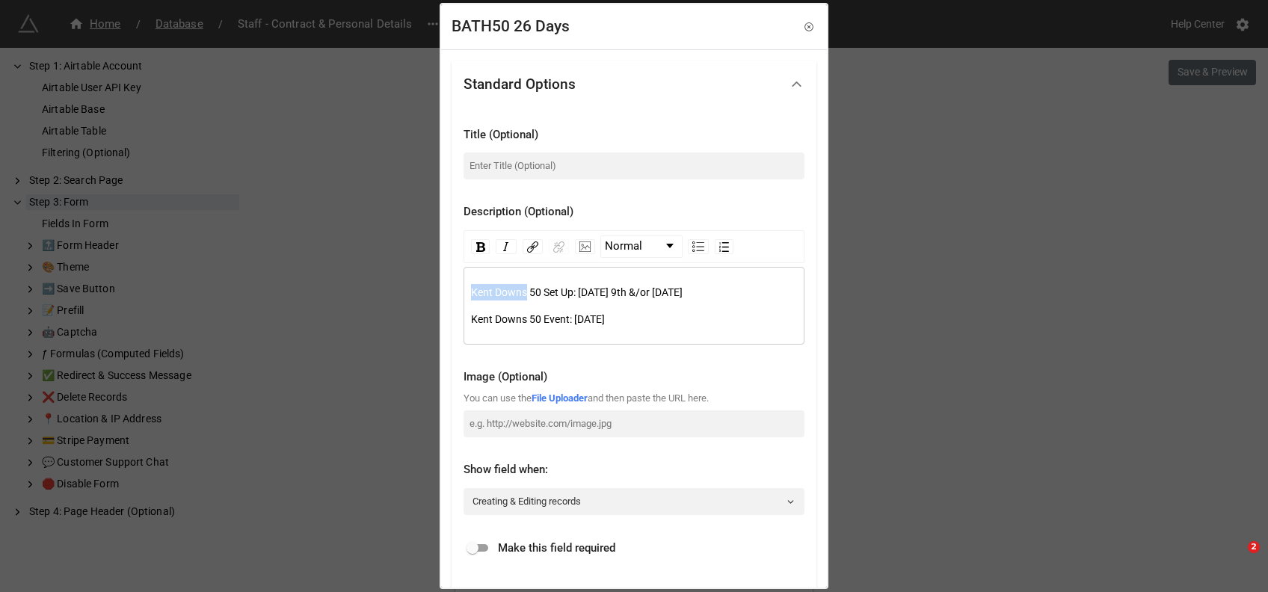
drag, startPoint x: 524, startPoint y: 291, endPoint x: 445, endPoint y: 296, distance: 79.4
click at [445, 296] on div "Standard Options Title (Optional) Description (Optional) Normal Kent Downs 50 S…" at bounding box center [634, 511] width 386 height 925
drag, startPoint x: 521, startPoint y: 315, endPoint x: 391, endPoint y: 319, distance: 130.1
click at [391, 319] on div "BATH50 26 Days Standard Options Title (Optional) Description (Optional) Normal …" at bounding box center [634, 296] width 1268 height 592
click at [516, 319] on span "Kent Downs 50 Event: [DATE]" at bounding box center [538, 319] width 134 height 12
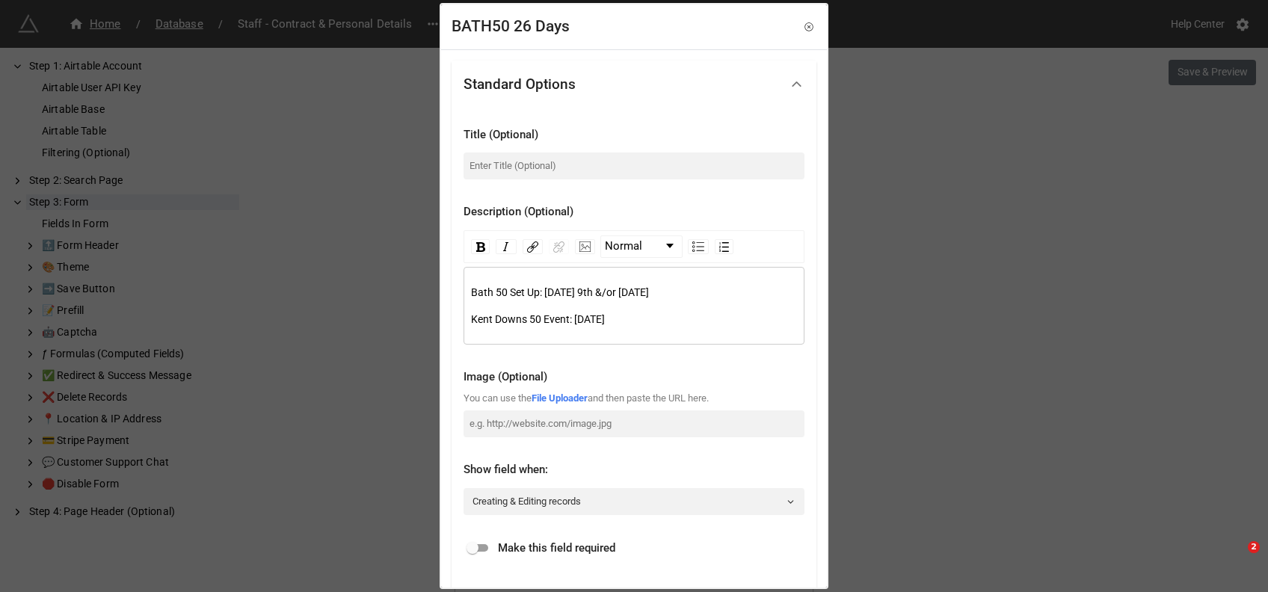
click at [523, 317] on span "Kent Downs 50 Event: [DATE]" at bounding box center [538, 319] width 134 height 12
click at [700, 313] on div "Bath 50 Event: Saturday 11th October" at bounding box center [634, 319] width 327 height 16
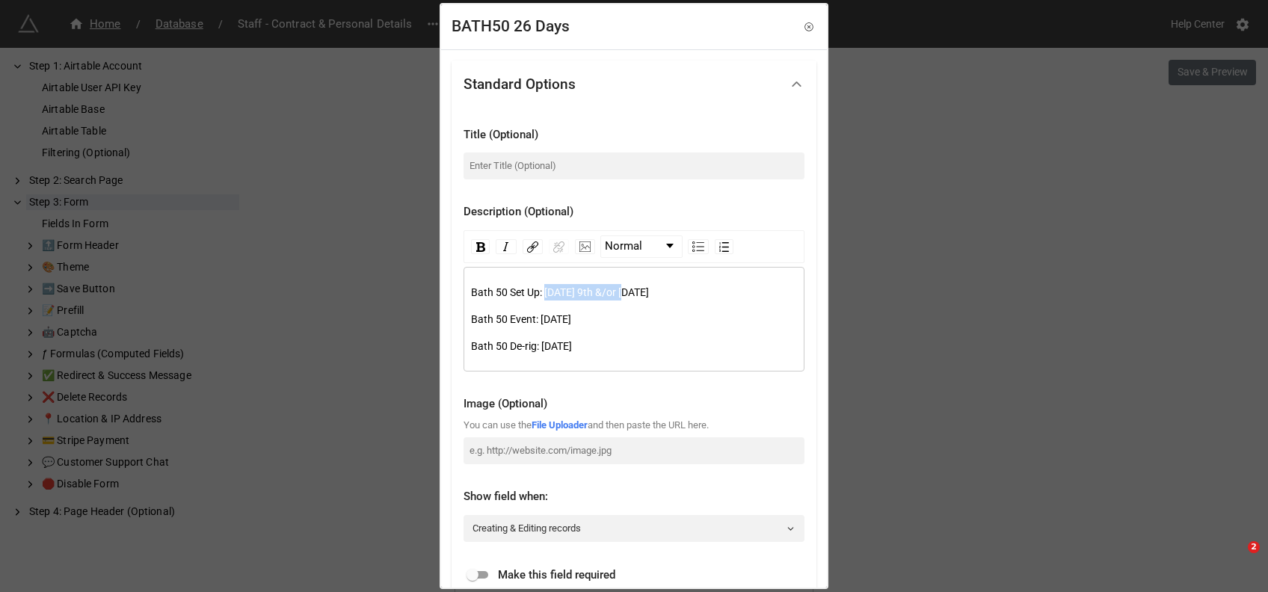
drag, startPoint x: 628, startPoint y: 287, endPoint x: 546, endPoint y: 286, distance: 81.5
click at [546, 286] on span "Bath 50 Set Up: Thursday 9th &/or Friday 10th October" at bounding box center [560, 292] width 178 height 12
click at [677, 322] on div "Bath 50 Event: Saturday 11th October" at bounding box center [634, 319] width 327 height 16
click at [575, 296] on span "Bath 50 Set Up: Friday 10th October" at bounding box center [523, 292] width 104 height 12
click at [575, 292] on span "Bath 50 Set Up: Friday 27th October" at bounding box center [523, 292] width 104 height 12
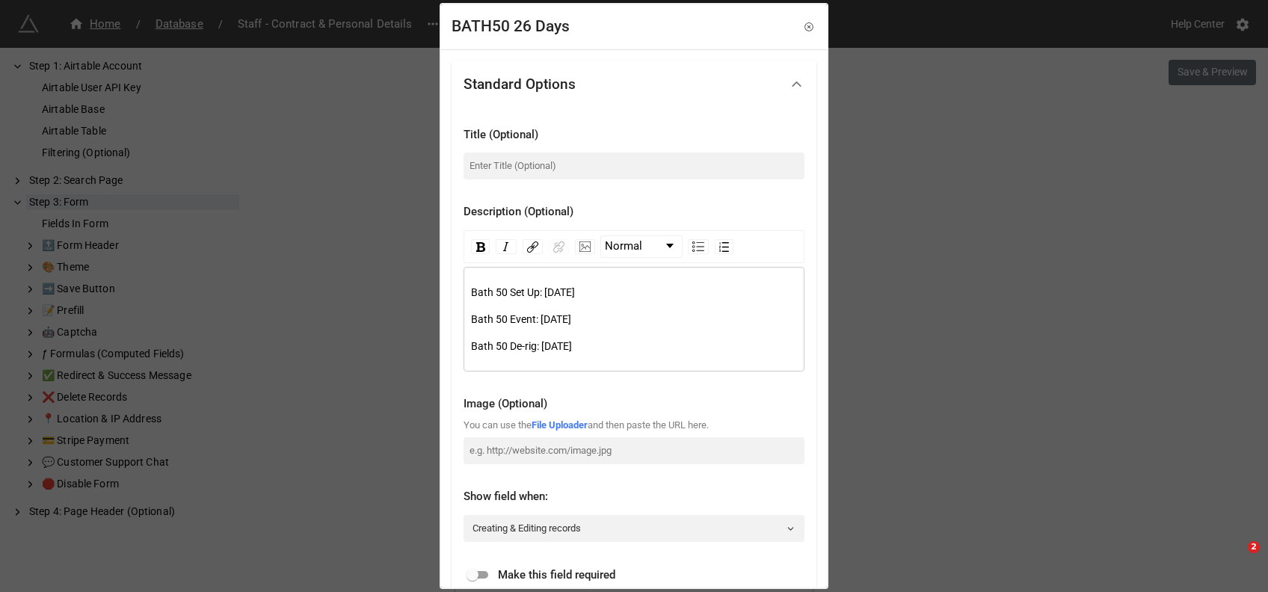
click at [575, 292] on span "Bath 50 Set Up: Friday 27th October" at bounding box center [523, 292] width 104 height 12
click at [571, 317] on span "Bath 50 Event: Saturday 11th October" at bounding box center [521, 319] width 100 height 12
click at [571, 316] on span "Bath 50 Event: Saturday 28th October" at bounding box center [521, 319] width 100 height 12
click at [599, 347] on div "Bath 50 De-rig: Sunday" at bounding box center [634, 346] width 327 height 16
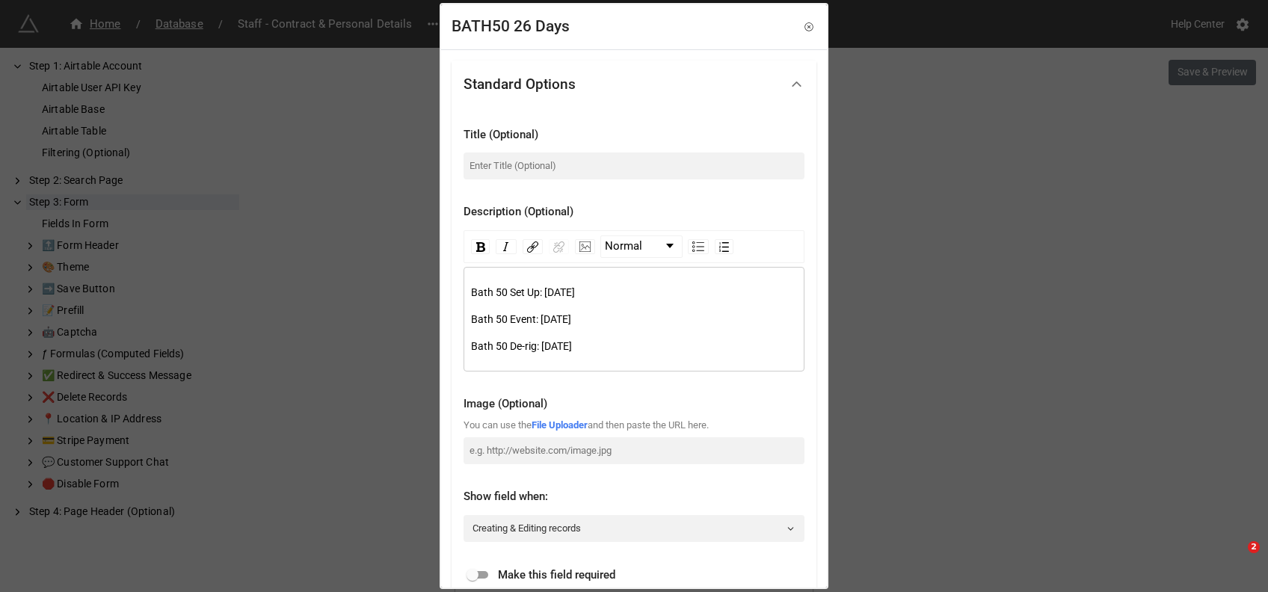
click at [573, 295] on span "Bath 50 Set Up: [DATE]" at bounding box center [523, 292] width 104 height 12
click at [697, 295] on div "Bath 50 Set Up: [DATE]" at bounding box center [634, 292] width 327 height 16
click at [623, 327] on div "Bath 50 Set Up: Friday 27th March Bath 50 Event: Saturday 28th March Bath 50 De…" at bounding box center [634, 319] width 327 height 70
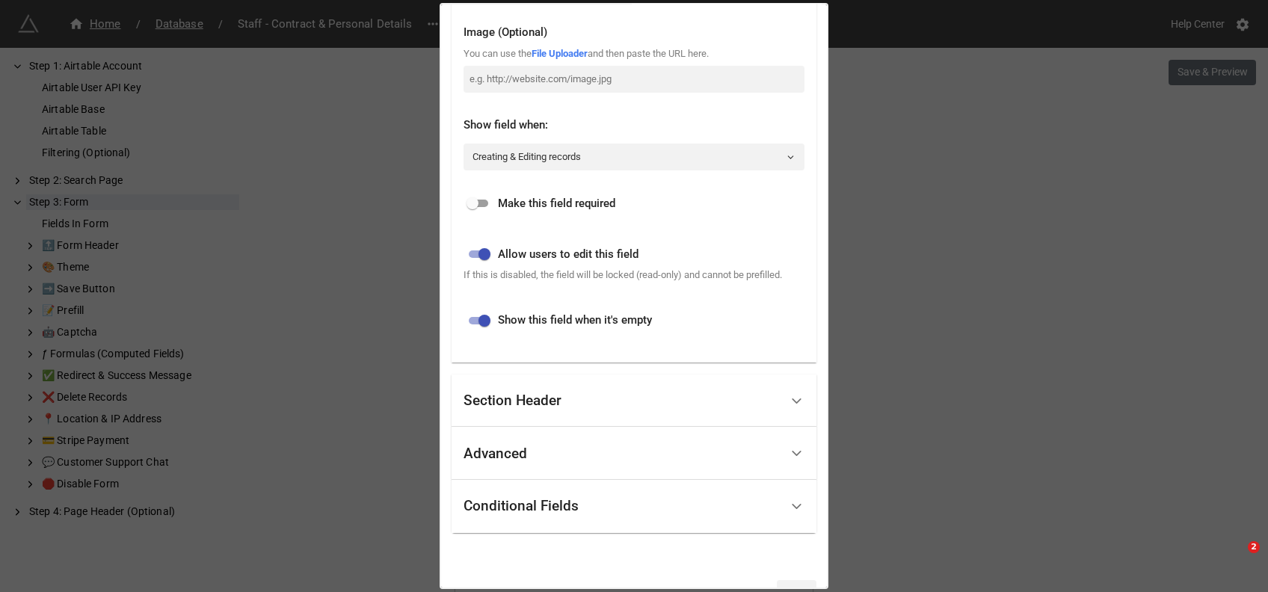
scroll to position [413, 0]
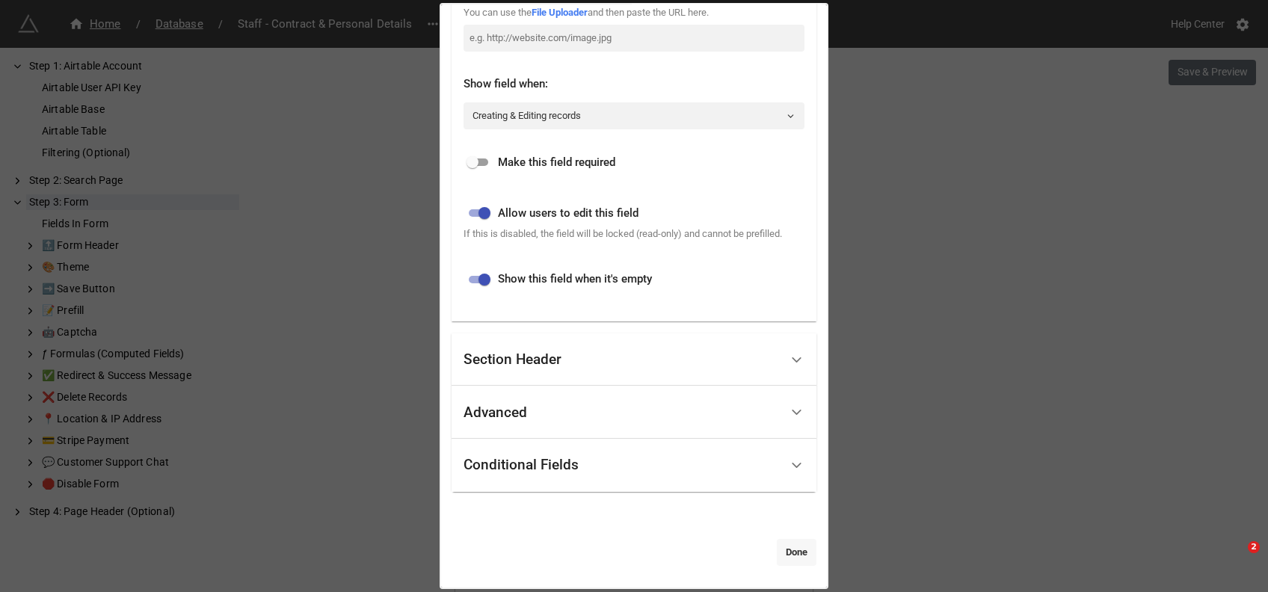
click at [790, 564] on link "Done" at bounding box center [797, 552] width 40 height 27
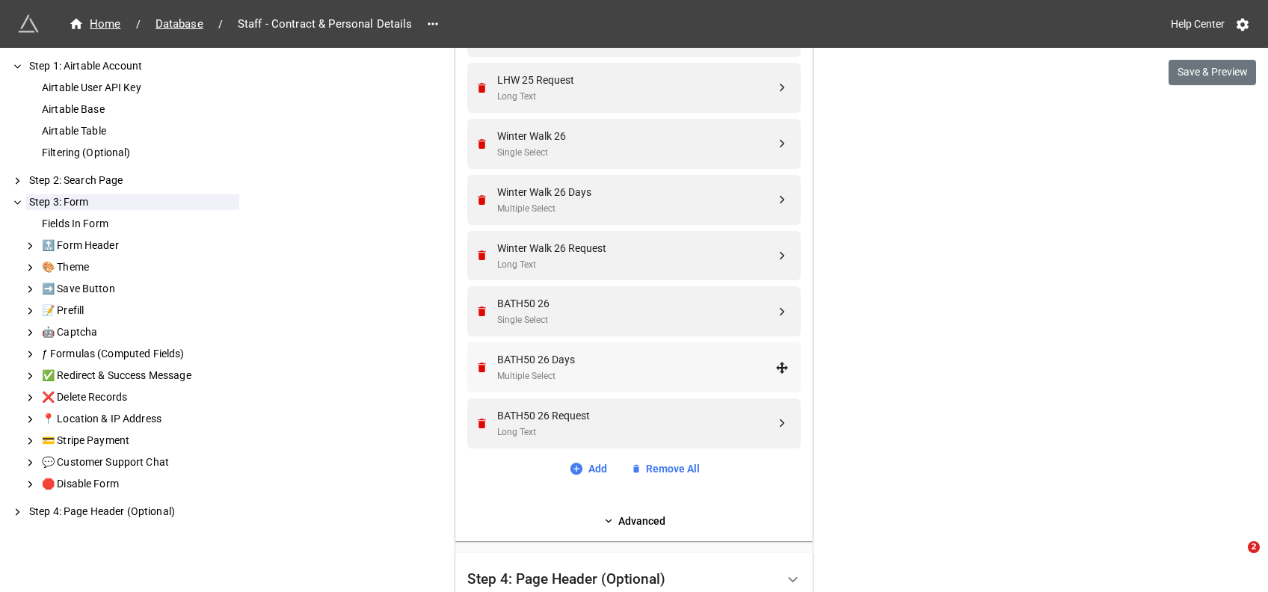
scroll to position [2320, 0]
click at [586, 464] on link "Add" at bounding box center [588, 467] width 38 height 16
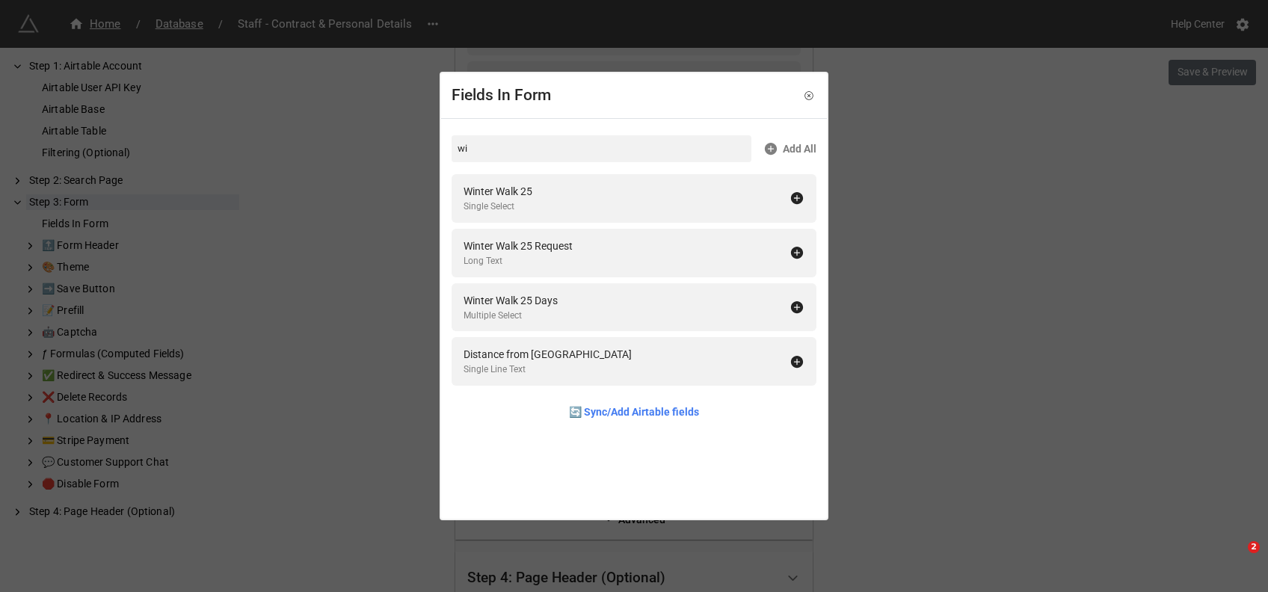
type input "w"
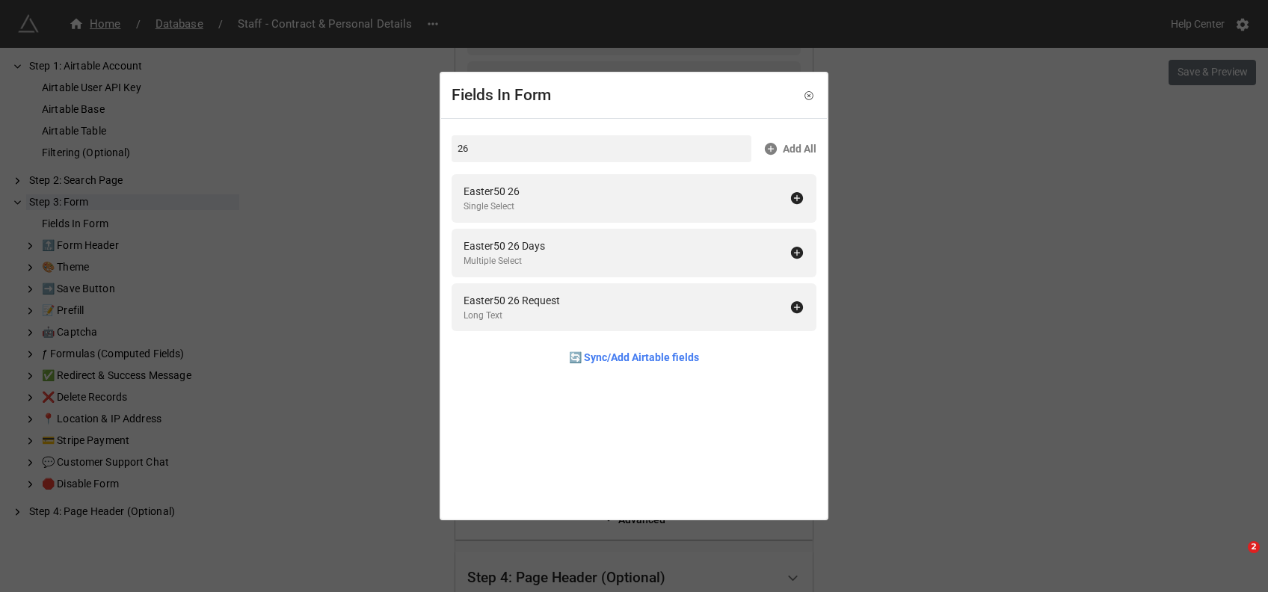
type input "2"
click at [470, 151] on input "iow26" at bounding box center [602, 148] width 300 height 27
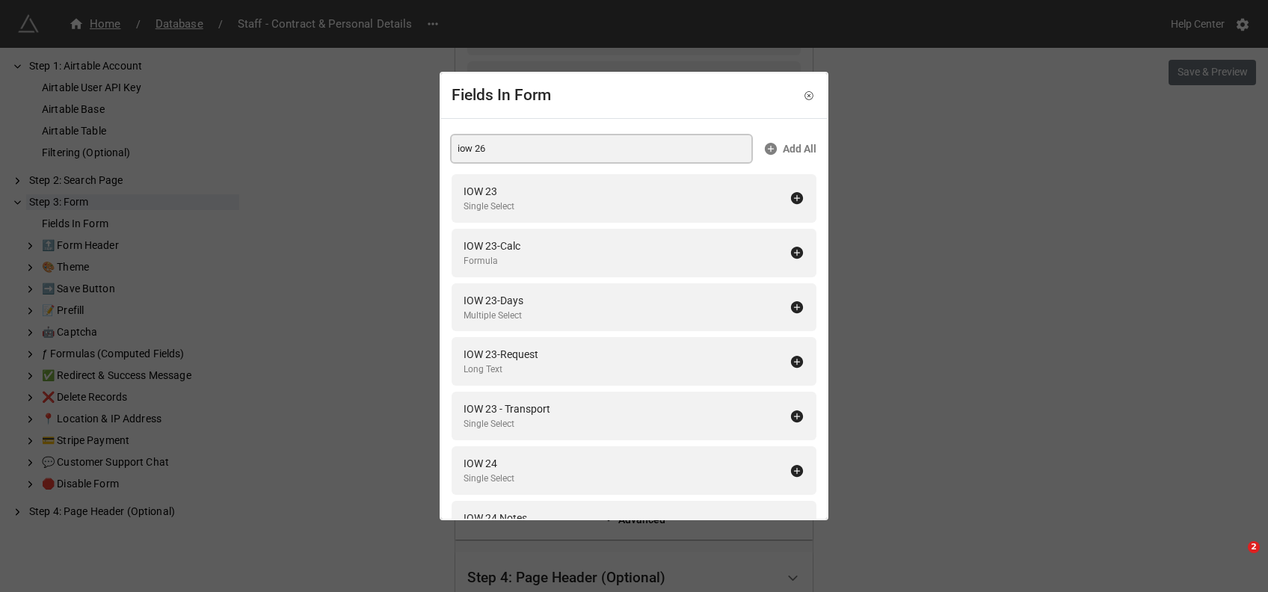
click at [560, 159] on input "iow 26" at bounding box center [602, 148] width 300 height 27
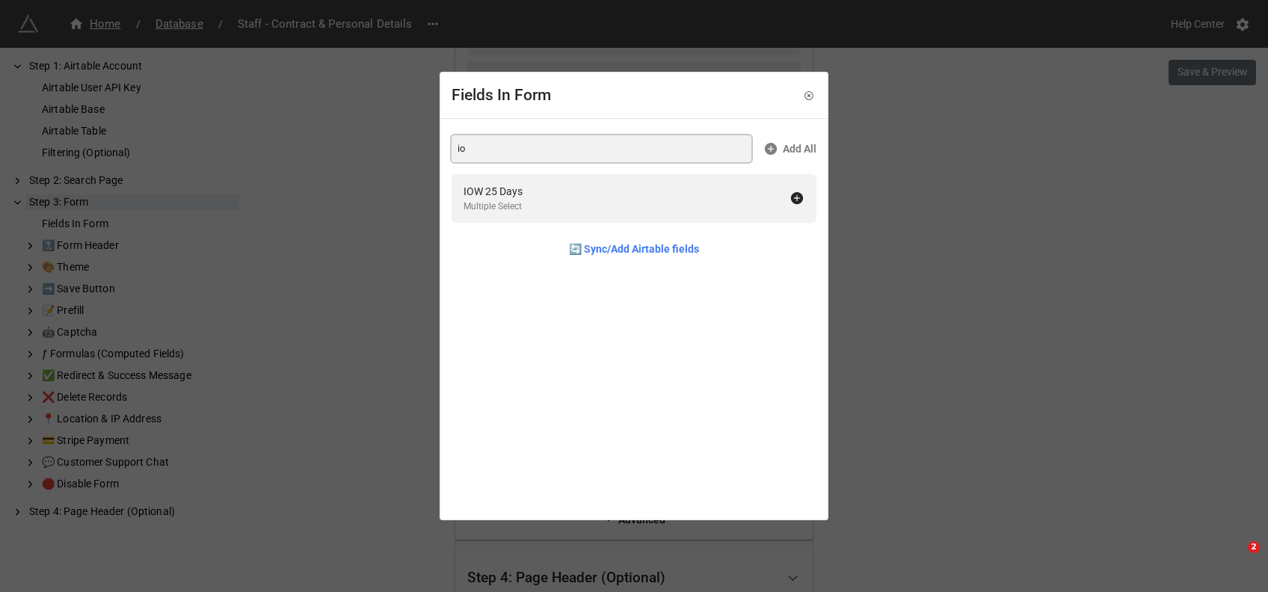
type input "i"
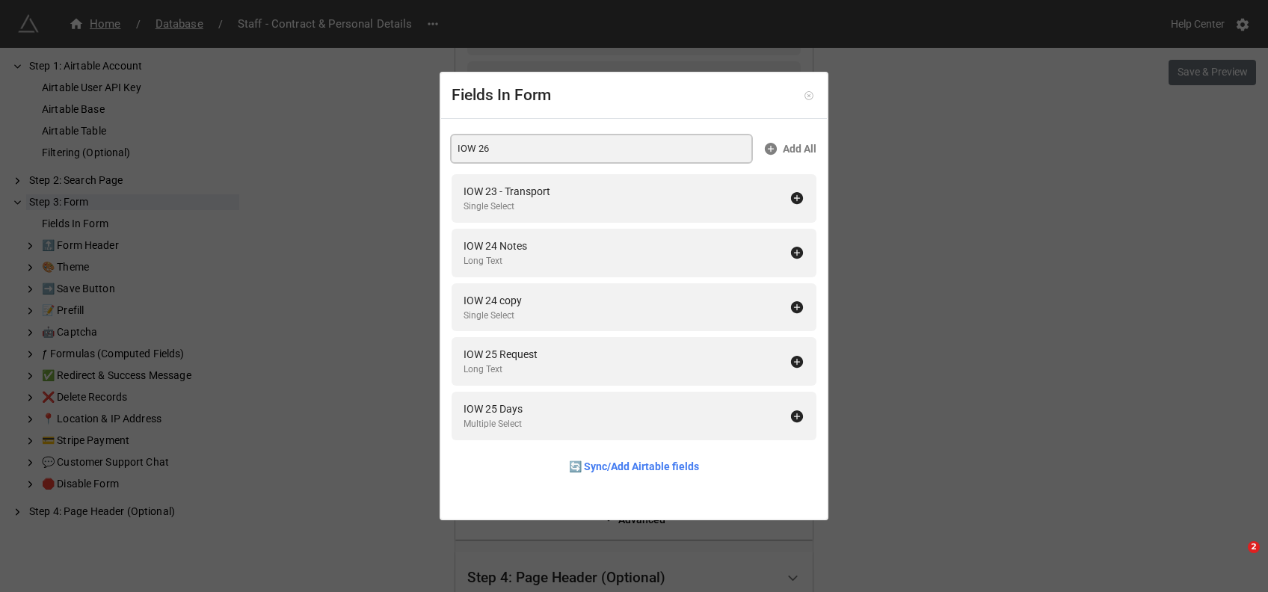
type input "IOW 26"
click at [806, 98] on icon at bounding box center [809, 95] width 10 height 10
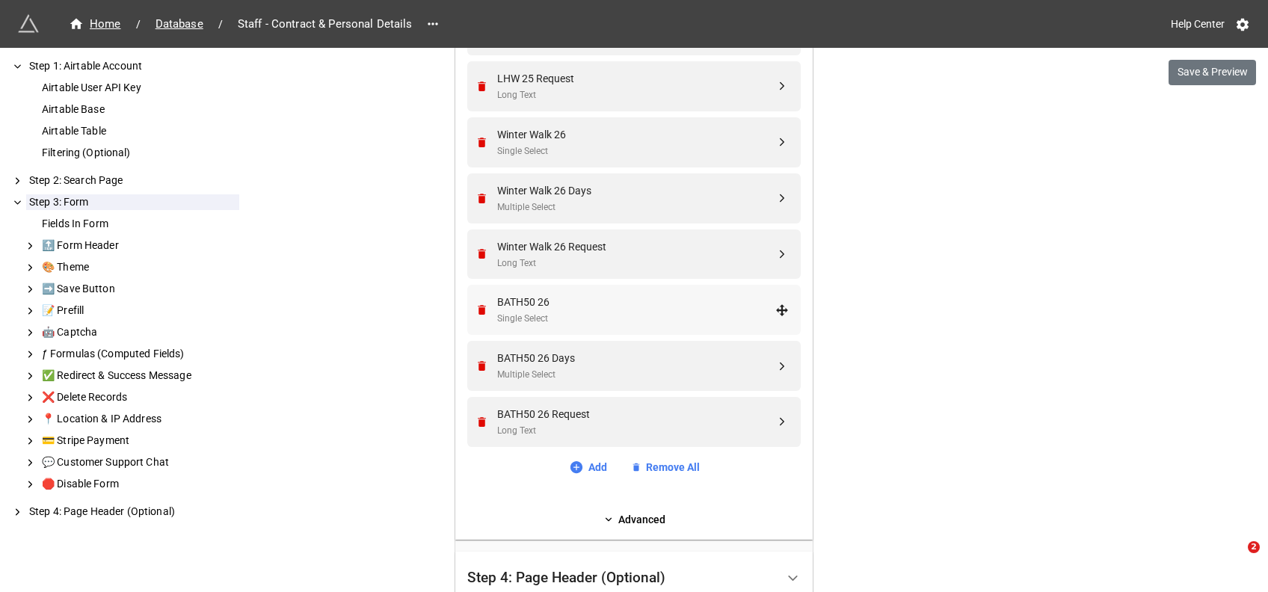
scroll to position [2484, 0]
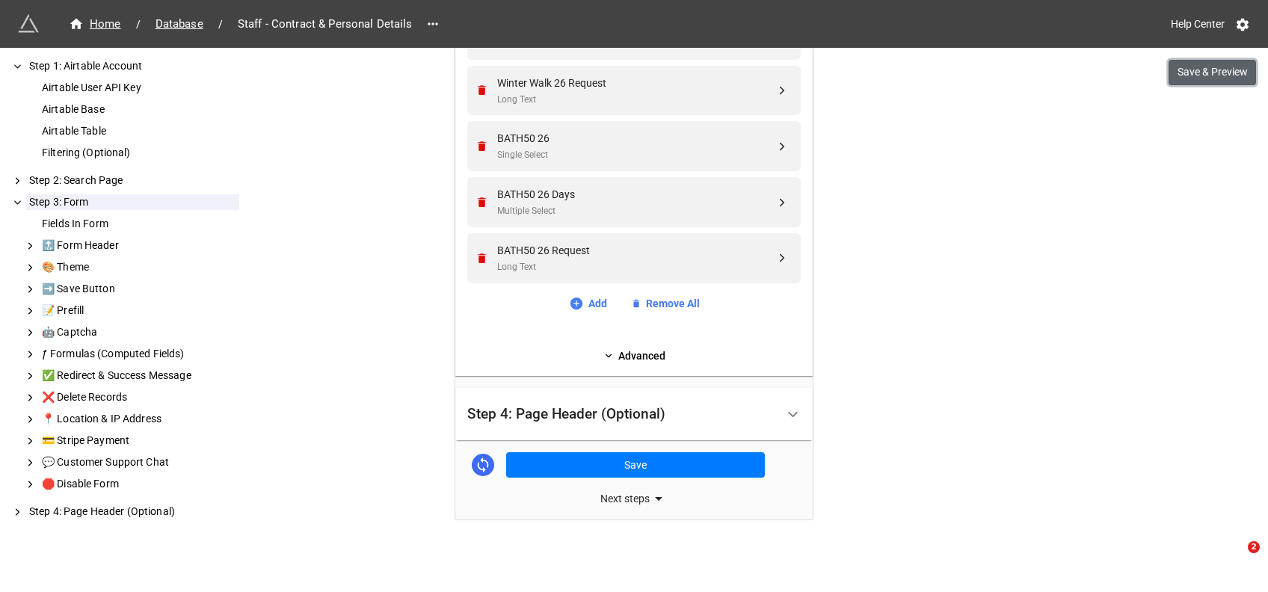
click at [1213, 69] on button "Save & Preview" at bounding box center [1211, 72] width 87 height 25
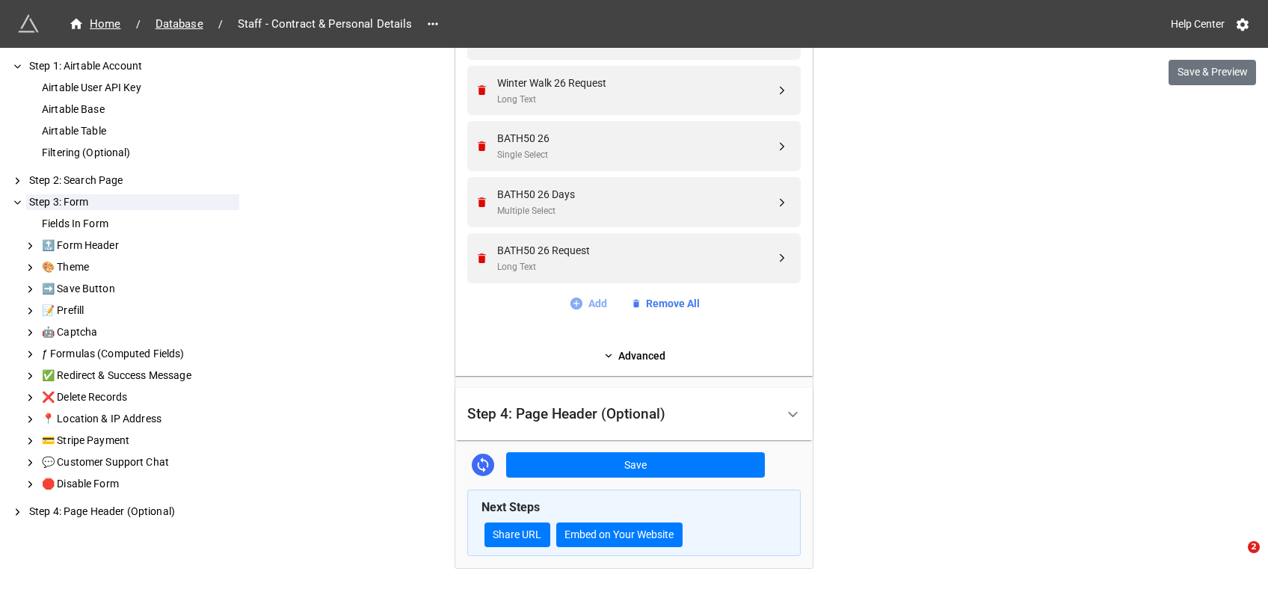
click at [591, 307] on link "Add" at bounding box center [588, 303] width 38 height 16
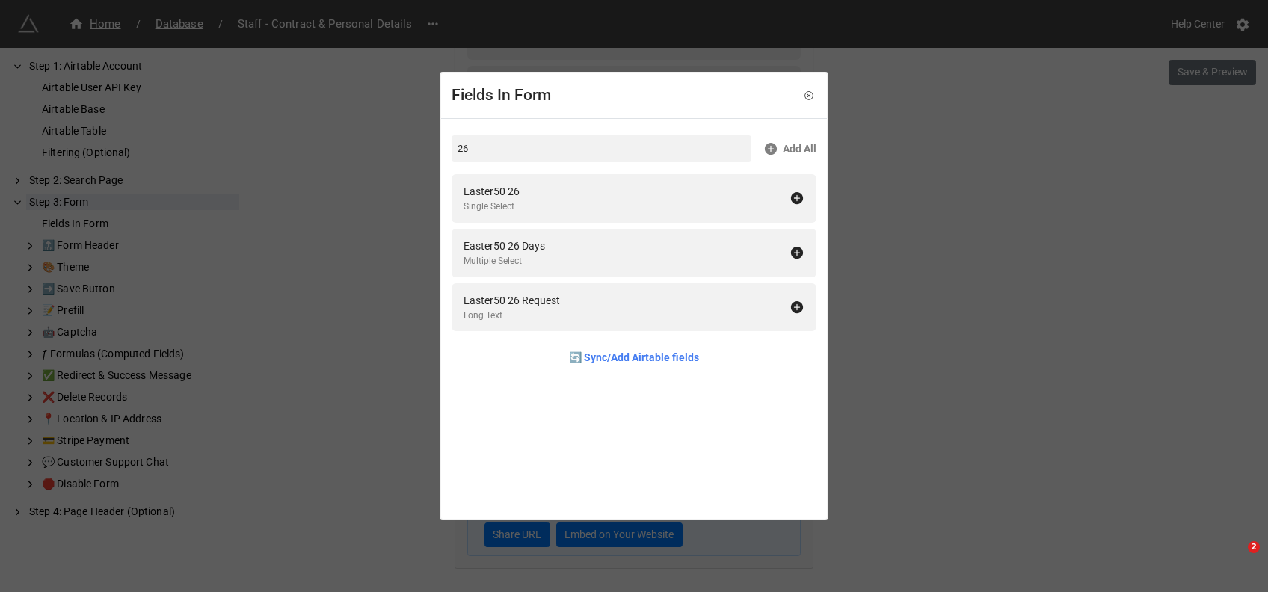
type input "26"
click at [807, 94] on icon at bounding box center [808, 95] width 3 height 3
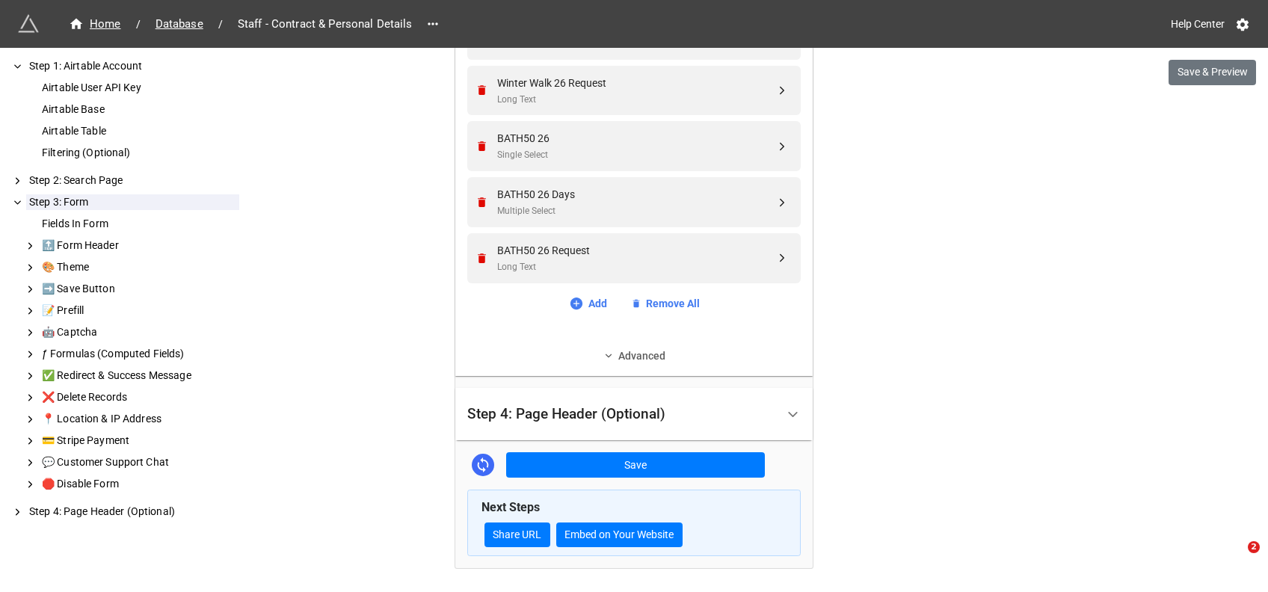
click at [640, 354] on link "Advanced" at bounding box center [633, 356] width 333 height 16
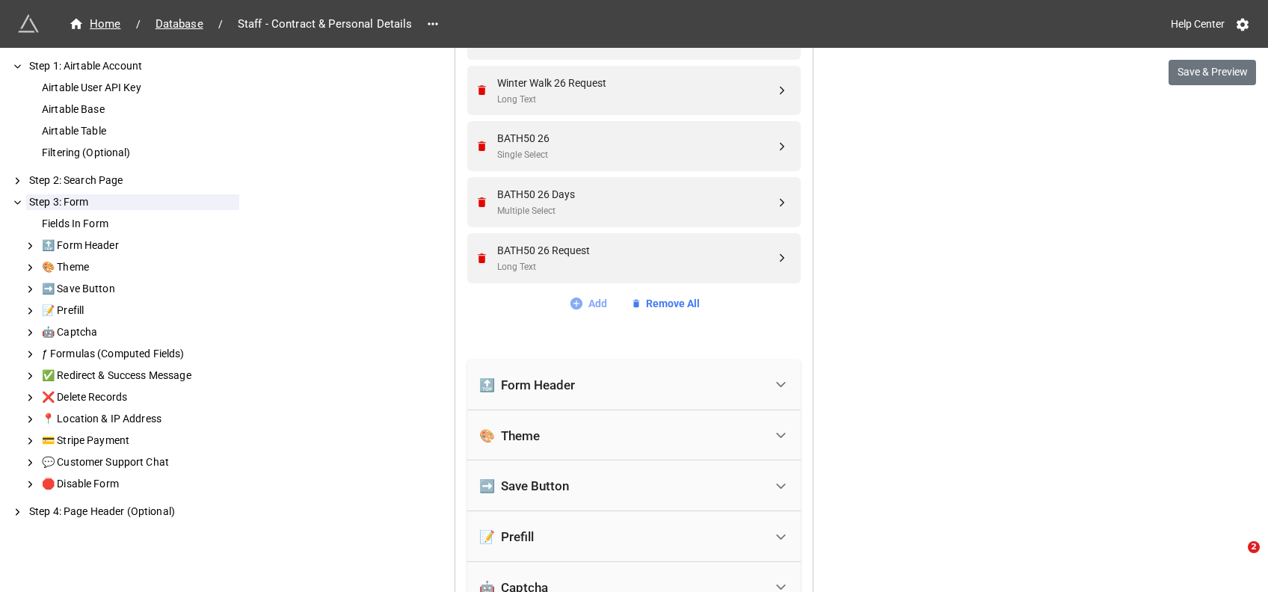
click at [592, 301] on link "Add" at bounding box center [588, 303] width 38 height 16
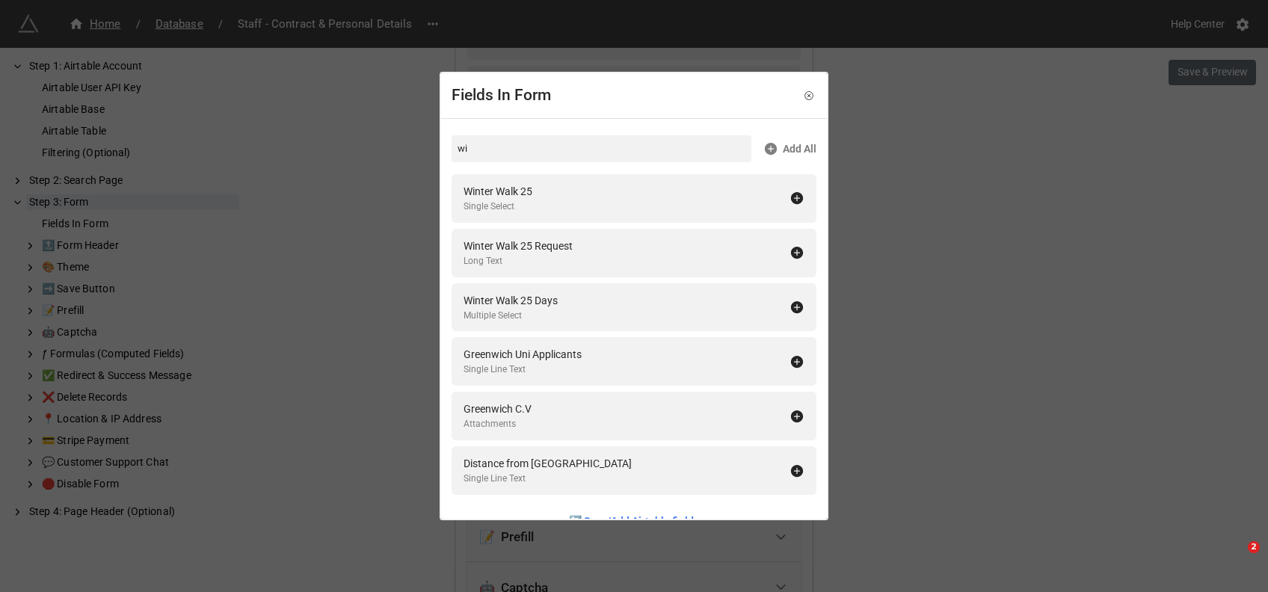
type input "w"
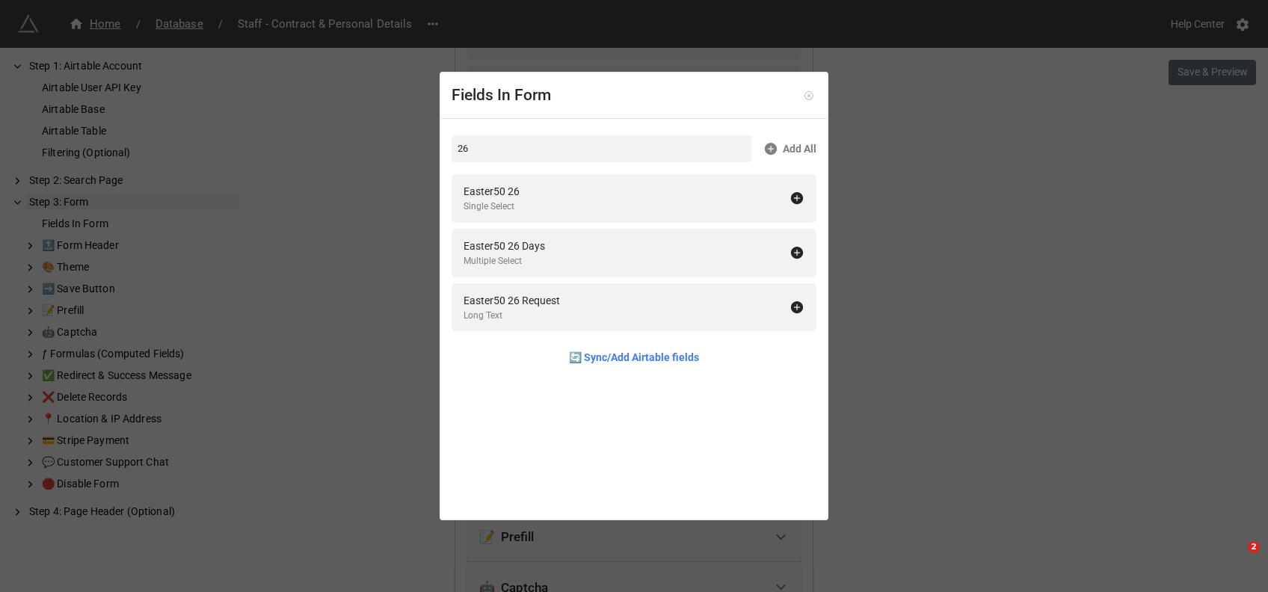
type input "26"
click at [804, 96] on icon at bounding box center [809, 95] width 10 height 10
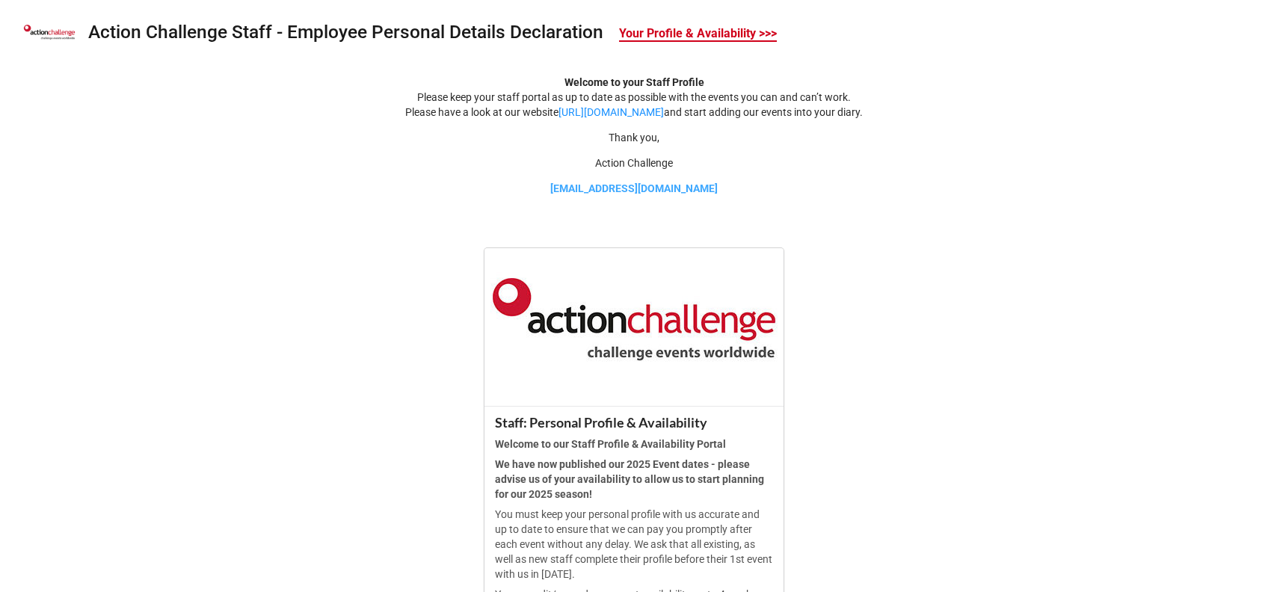
scroll to position [455, 0]
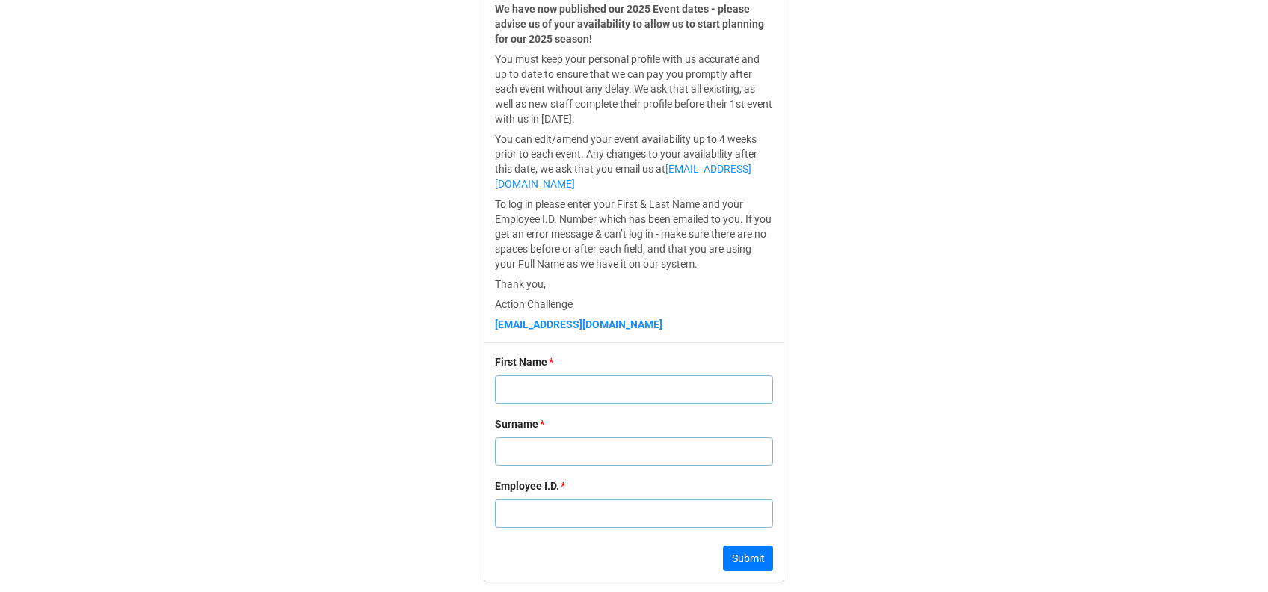
click at [543, 407] on div "First Name *" at bounding box center [634, 385] width 278 height 62
click at [543, 398] on input "text" at bounding box center [634, 389] width 278 height 28
type input "a"
type input "[PERSON_NAME]"
type input "Hawser"
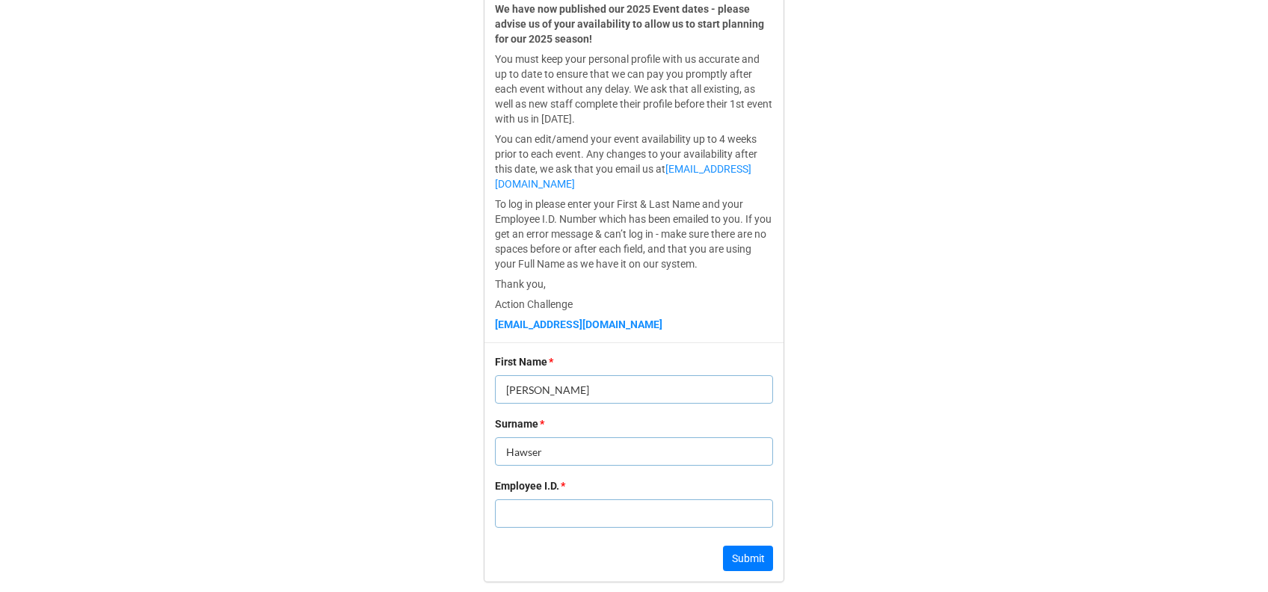
type input "1"
click button "Submit" at bounding box center [748, 558] width 50 height 25
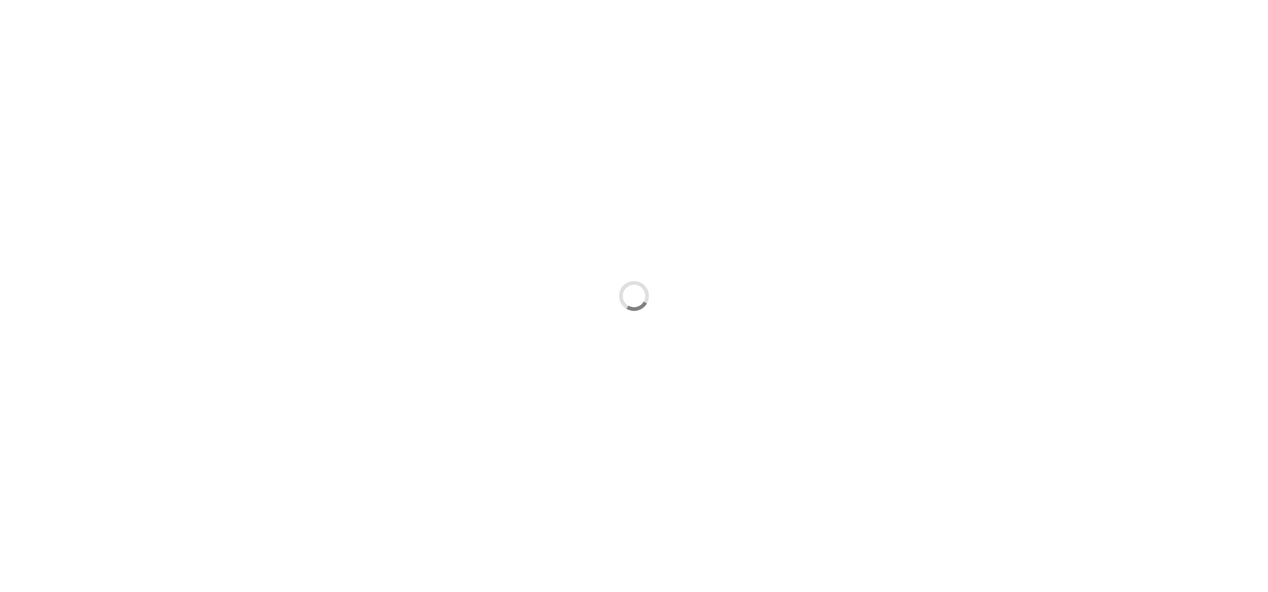
scroll to position [0, 0]
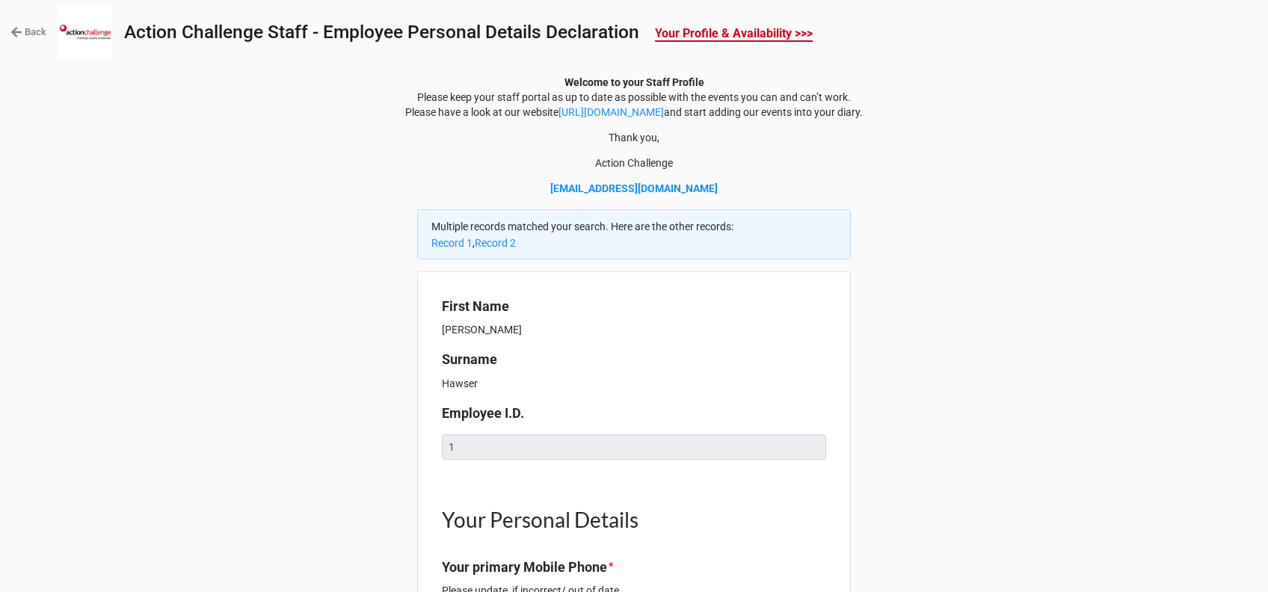
type textarea "x"
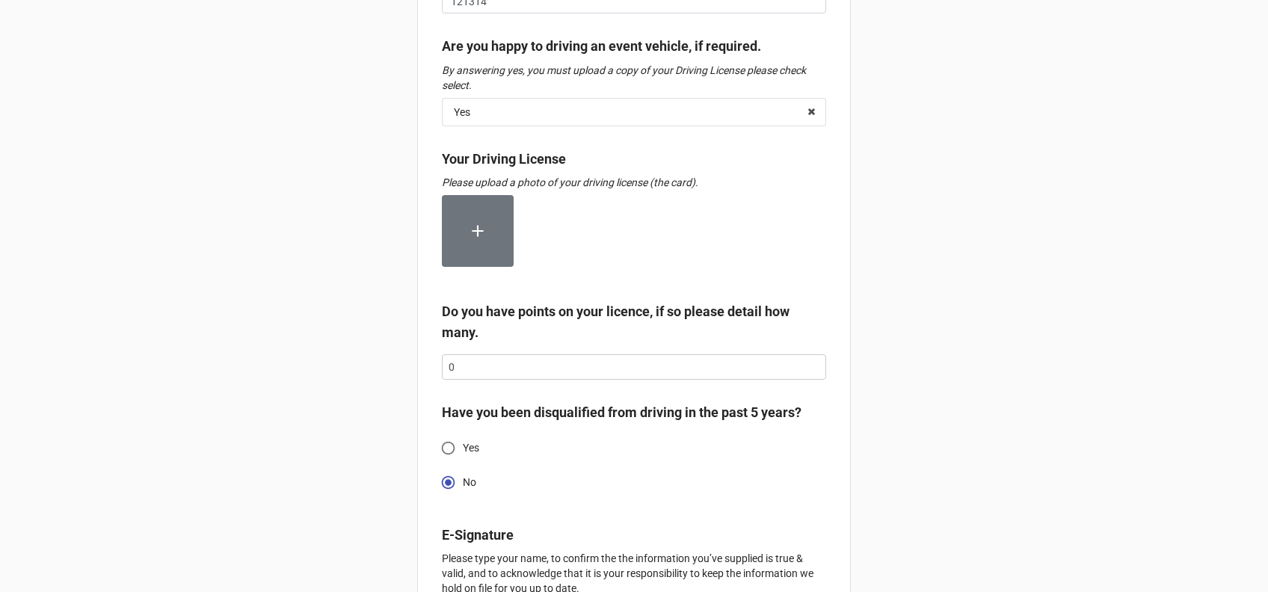
scroll to position [2392, 0]
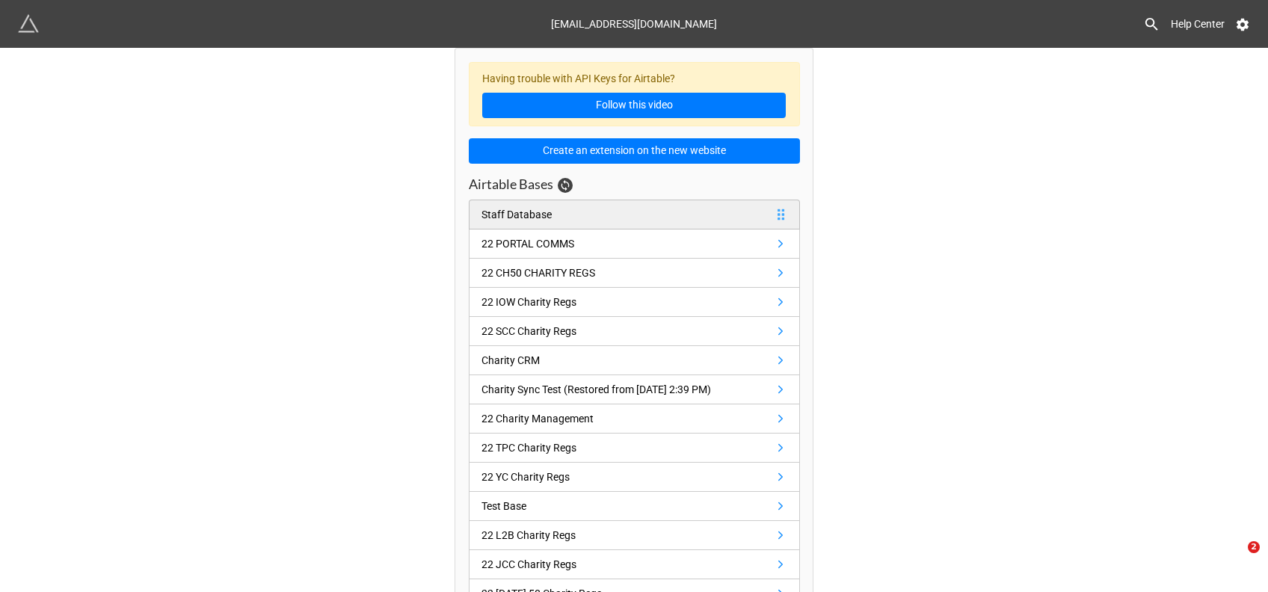
click at [617, 217] on link "Staff Database" at bounding box center [634, 215] width 331 height 30
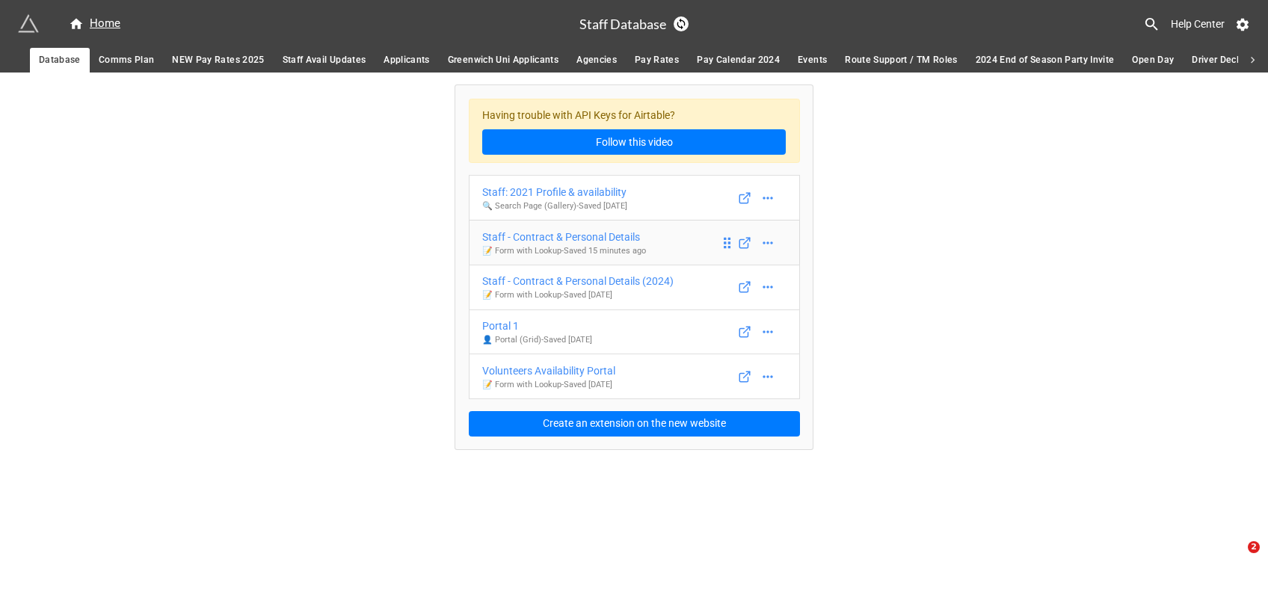
click at [518, 240] on div "Staff - Contract & Personal Details" at bounding box center [564, 237] width 164 height 16
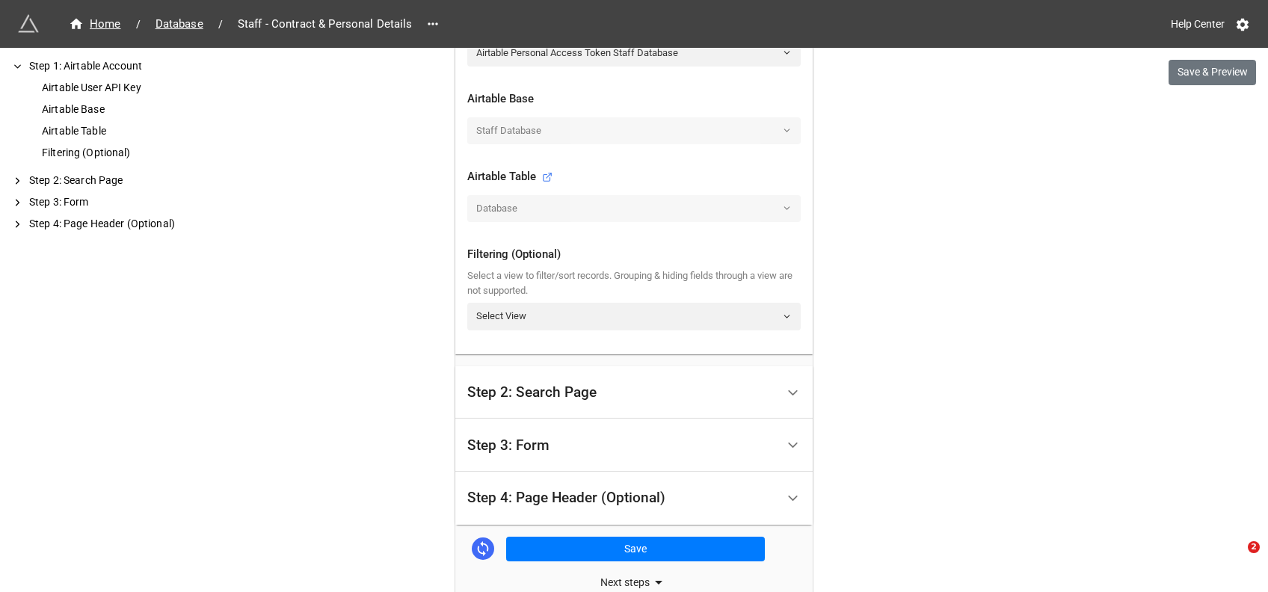
scroll to position [586, 0]
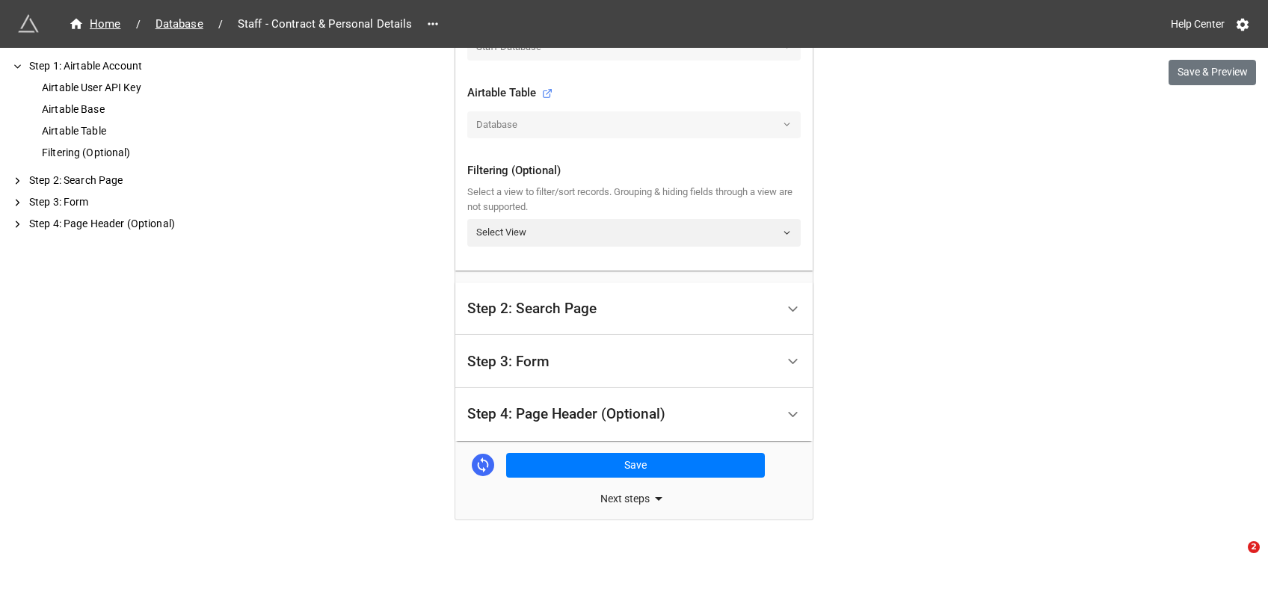
click at [527, 359] on div "Step 3: Form" at bounding box center [508, 361] width 82 height 15
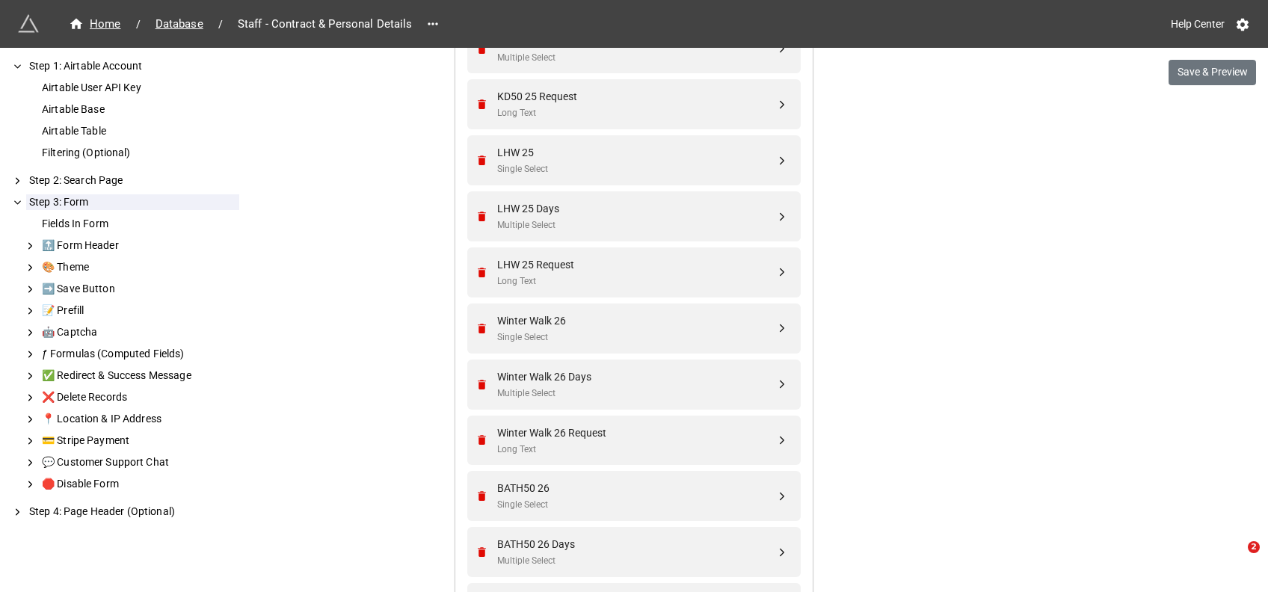
scroll to position [2484, 0]
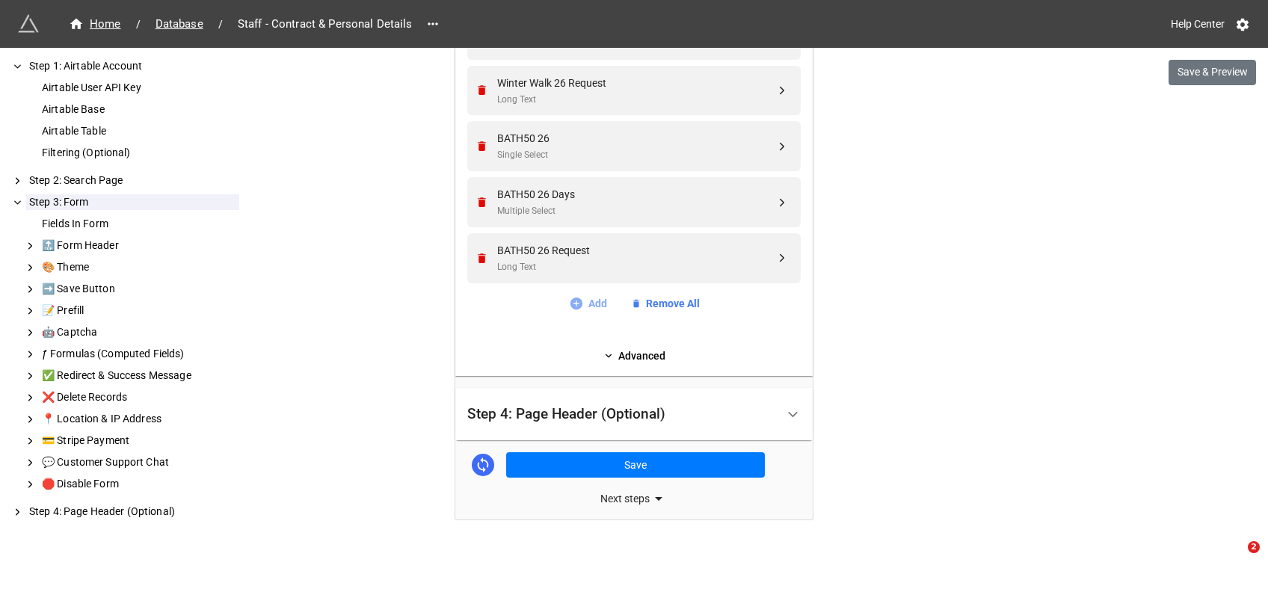
click at [586, 303] on link "Add" at bounding box center [588, 303] width 38 height 16
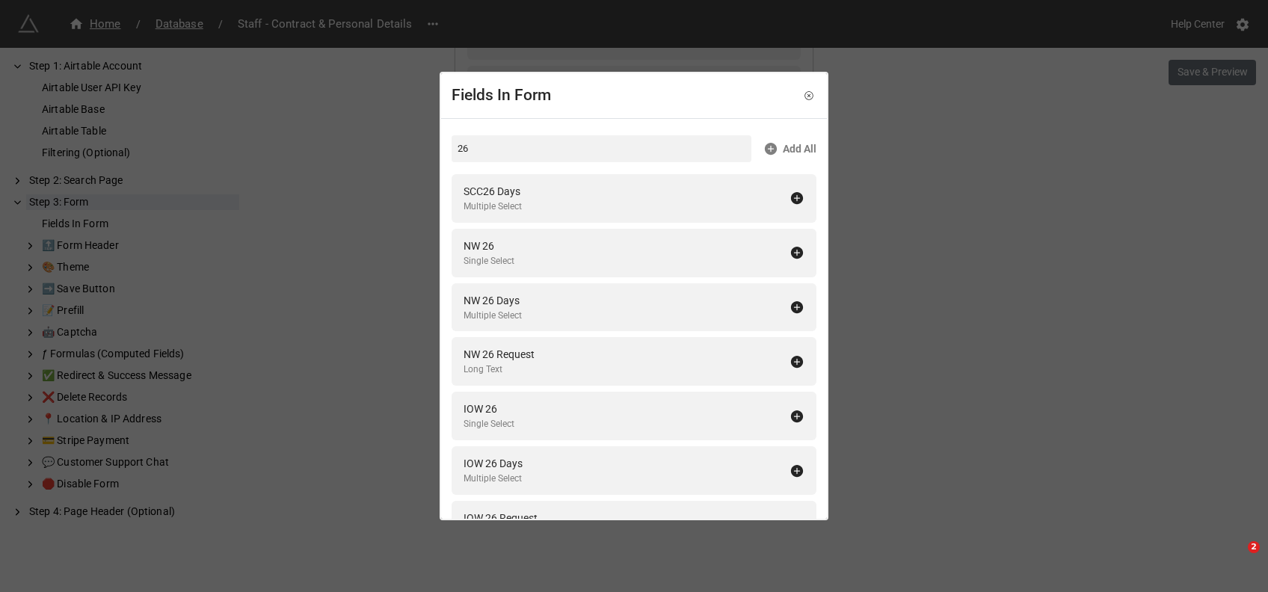
type input "2"
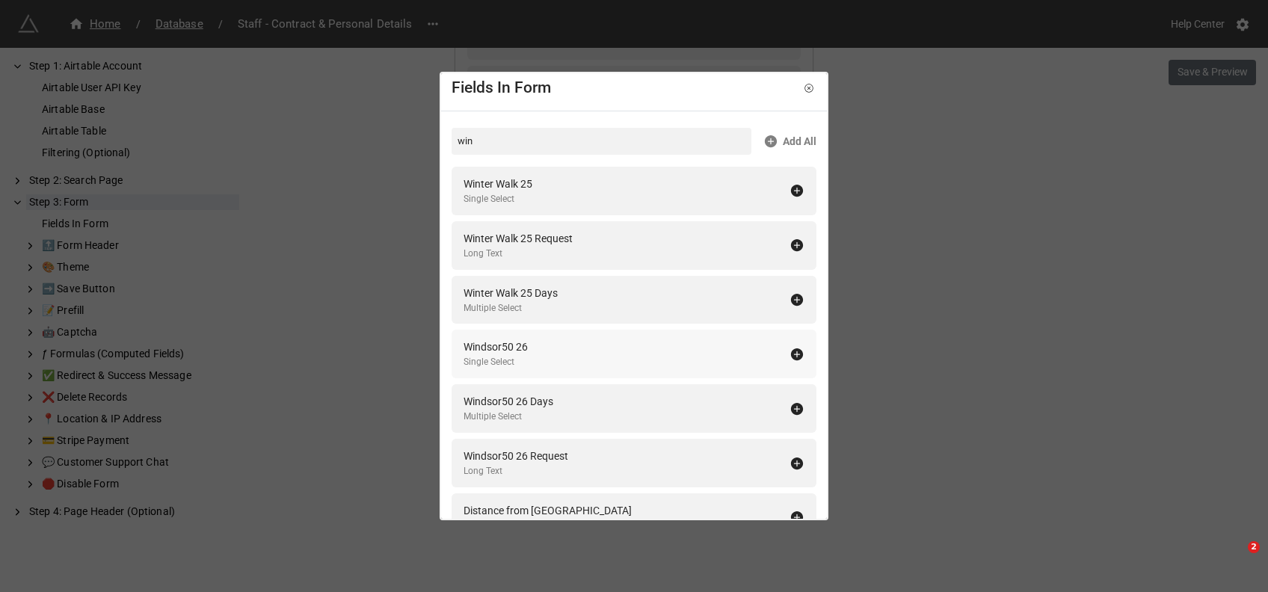
scroll to position [10, 0]
type input "win"
click at [791, 348] on icon at bounding box center [797, 352] width 12 height 12
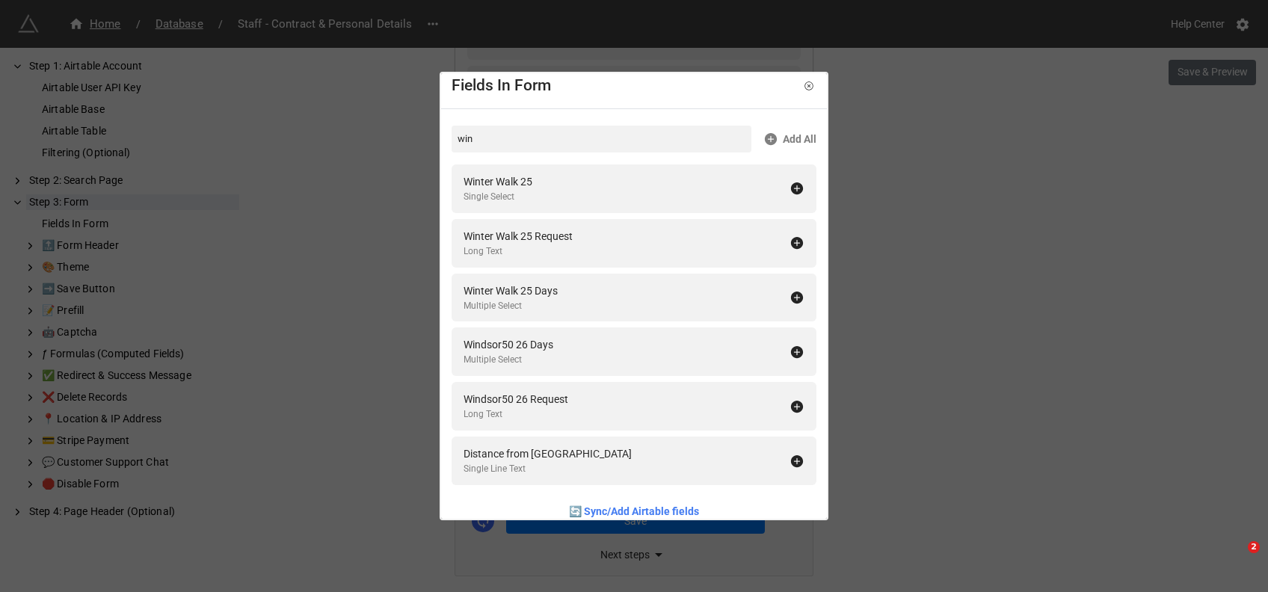
click at [791, 348] on icon at bounding box center [797, 352] width 12 height 12
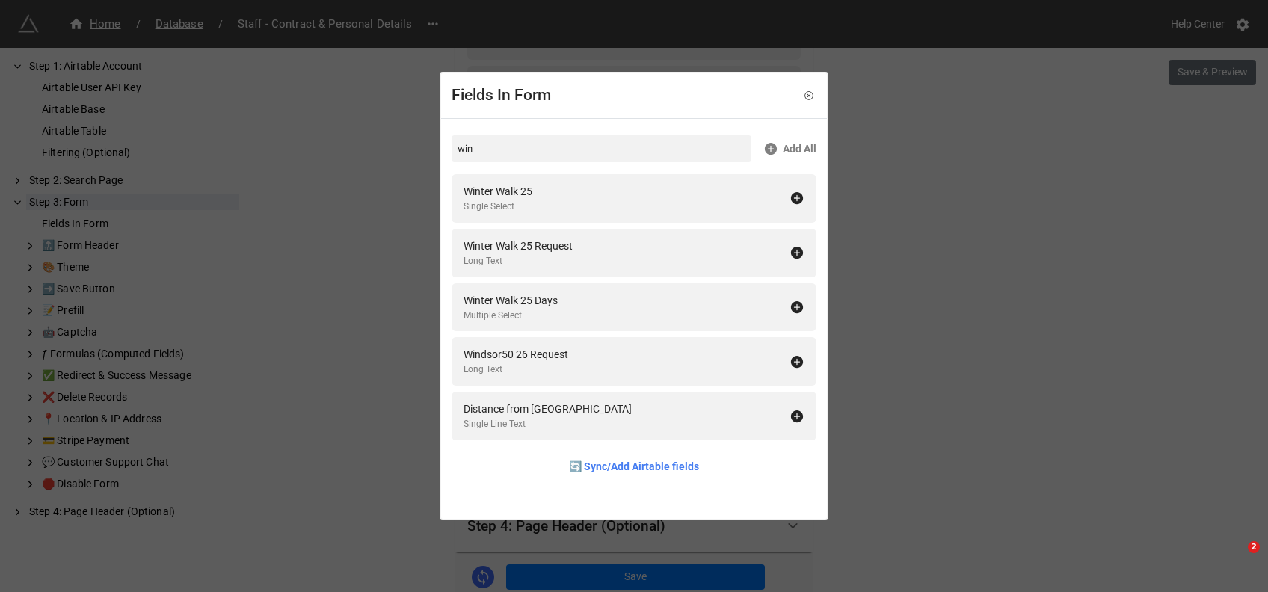
click at [786, 348] on div "Windsor50 26 Request Long Text" at bounding box center [634, 361] width 365 height 49
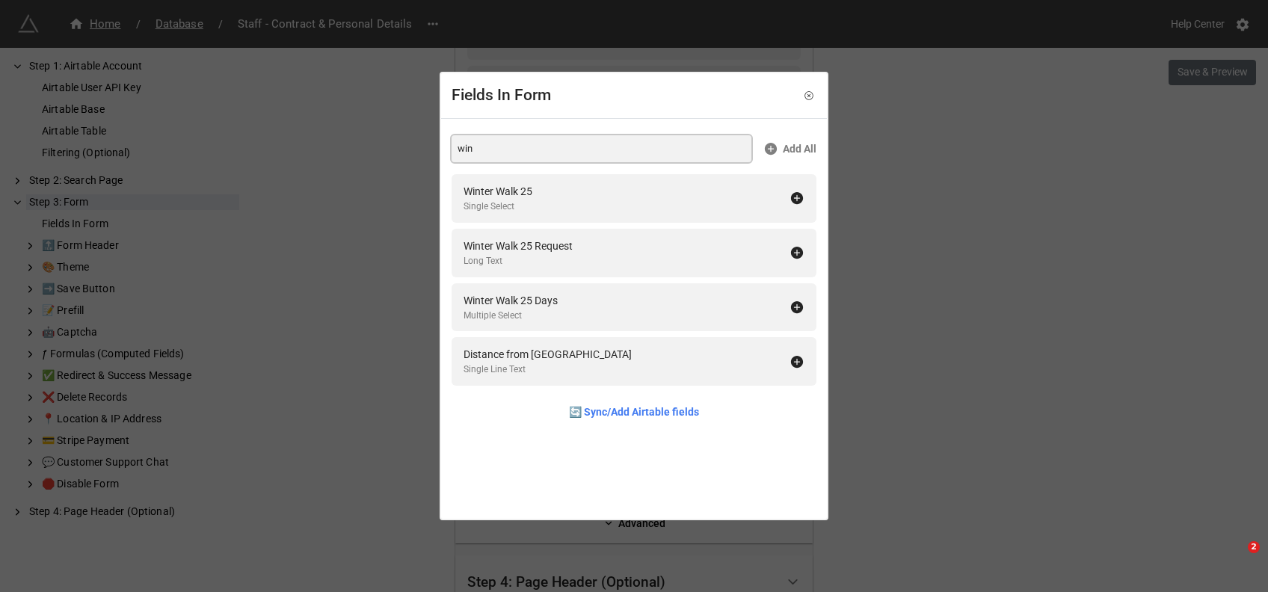
click at [523, 144] on input "win" at bounding box center [602, 148] width 300 height 27
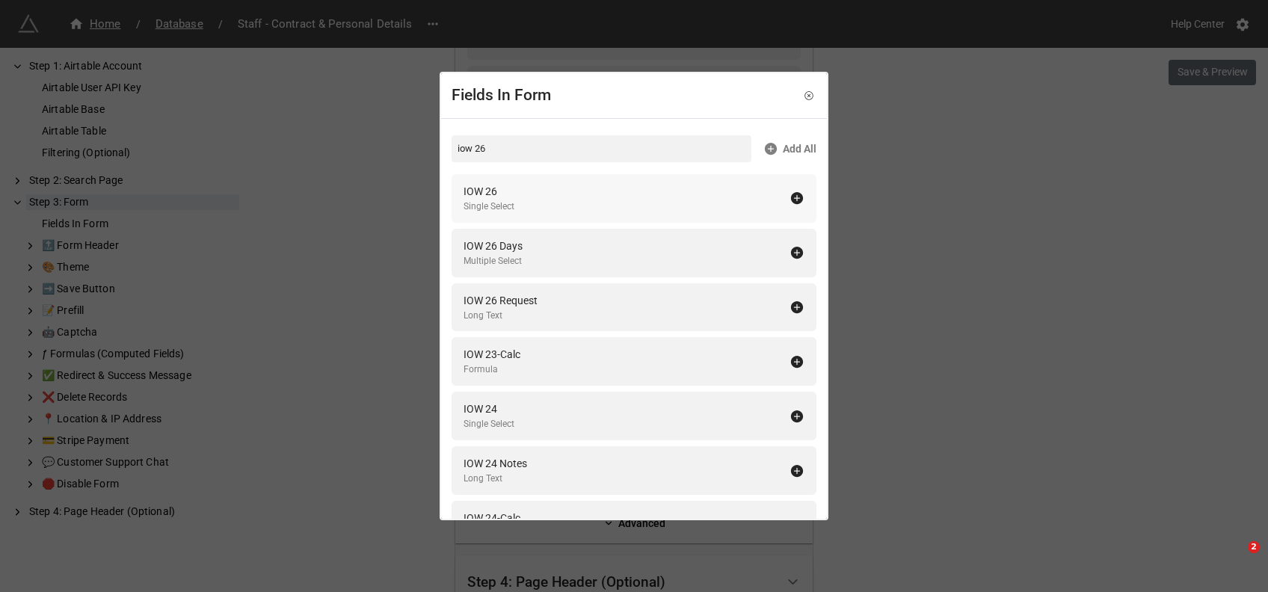
click at [524, 180] on div "IOW 26 Single Select" at bounding box center [634, 198] width 365 height 49
click at [524, 180] on div "IOW 26 Days Multiple Select" at bounding box center [634, 198] width 365 height 49
click at [524, 180] on div "IOW 26 Request Long Text" at bounding box center [634, 198] width 365 height 49
click at [512, 143] on input "iow 26" at bounding box center [602, 148] width 300 height 27
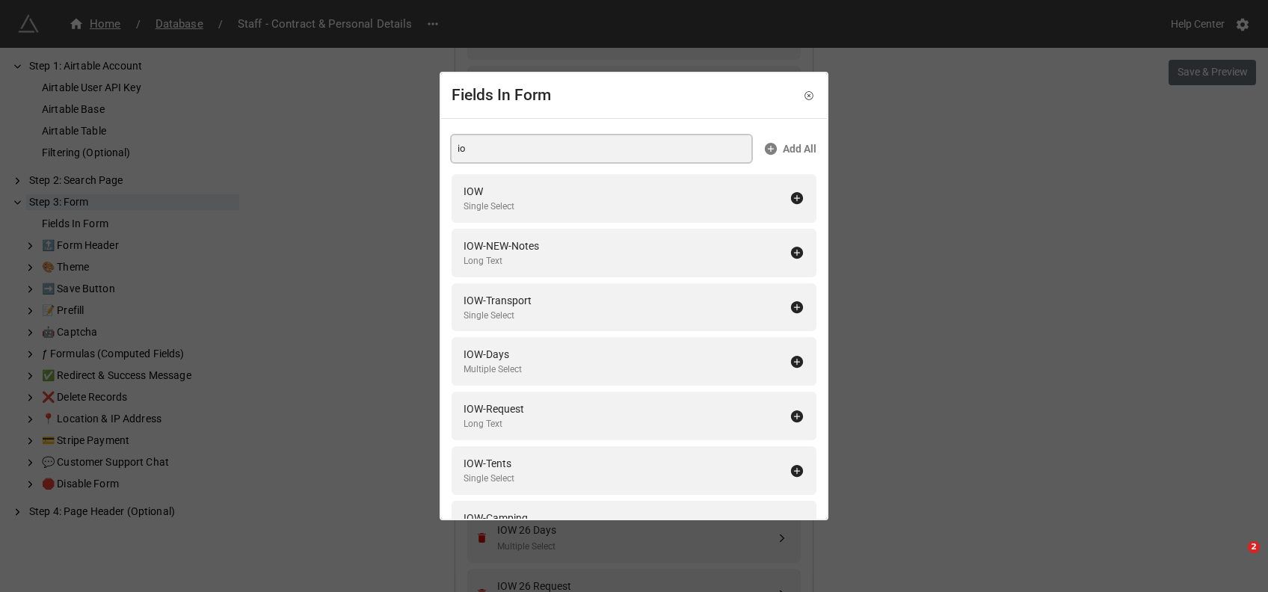
type input "i"
click at [523, 194] on div "JCC 26 Single Select" at bounding box center [626, 198] width 326 height 31
click at [523, 194] on div "JCC 26 Days Multiple Select" at bounding box center [626, 198] width 326 height 31
click at [523, 194] on div "JCC 26 Request" at bounding box center [500, 191] width 74 height 16
click at [510, 148] on input "jcc 26" at bounding box center [602, 148] width 300 height 27
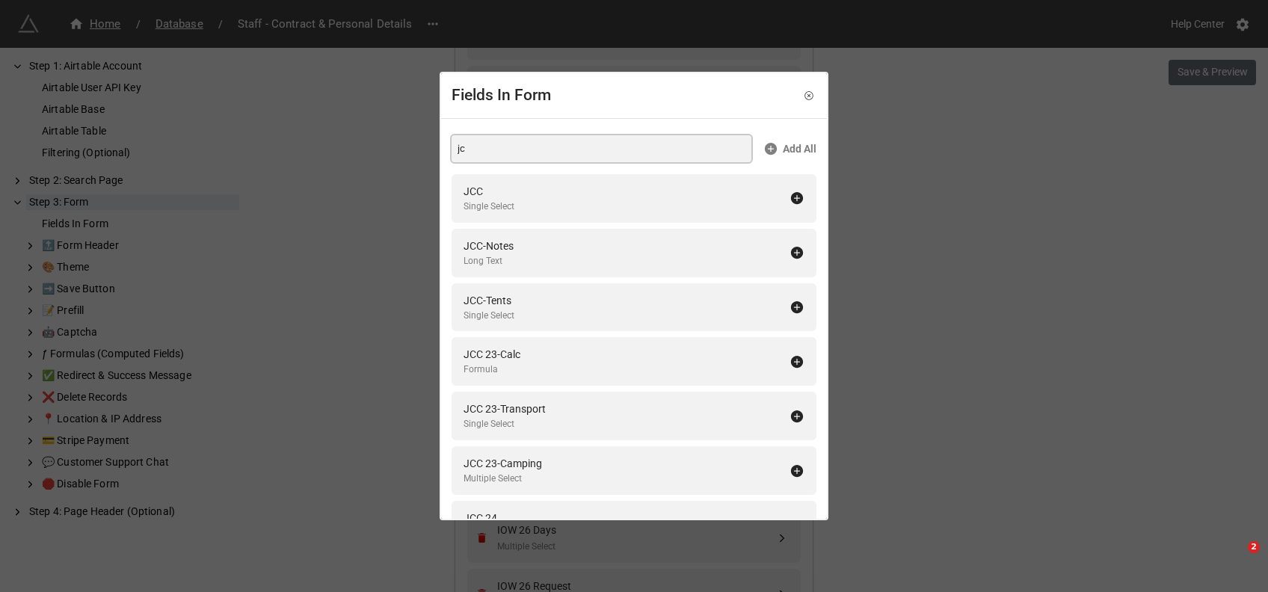
type input "j"
click at [508, 184] on div "L2B 26" at bounding box center [488, 191] width 51 height 16
click at [508, 184] on div "L2B 26 Days" at bounding box center [492, 191] width 58 height 16
click at [508, 184] on div "L2B 26 Request" at bounding box center [499, 191] width 73 height 16
click at [499, 144] on input "l2b 26" at bounding box center [602, 148] width 300 height 27
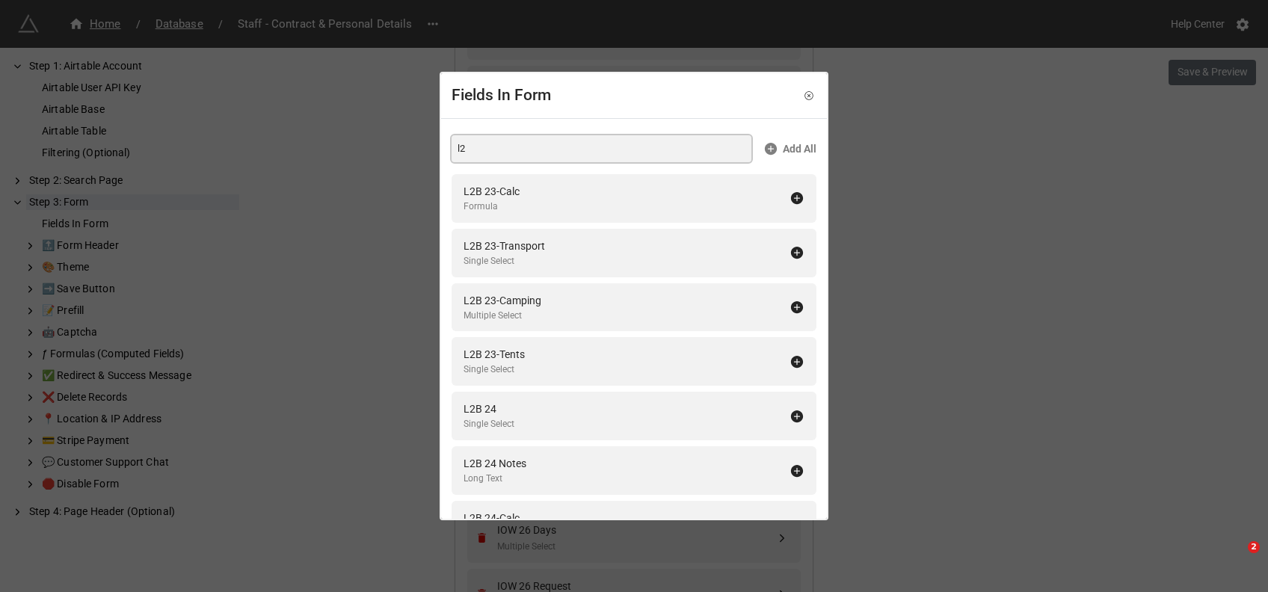
type input "l"
click at [491, 201] on div "Single Select" at bounding box center [488, 207] width 51 height 14
click at [491, 201] on div "Multiple Select" at bounding box center [492, 207] width 59 height 14
click at [491, 201] on div "Long Text" at bounding box center [500, 207] width 74 height 14
click at [465, 147] on input "ldc 26" at bounding box center [602, 148] width 300 height 27
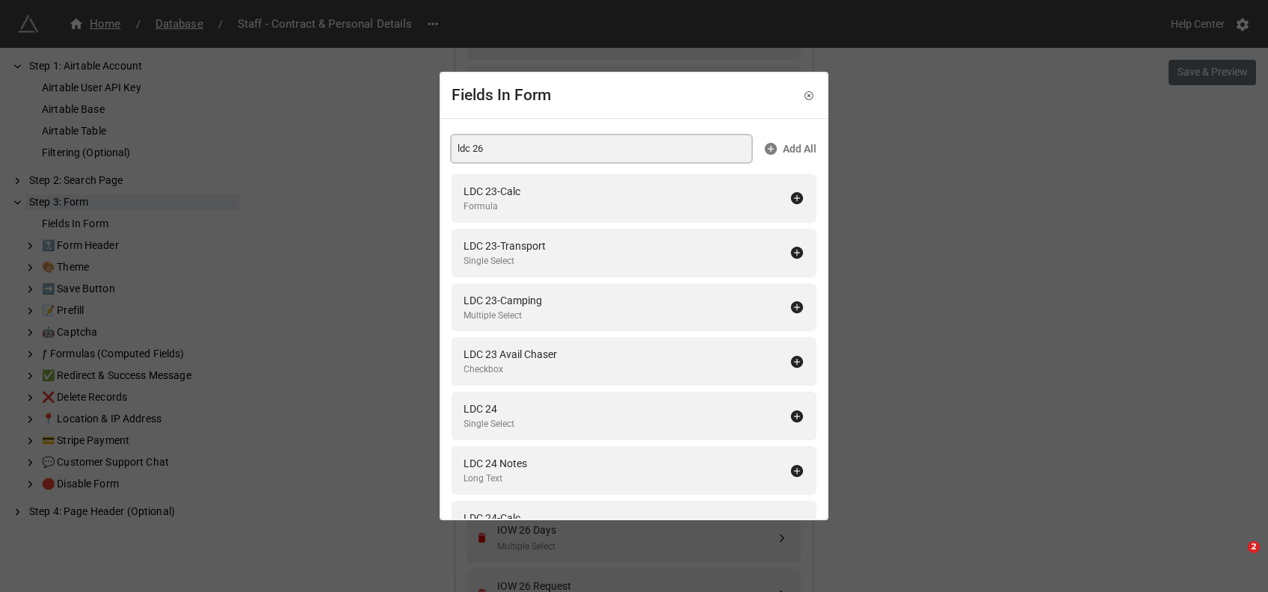
click at [465, 147] on input "ldc 26" at bounding box center [602, 148] width 300 height 27
click at [496, 190] on div "CWW 26" at bounding box center [488, 191] width 51 height 16
click at [496, 190] on div "CWW 26 Days" at bounding box center [495, 191] width 64 height 16
click at [496, 190] on div "CWW 26 Request" at bounding box center [502, 191] width 79 height 16
click at [461, 142] on input "cww 26" at bounding box center [602, 148] width 300 height 27
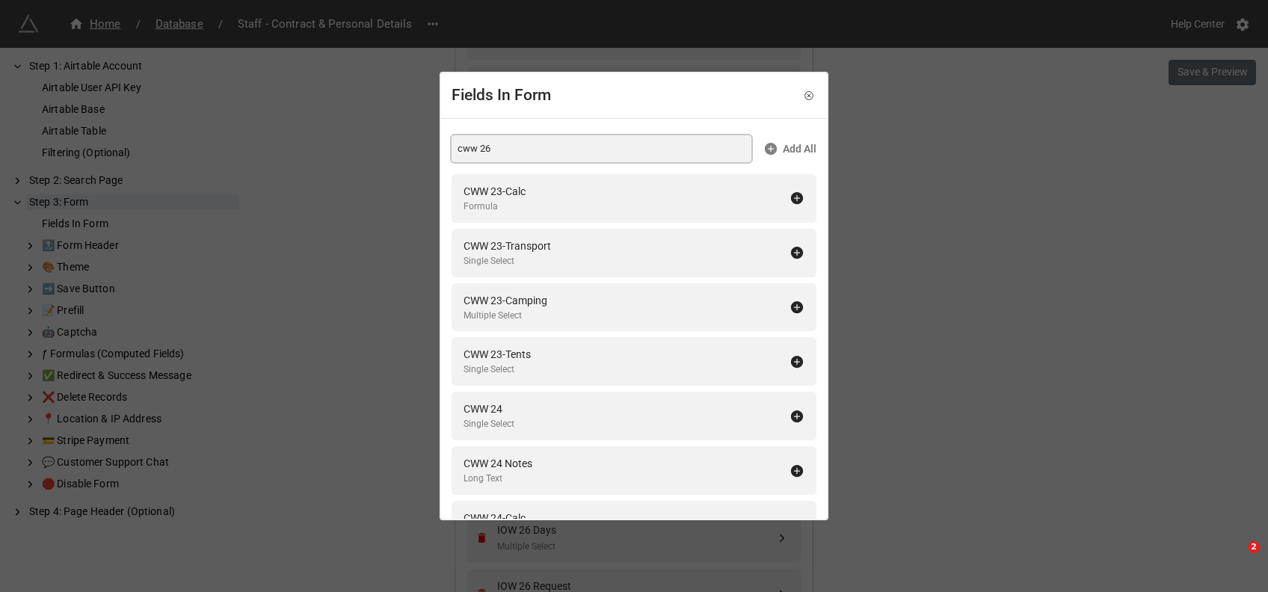
click at [461, 142] on input "cww 26" at bounding box center [602, 148] width 300 height 27
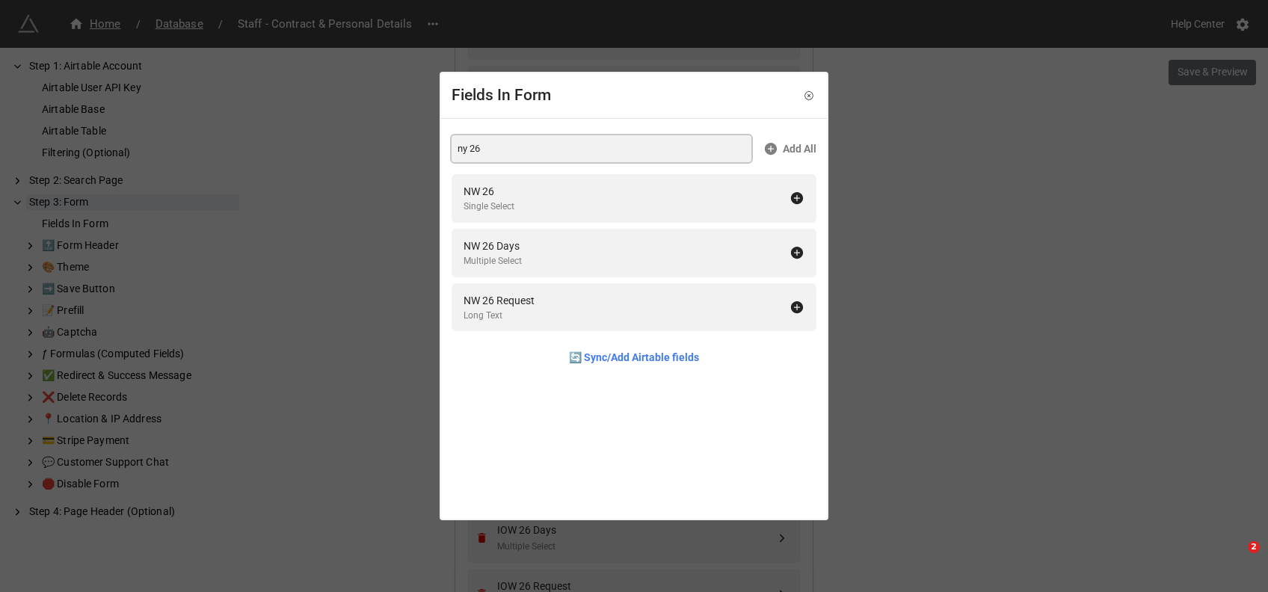
type input "ny 26"
click at [804, 99] on icon at bounding box center [809, 95] width 10 height 10
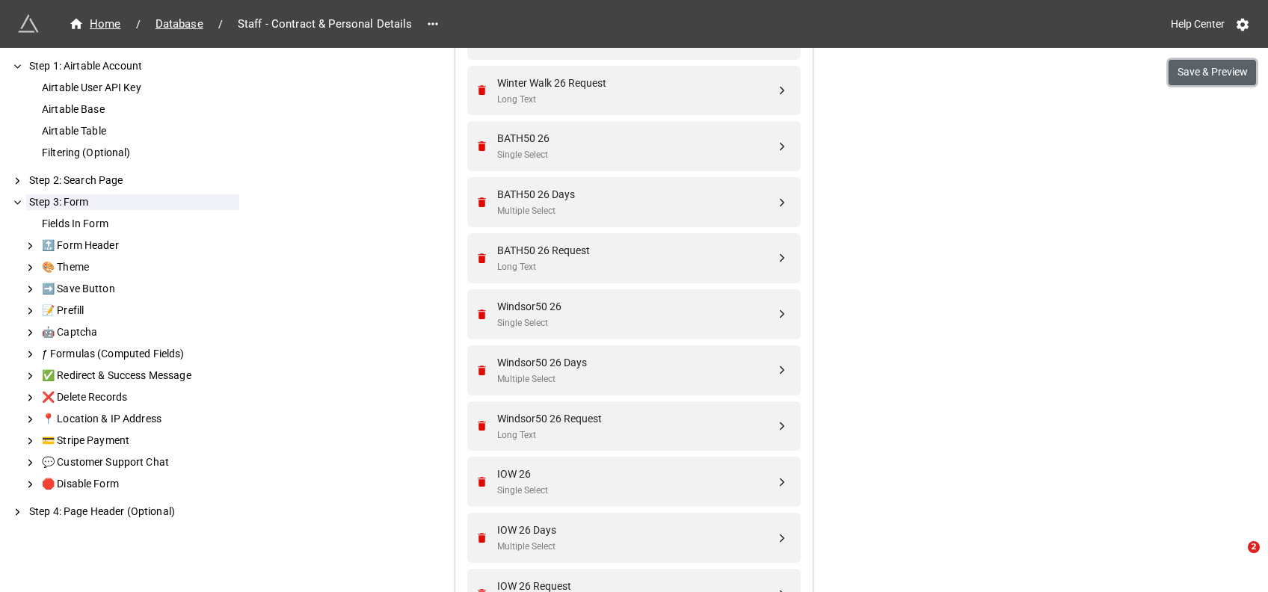
click at [1219, 76] on button "Save & Preview" at bounding box center [1211, 72] width 87 height 25
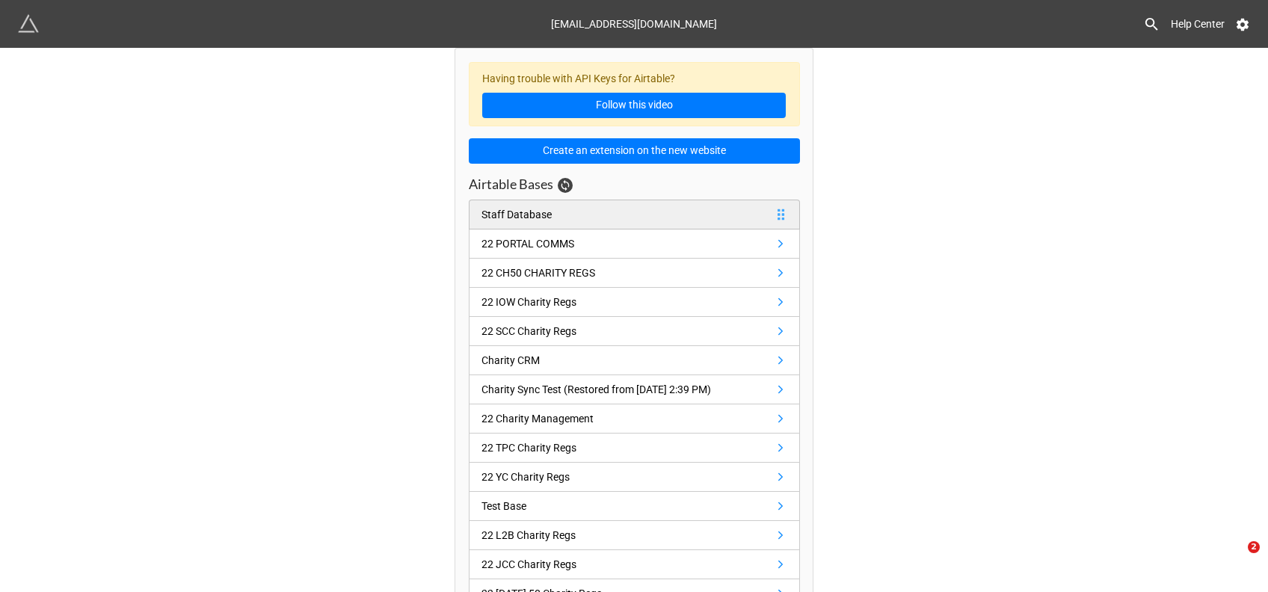
click at [523, 217] on div "Staff Database" at bounding box center [516, 214] width 70 height 16
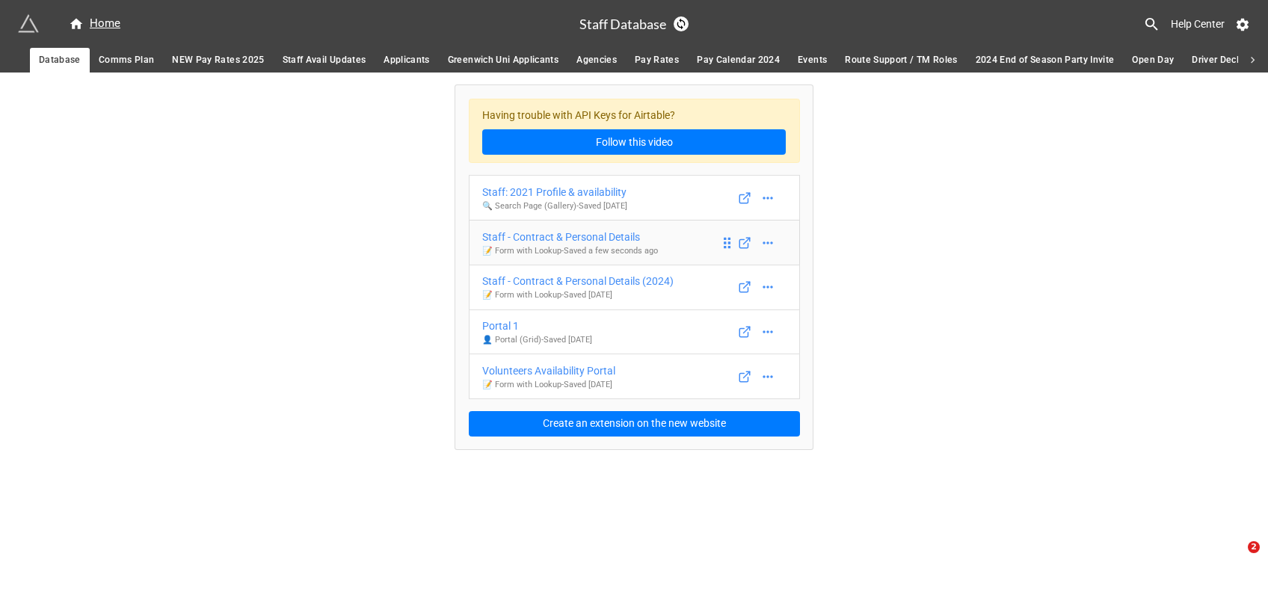
click at [594, 235] on div "Staff - Contract & Personal Details" at bounding box center [570, 237] width 176 height 16
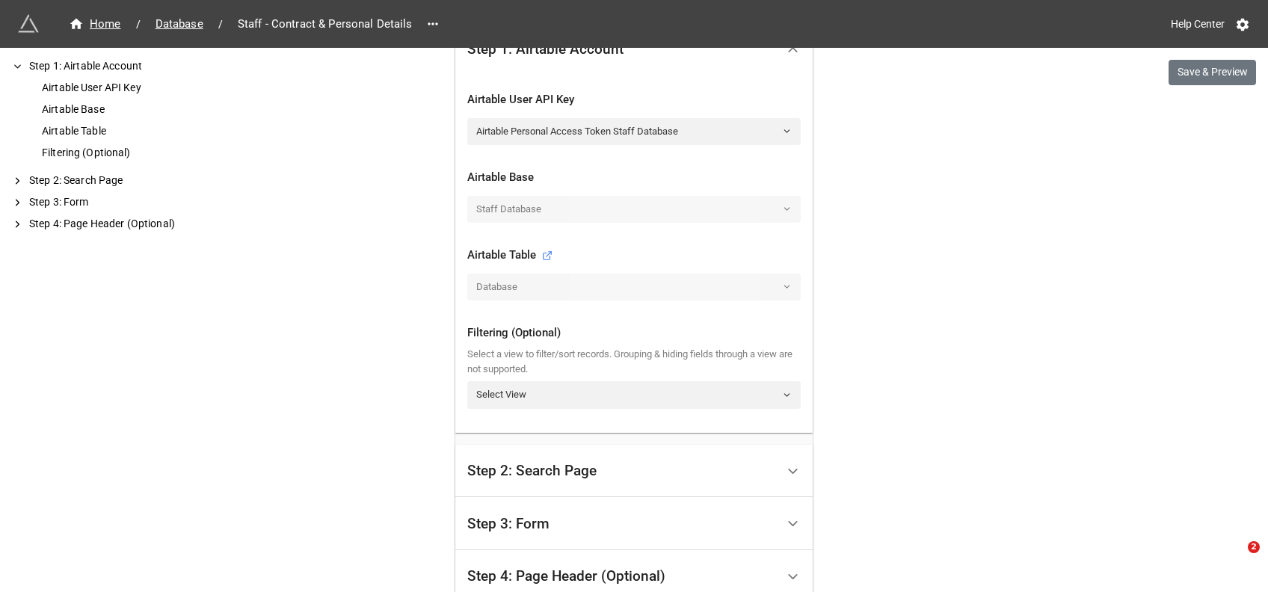
scroll to position [586, 0]
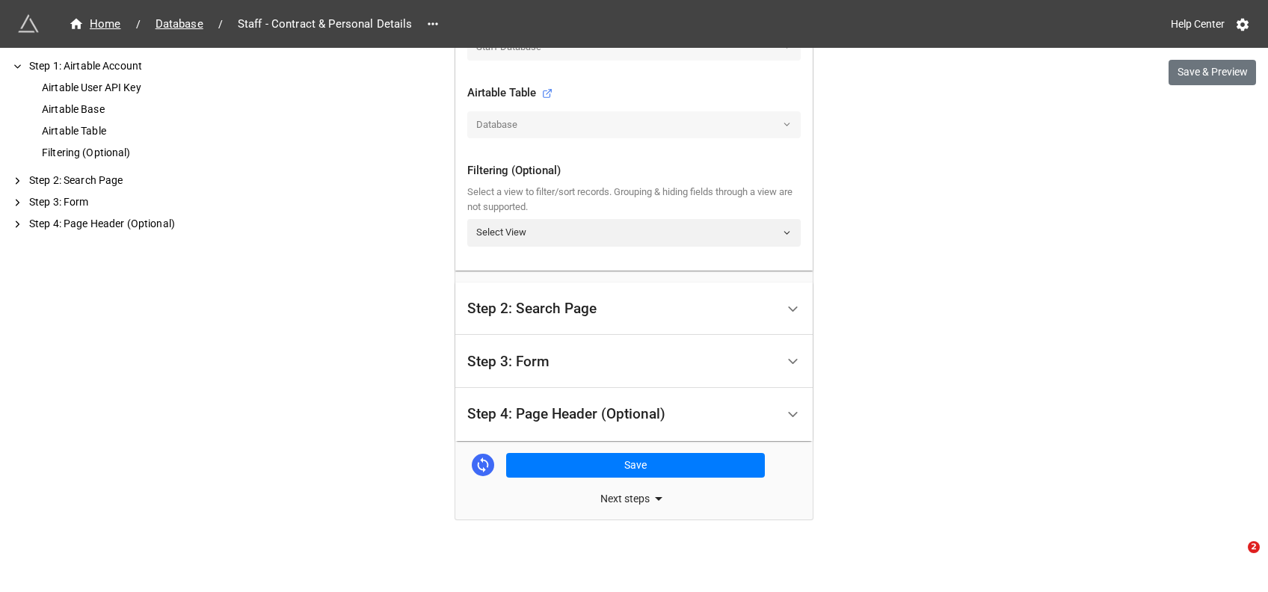
click at [568, 308] on div "Step 2: Search Page" at bounding box center [531, 308] width 129 height 15
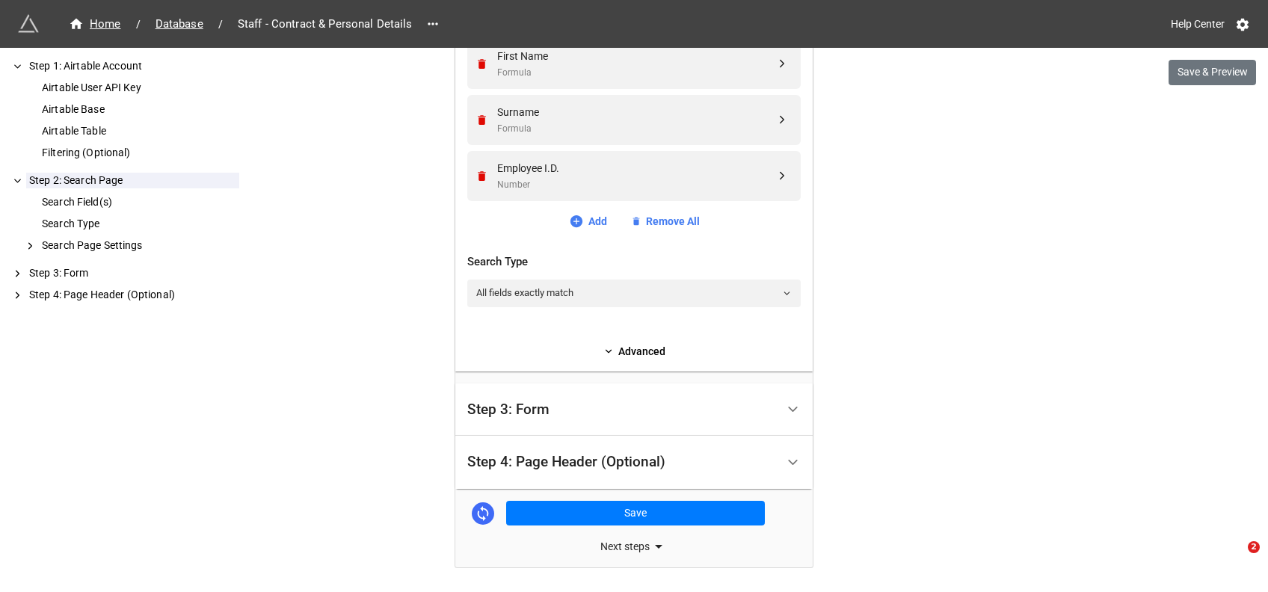
scroll to position [227, 0]
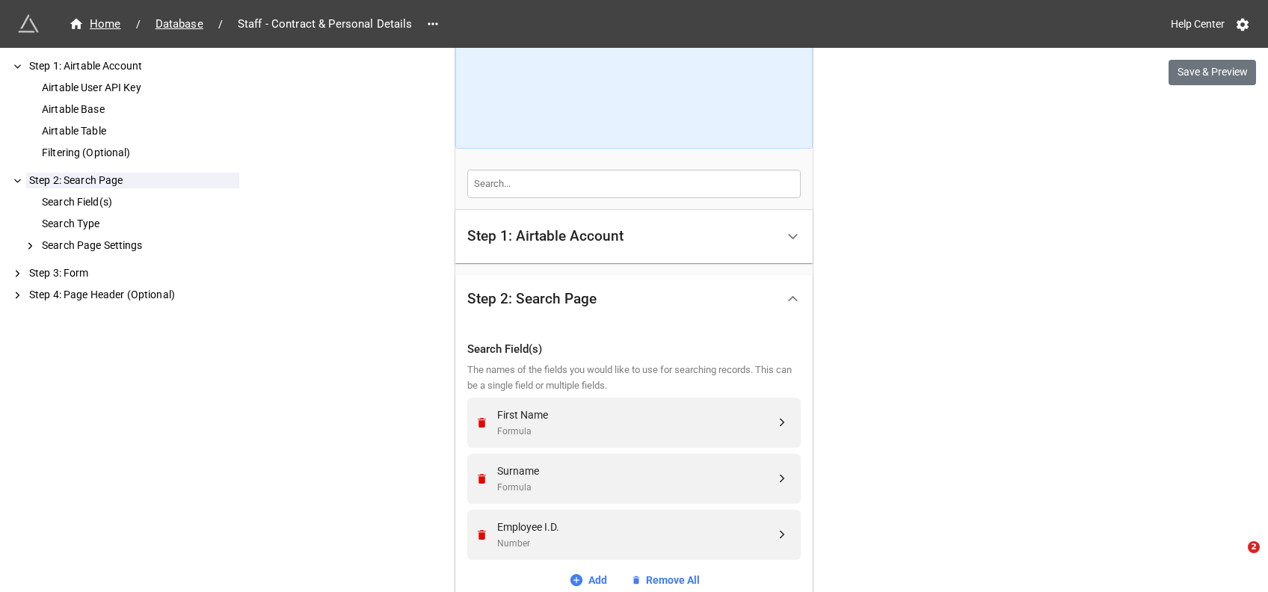
click at [561, 294] on div "Step 2: Search Page" at bounding box center [531, 299] width 129 height 15
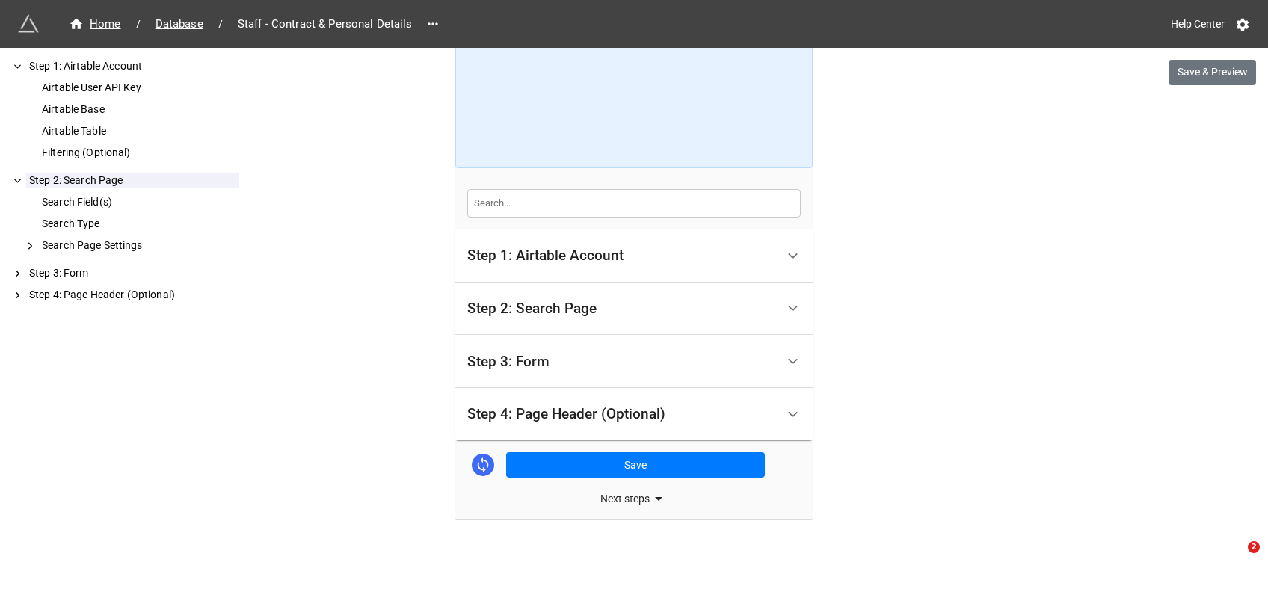
click at [518, 365] on div "Step 3: Form" at bounding box center [508, 361] width 82 height 15
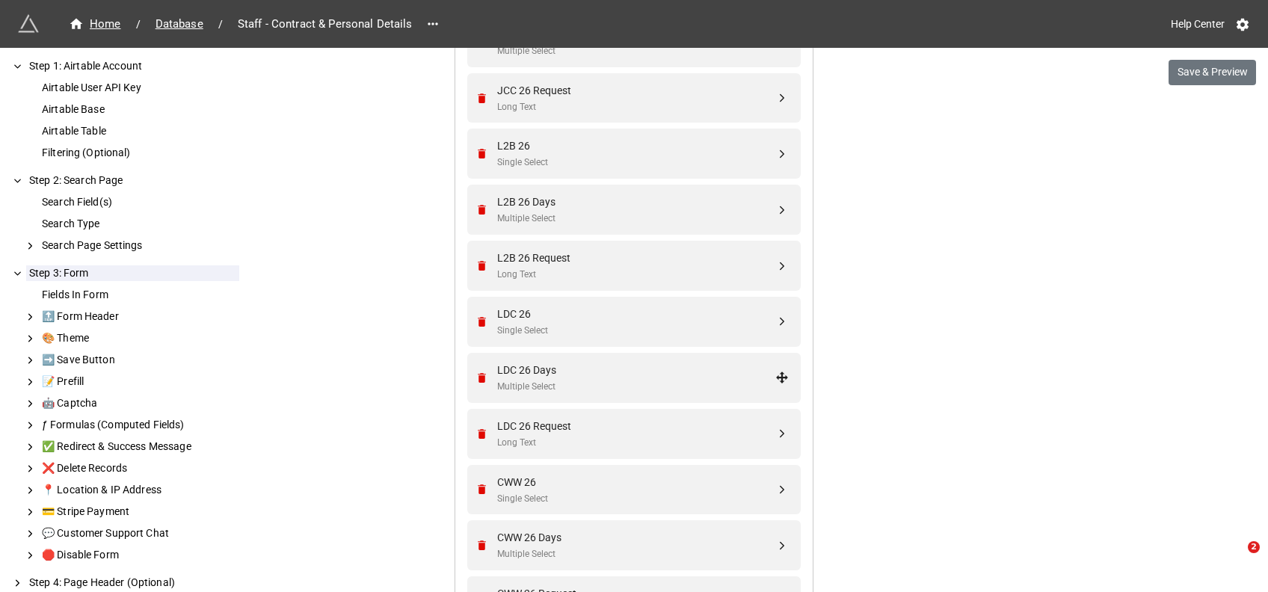
scroll to position [3492, 0]
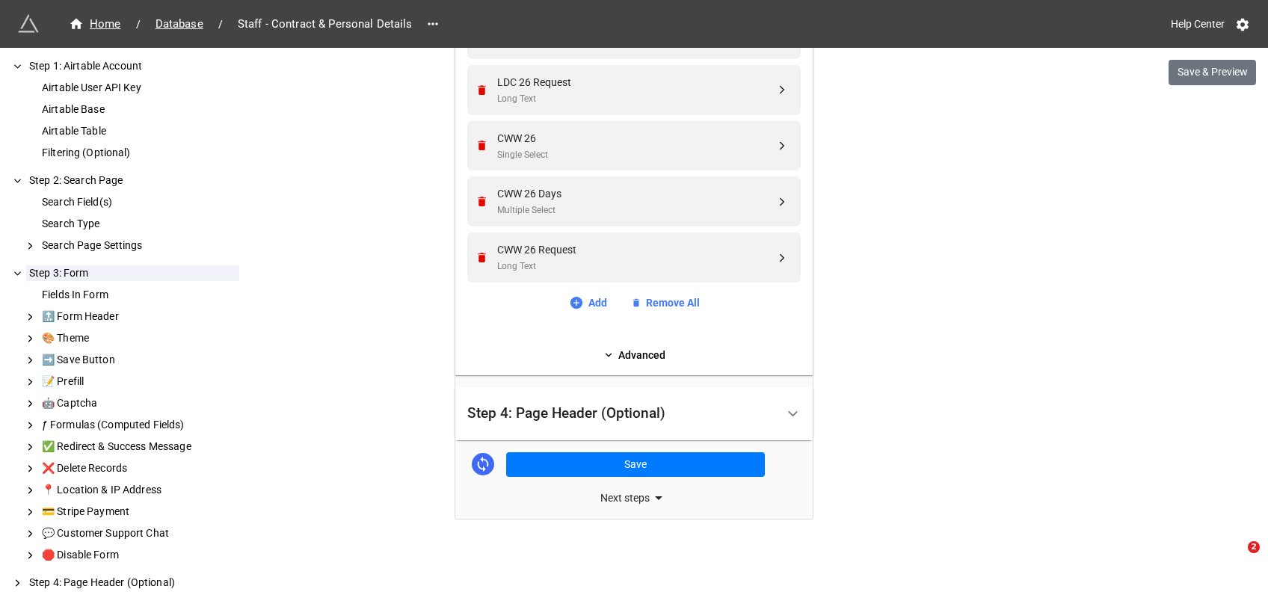
click at [589, 298] on link "Add" at bounding box center [588, 303] width 38 height 16
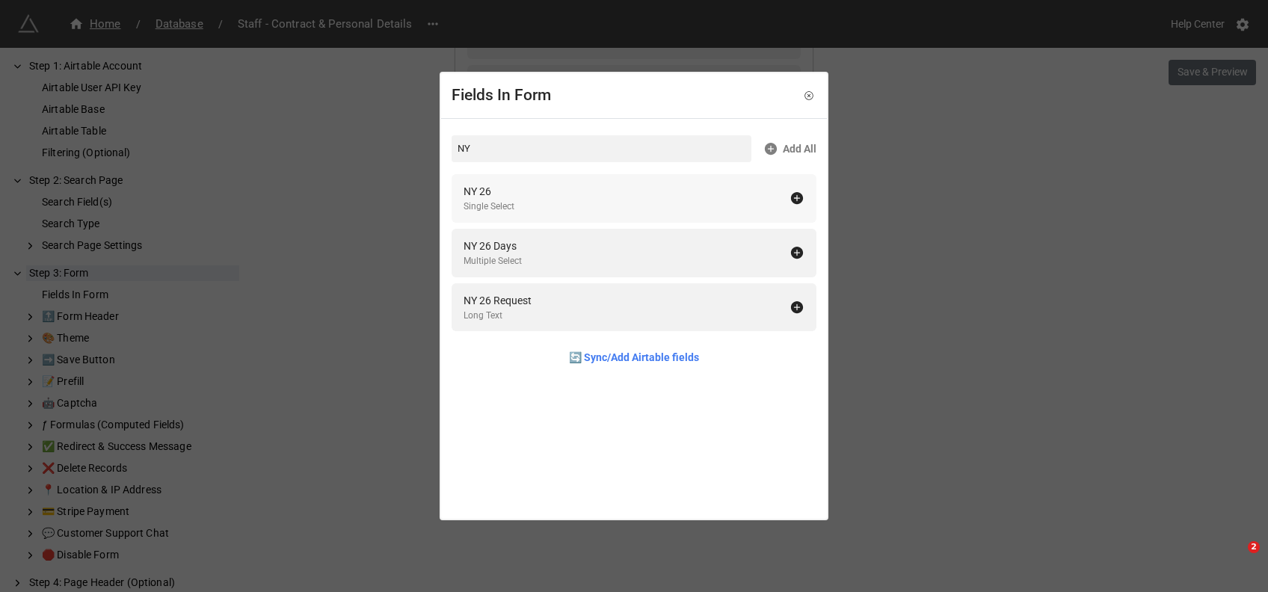
type input "NY"
click at [514, 196] on div "NY 26 Single Select" at bounding box center [626, 198] width 326 height 31
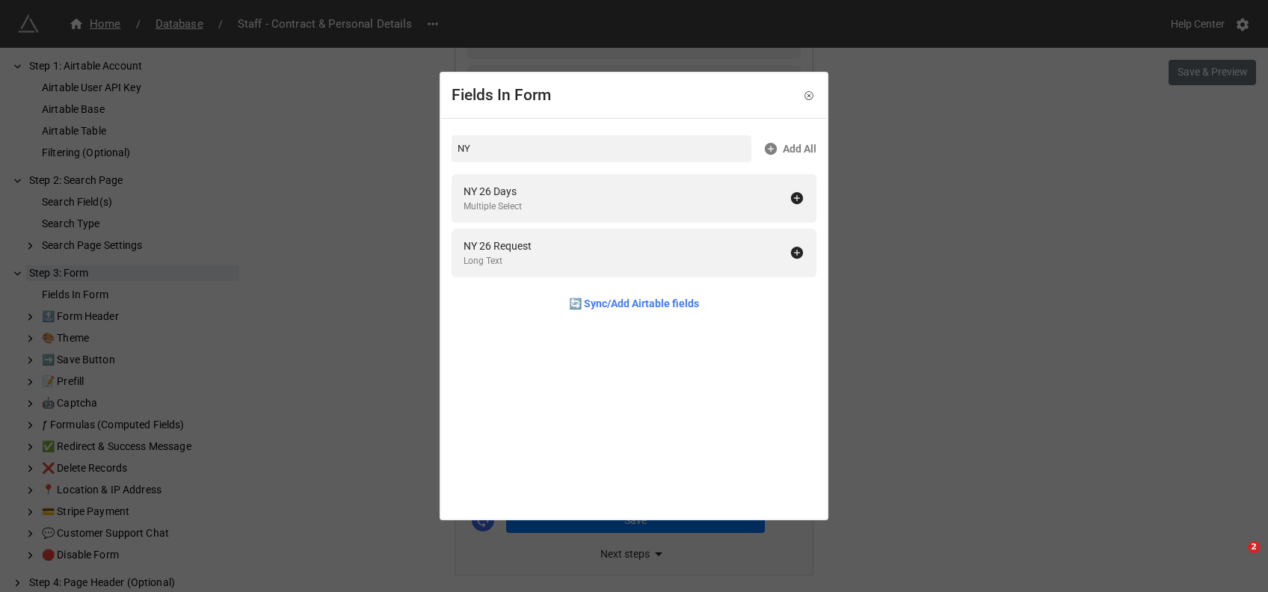
click at [514, 196] on div "NY 26 Days" at bounding box center [492, 191] width 58 height 16
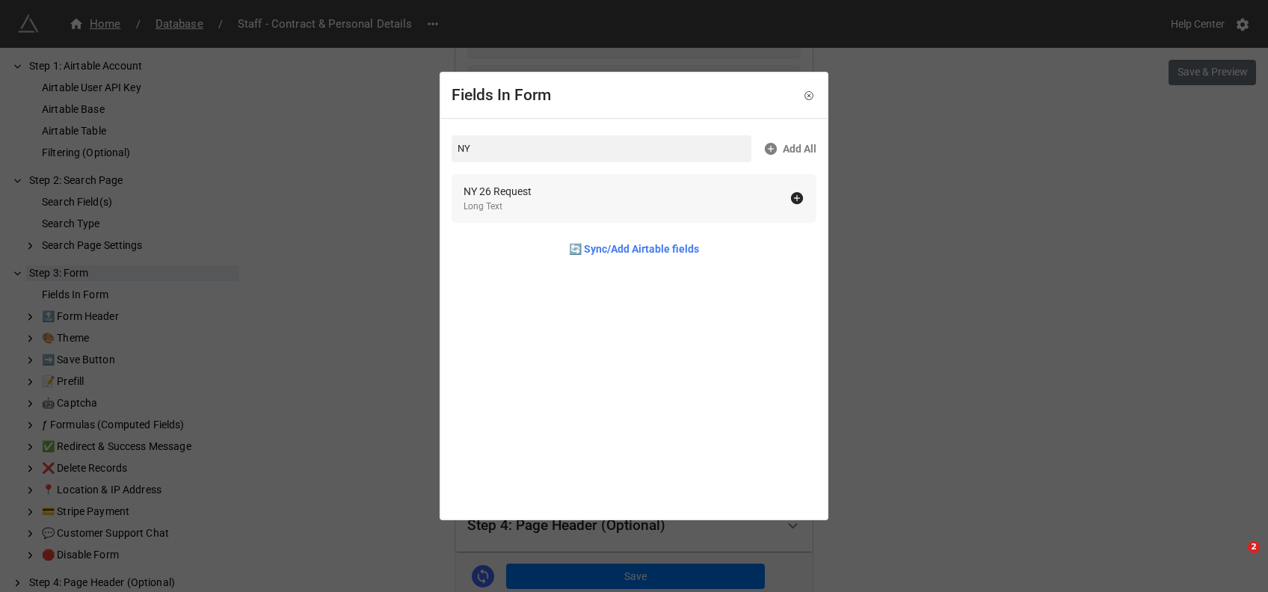
click at [517, 197] on div "NY 26 Request" at bounding box center [497, 191] width 68 height 16
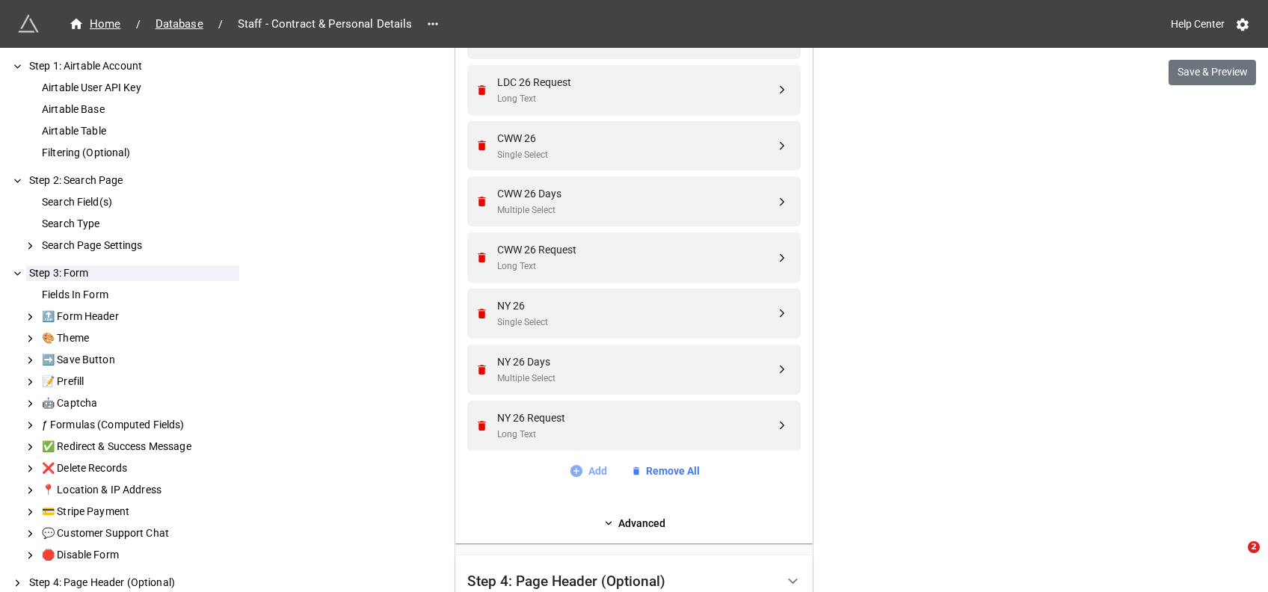
click at [588, 472] on link "Add" at bounding box center [588, 471] width 38 height 16
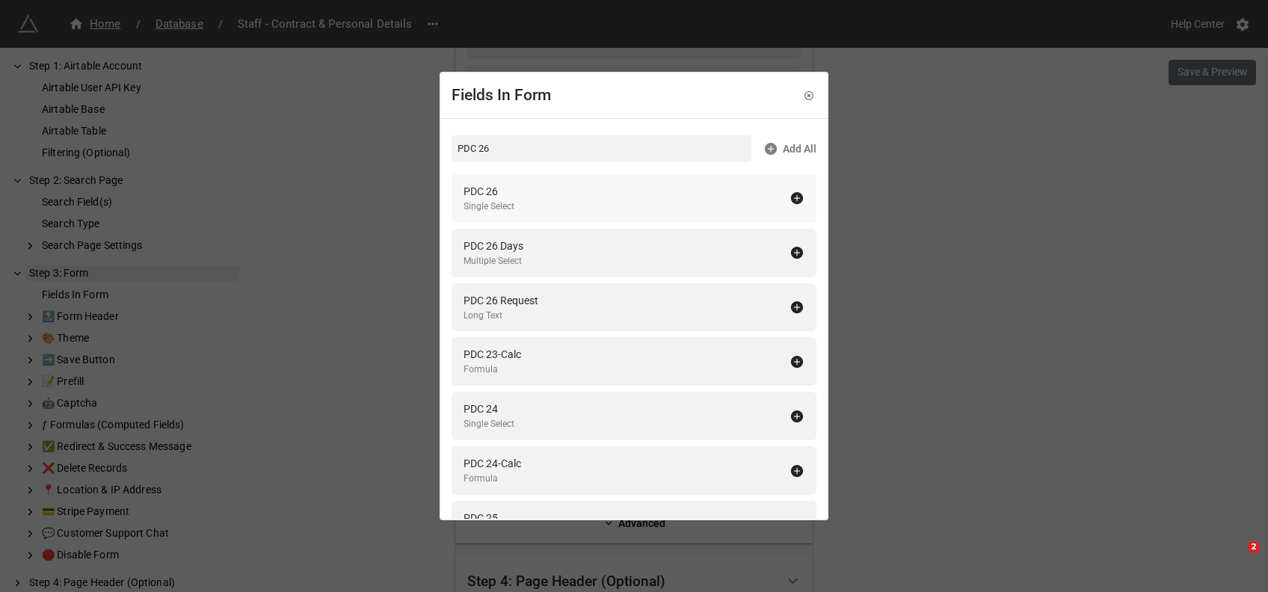
click at [523, 191] on div "PDC 26 Single Select" at bounding box center [626, 198] width 326 height 31
click at [523, 191] on div "PDC 26 Days Multiple Select" at bounding box center [626, 198] width 326 height 31
click at [523, 191] on div "PDC 26 Request" at bounding box center [500, 191] width 75 height 16
click at [465, 150] on input "PDC 26" at bounding box center [602, 148] width 300 height 27
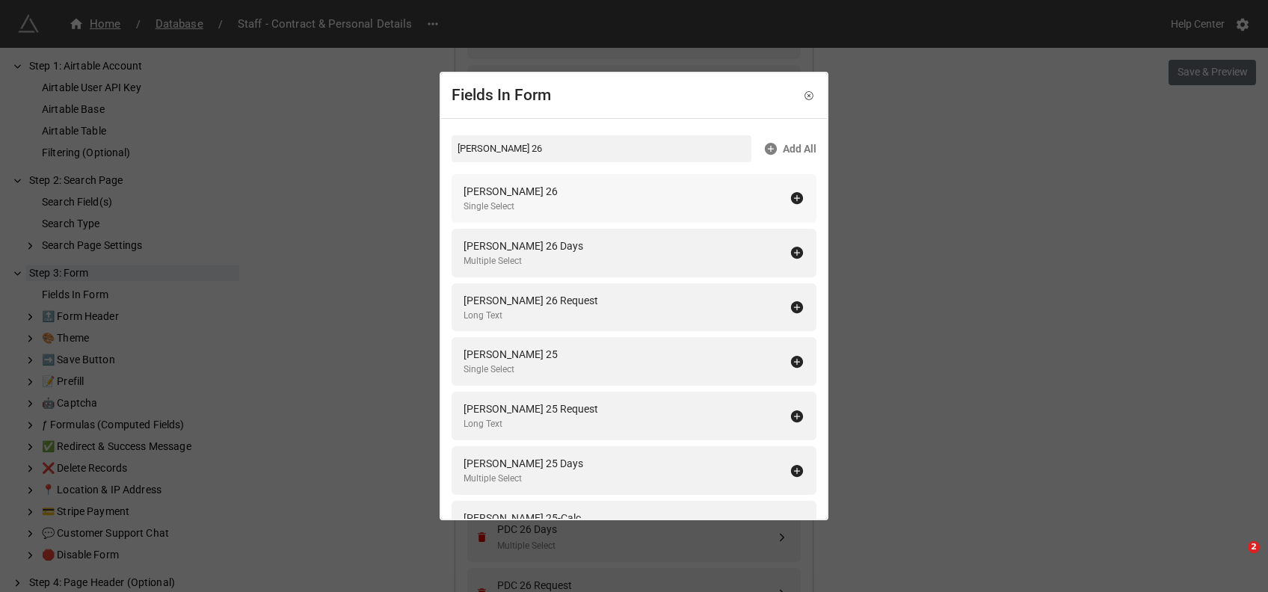
click at [493, 182] on div "GOWER 26 Single Select" at bounding box center [634, 198] width 365 height 49
click at [493, 182] on div "GOWER 26 Days Multiple Select" at bounding box center [634, 198] width 365 height 49
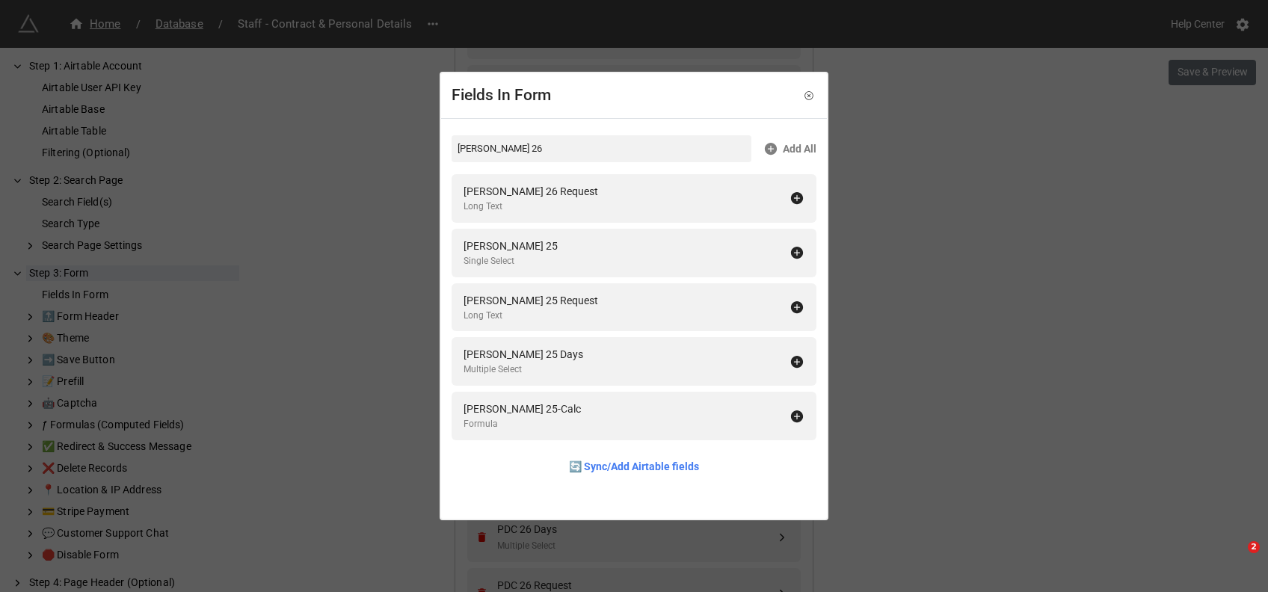
click at [493, 182] on div "GOWER 26 Request Long Text" at bounding box center [634, 198] width 365 height 49
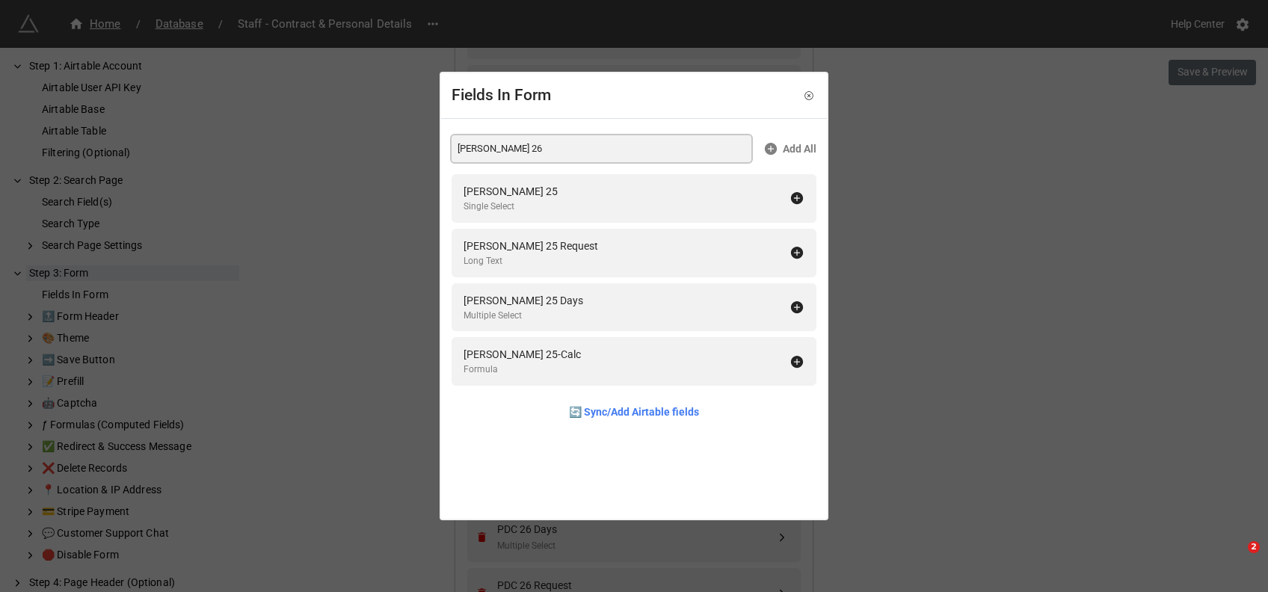
click at [484, 152] on input "[PERSON_NAME] 26" at bounding box center [602, 148] width 300 height 27
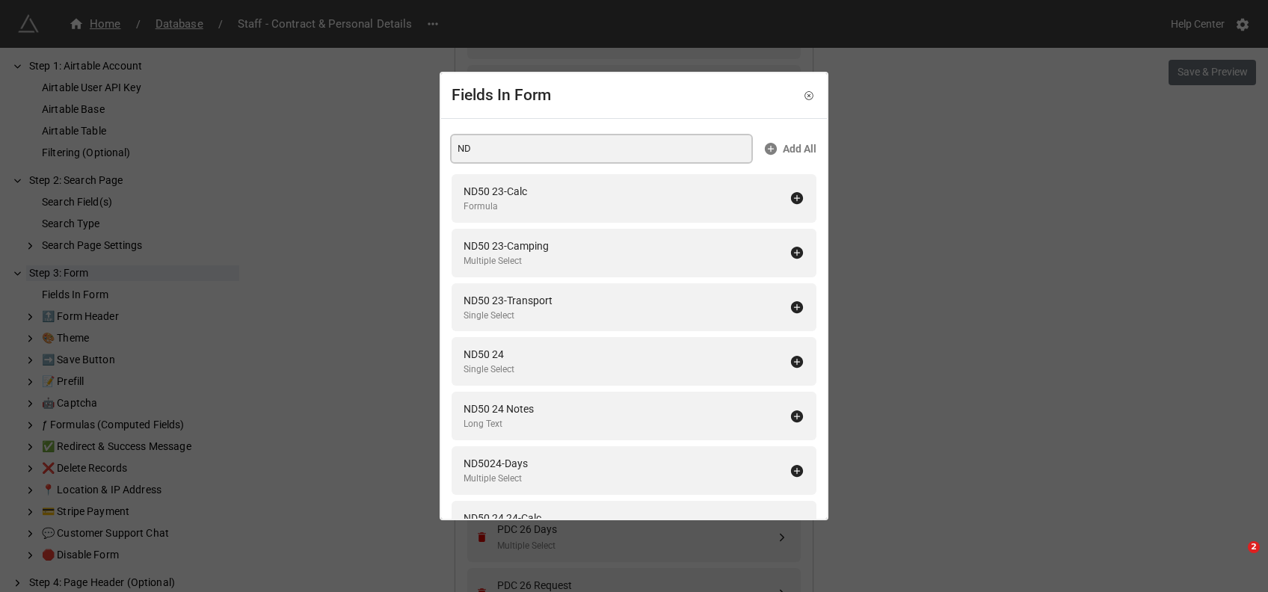
type input "N"
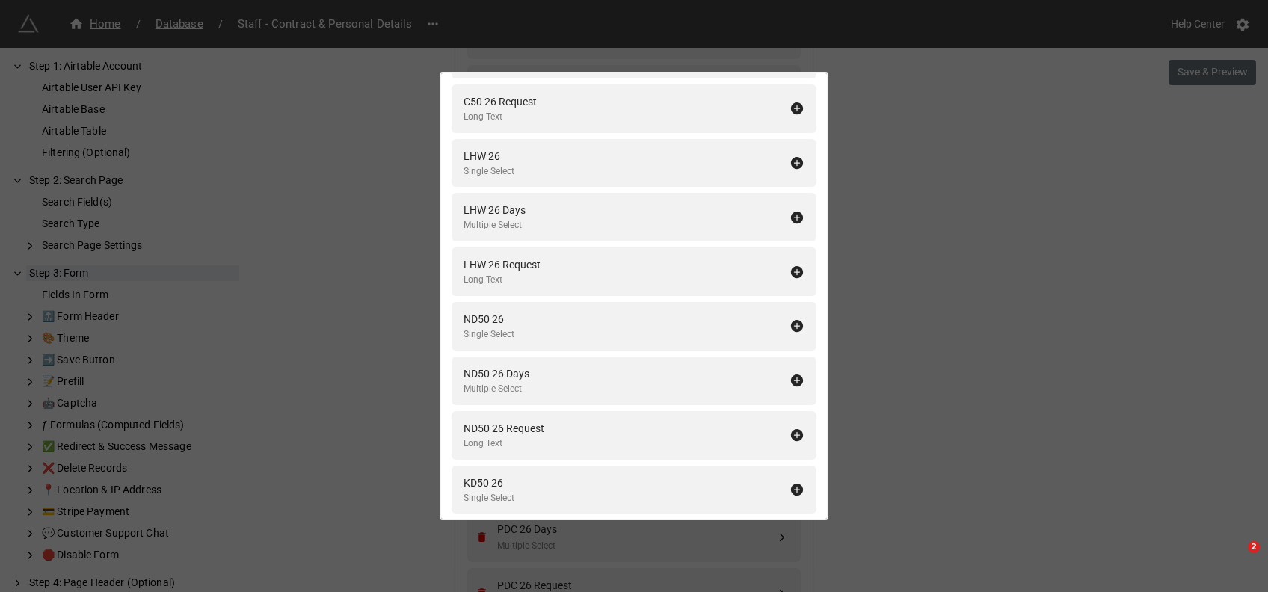
scroll to position [532, 0]
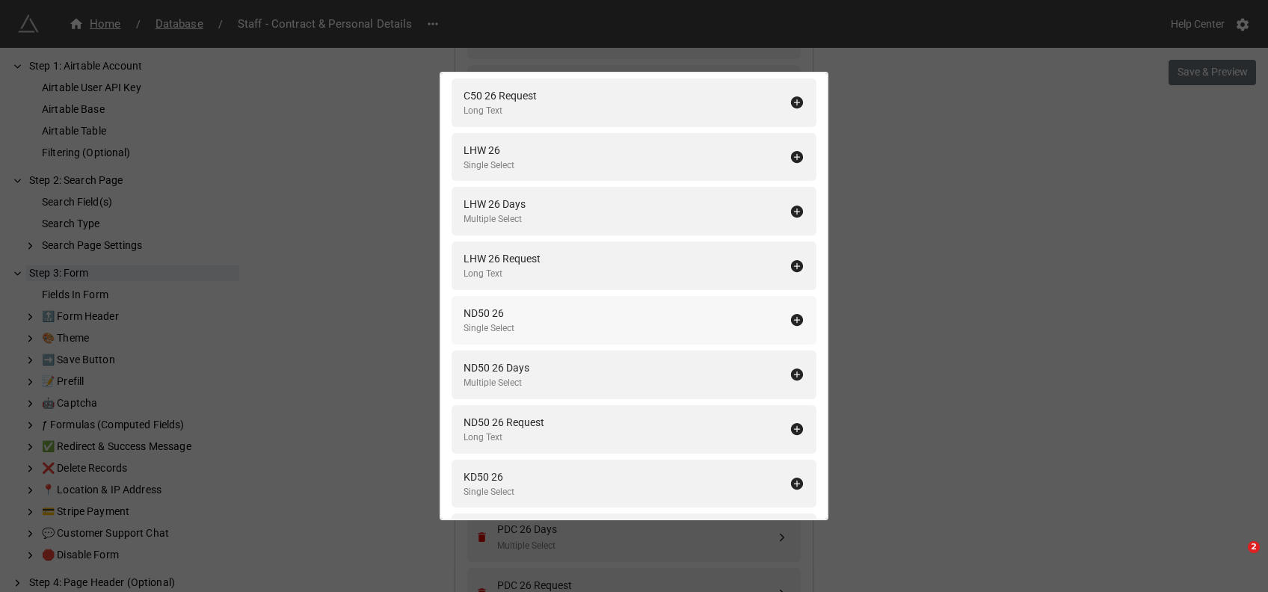
type input "26"
click at [569, 320] on div "ND50 26 Single Select" at bounding box center [626, 320] width 326 height 31
click at [569, 320] on div "ND50 26 Days Multiple Select" at bounding box center [626, 320] width 326 height 31
click at [569, 320] on div "ND50 26 Request Long Text" at bounding box center [626, 320] width 326 height 31
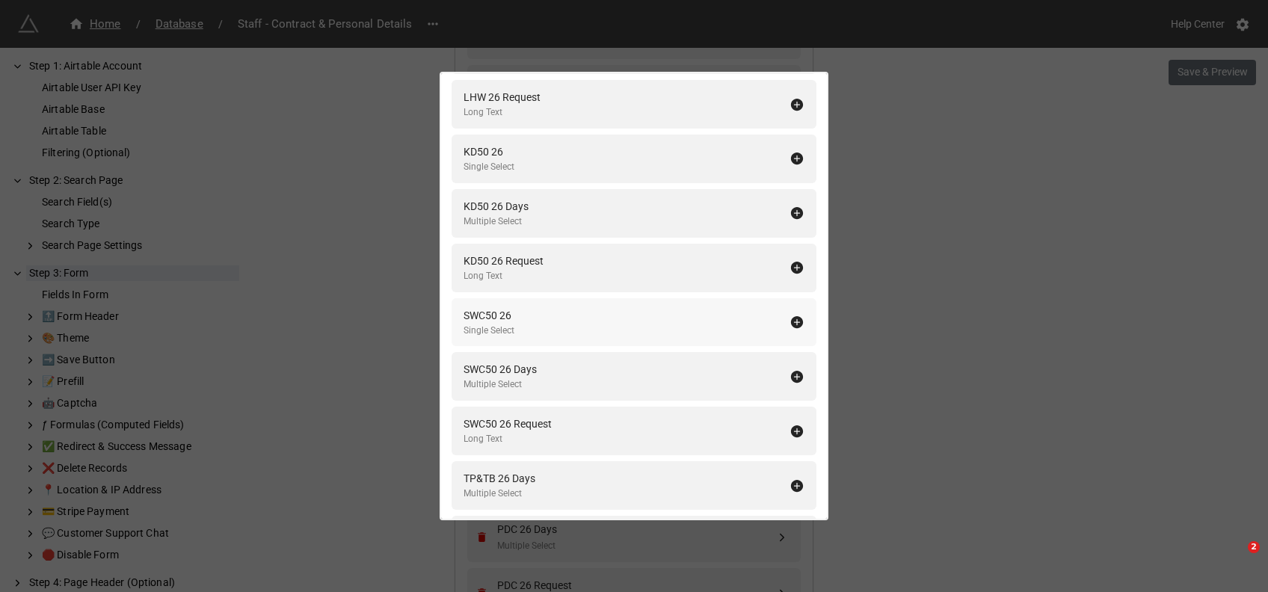
click at [515, 323] on div "SWC50 26 Single Select" at bounding box center [626, 322] width 326 height 31
click at [515, 324] on div "Multiple Select" at bounding box center [499, 331] width 73 height 14
click at [515, 324] on div "Long Text" at bounding box center [507, 331] width 88 height 14
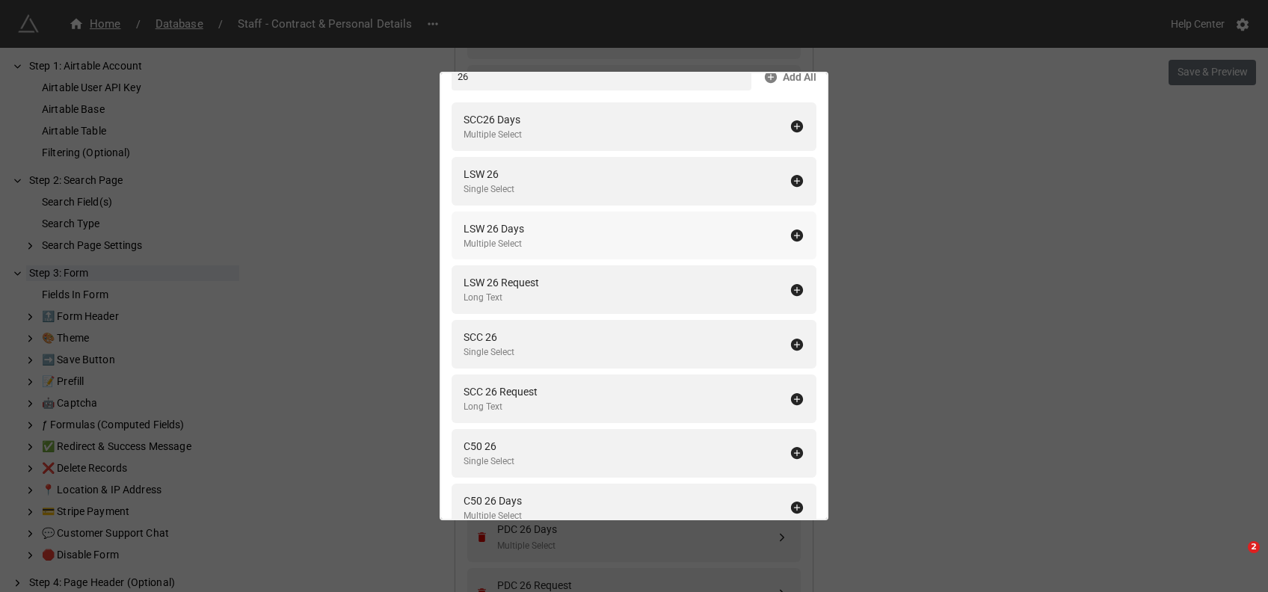
scroll to position [71, 0]
click at [520, 185] on div "LSW 26 Single Select" at bounding box center [626, 182] width 326 height 31
click at [520, 185] on div "Multiple Select" at bounding box center [493, 190] width 61 height 14
click at [520, 185] on div "Long Text" at bounding box center [501, 190] width 76 height 14
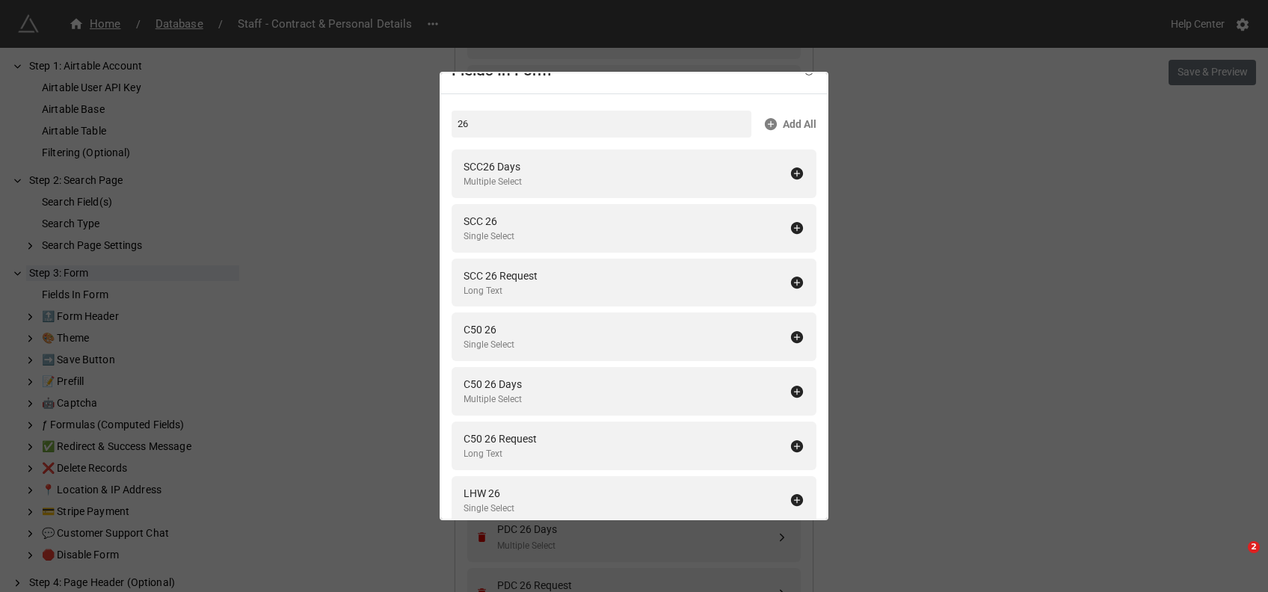
scroll to position [24, 0]
click at [524, 176] on div "SCC26 Days Multiple Select" at bounding box center [626, 174] width 326 height 31
click at [524, 176] on div "SCC 26 Single Select" at bounding box center [626, 174] width 326 height 31
click at [524, 176] on div "Long Text" at bounding box center [500, 183] width 74 height 14
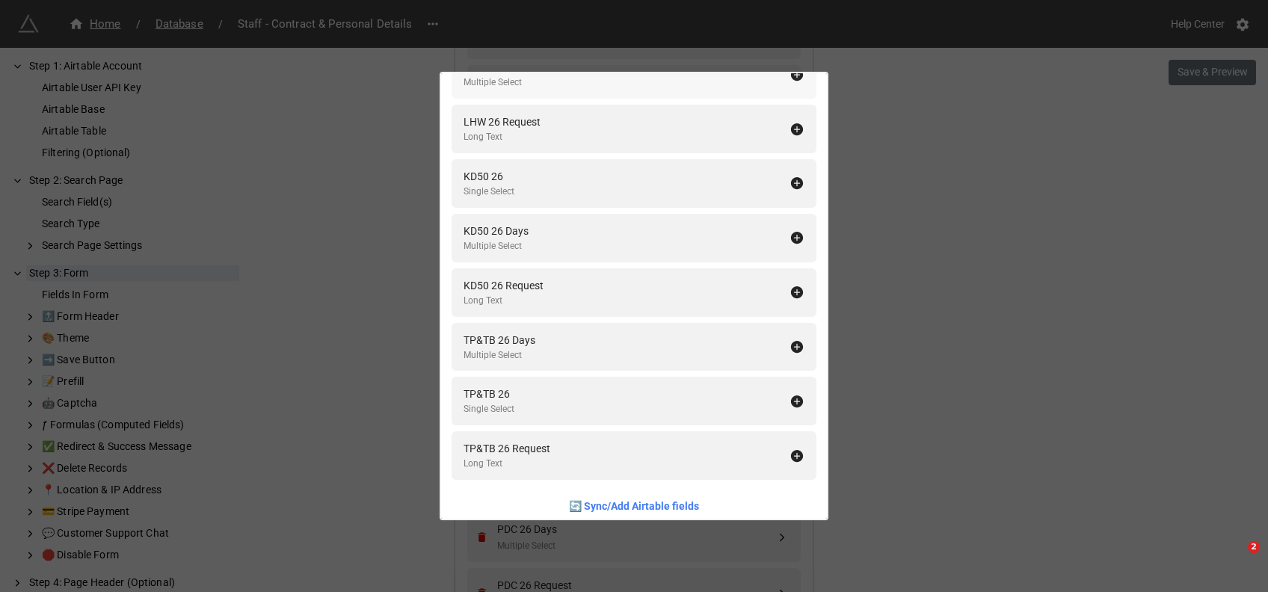
scroll to position [354, 0]
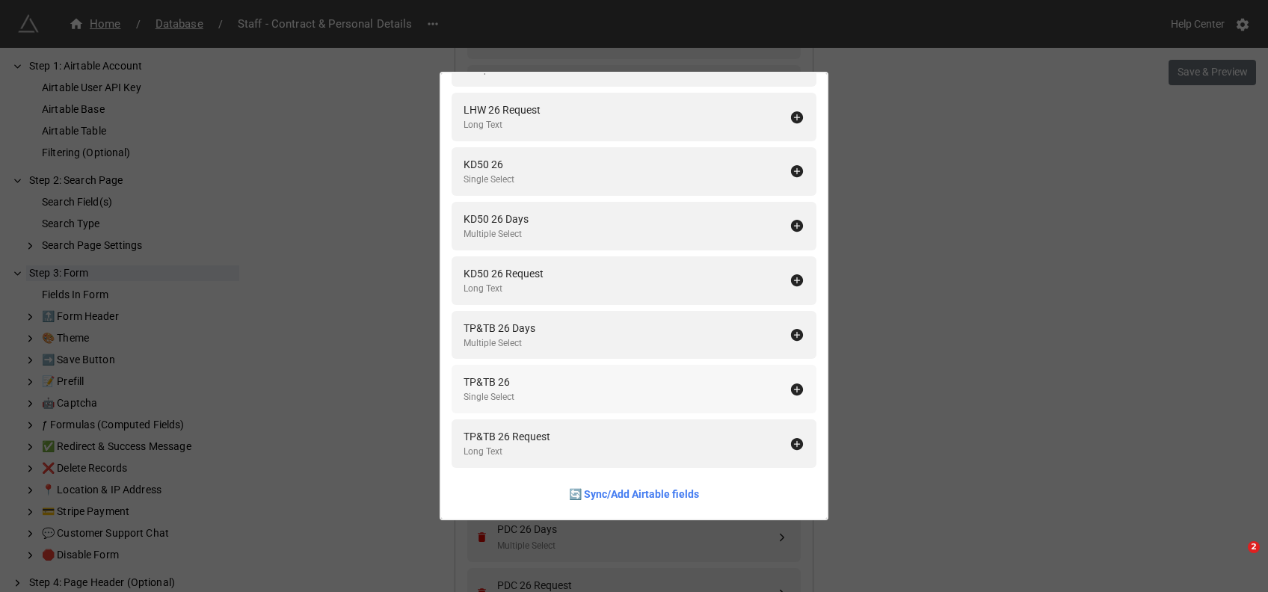
click at [545, 376] on div "TP&TB 26 Single Select" at bounding box center [626, 389] width 326 height 31
click at [545, 376] on div "TP&TB 26 Days Multiple Select" at bounding box center [626, 387] width 326 height 31
click at [543, 425] on div "TP&TB 26 Request Long Text" at bounding box center [634, 442] width 365 height 49
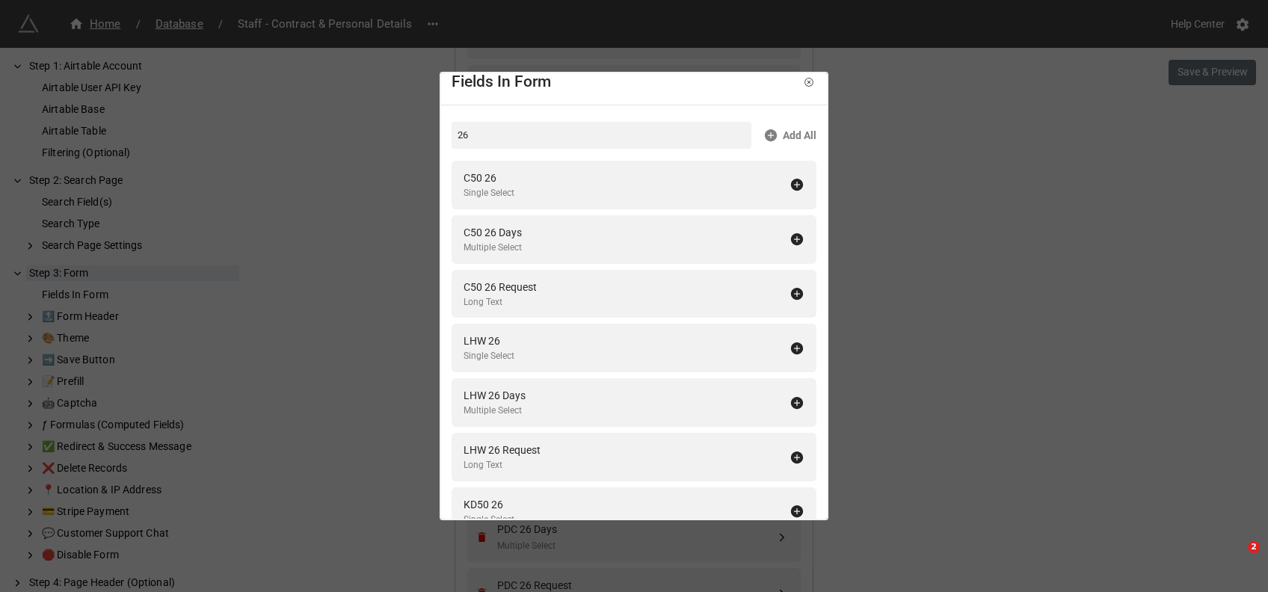
scroll to position [13, 0]
click at [505, 187] on div "Single Select" at bounding box center [488, 194] width 51 height 14
click at [505, 187] on div "Multiple Select" at bounding box center [492, 194] width 58 height 14
click at [505, 187] on div "Long Text" at bounding box center [499, 194] width 73 height 14
click at [504, 336] on div "KD50 26" at bounding box center [488, 341] width 51 height 16
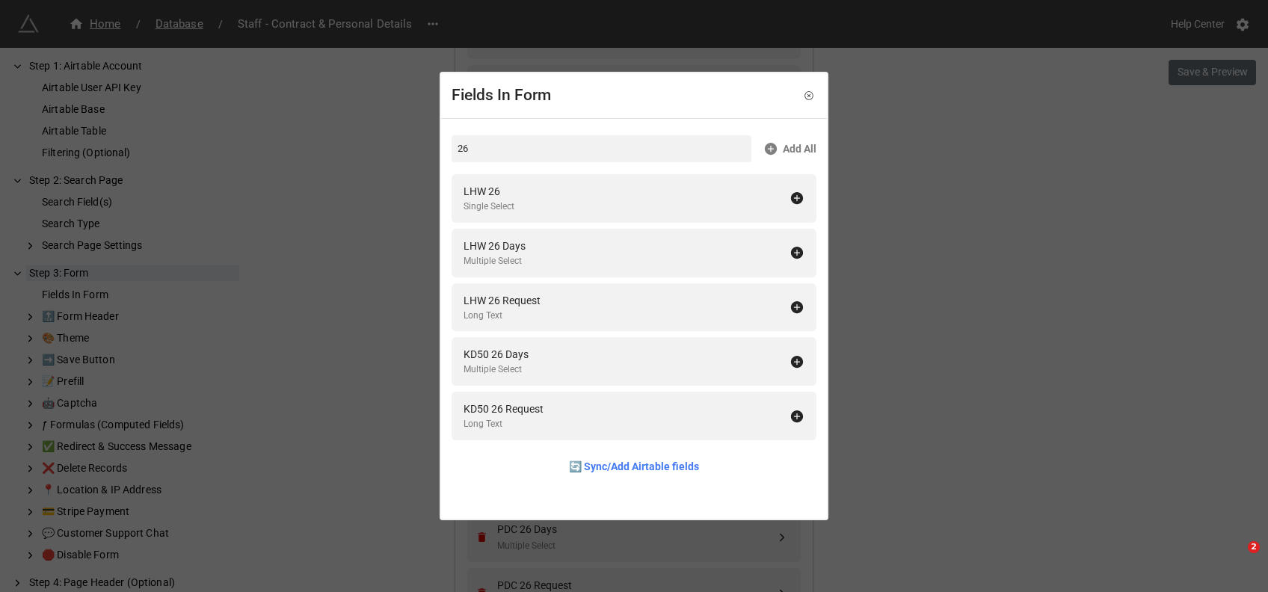
scroll to position [0, 0]
click at [504, 345] on div "KD50 26 Days Multiple Select" at bounding box center [634, 361] width 365 height 49
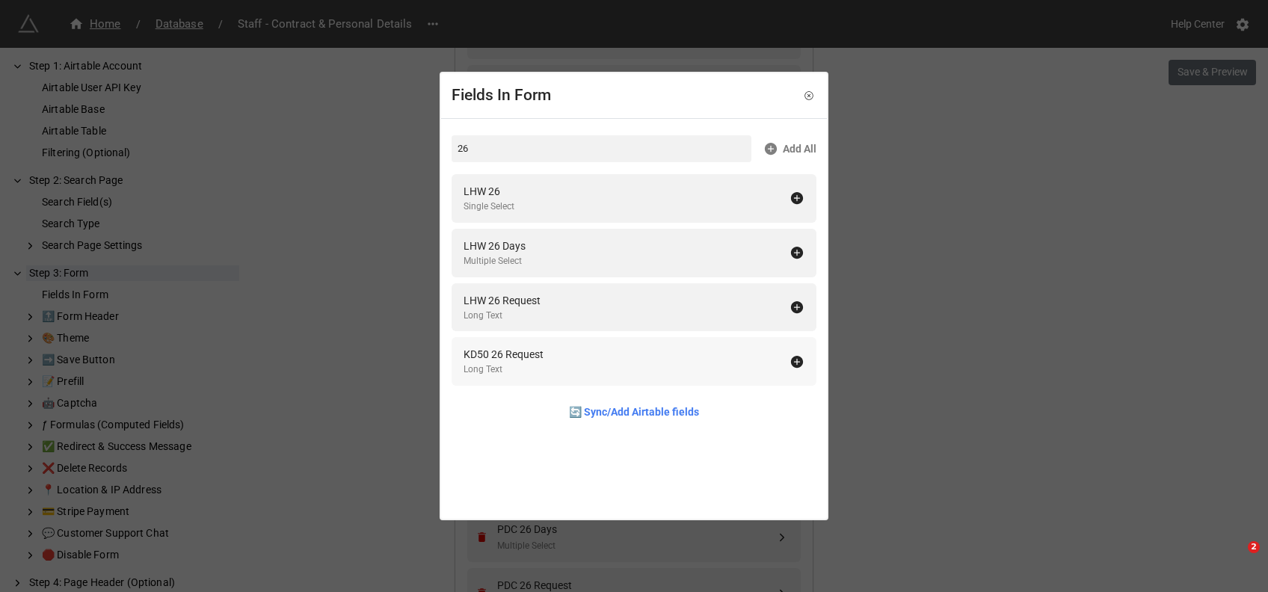
click at [504, 350] on div "KD50 26 Request" at bounding box center [503, 354] width 80 height 16
click at [515, 197] on div "LHW 26 Single Select" at bounding box center [626, 198] width 326 height 31
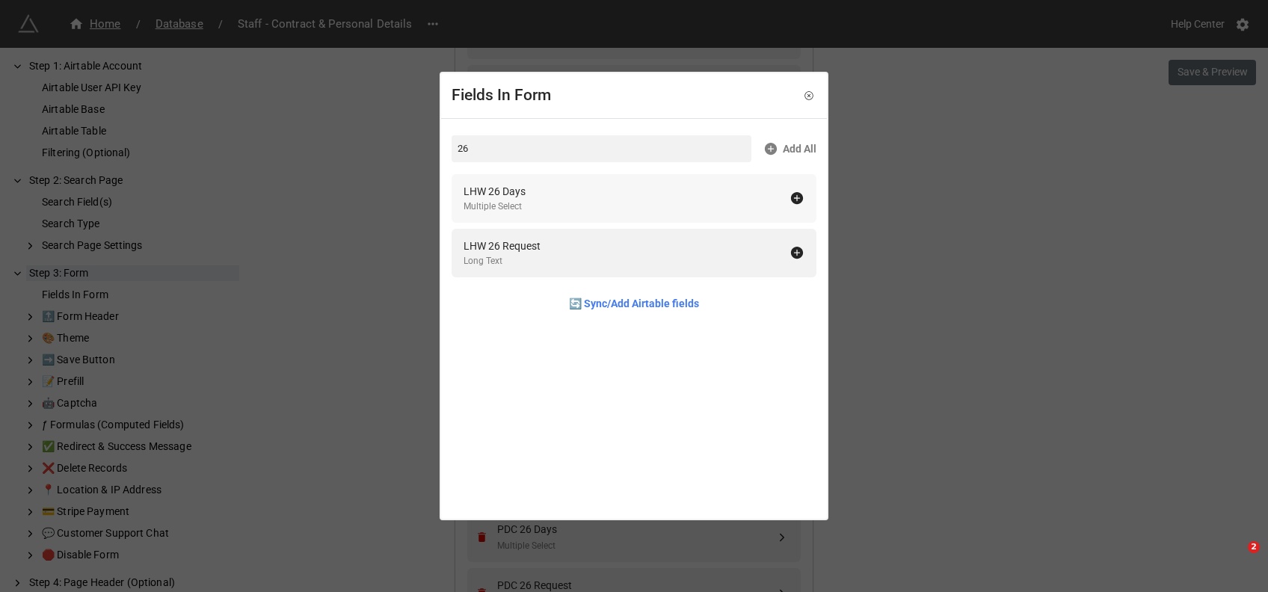
click at [515, 197] on div "LHW 26 Days" at bounding box center [494, 191] width 62 height 16
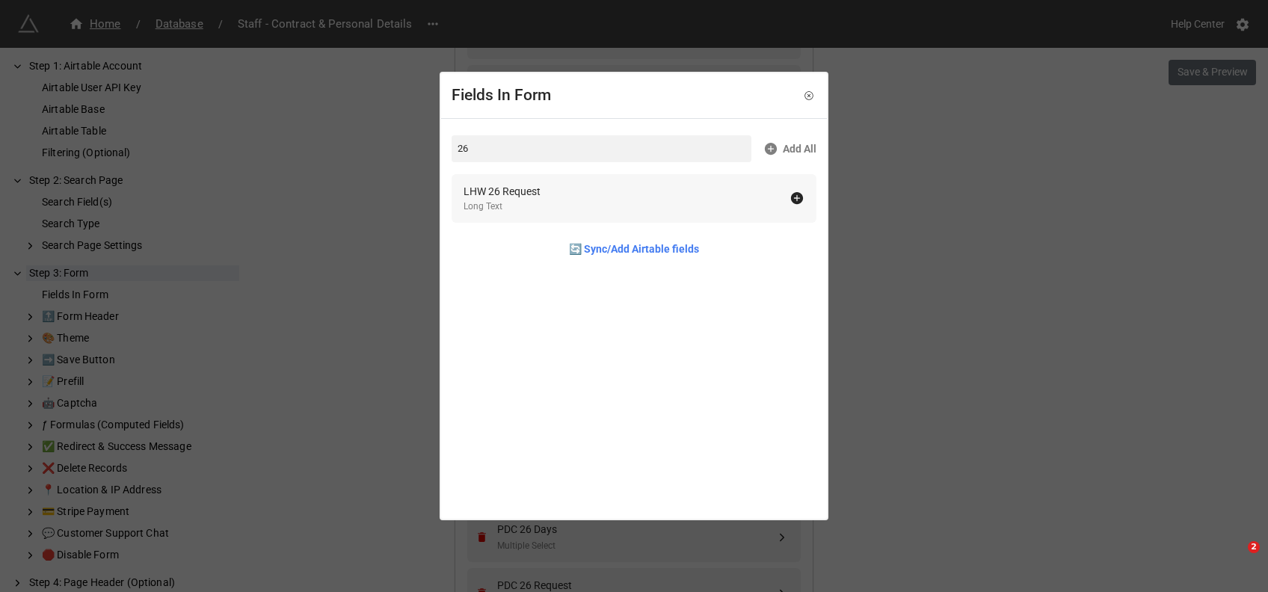
click at [516, 194] on div "LHW 26 Request" at bounding box center [501, 191] width 77 height 16
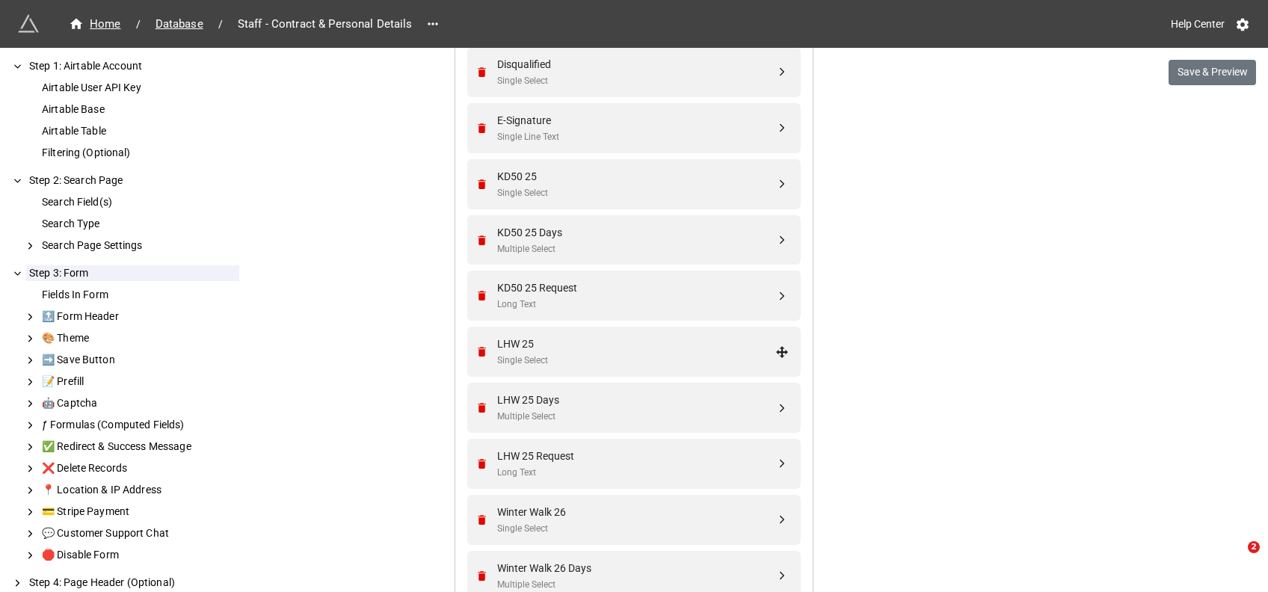
scroll to position [1944, 0]
click at [1203, 60] on button "Save & Preview" at bounding box center [1211, 72] width 87 height 25
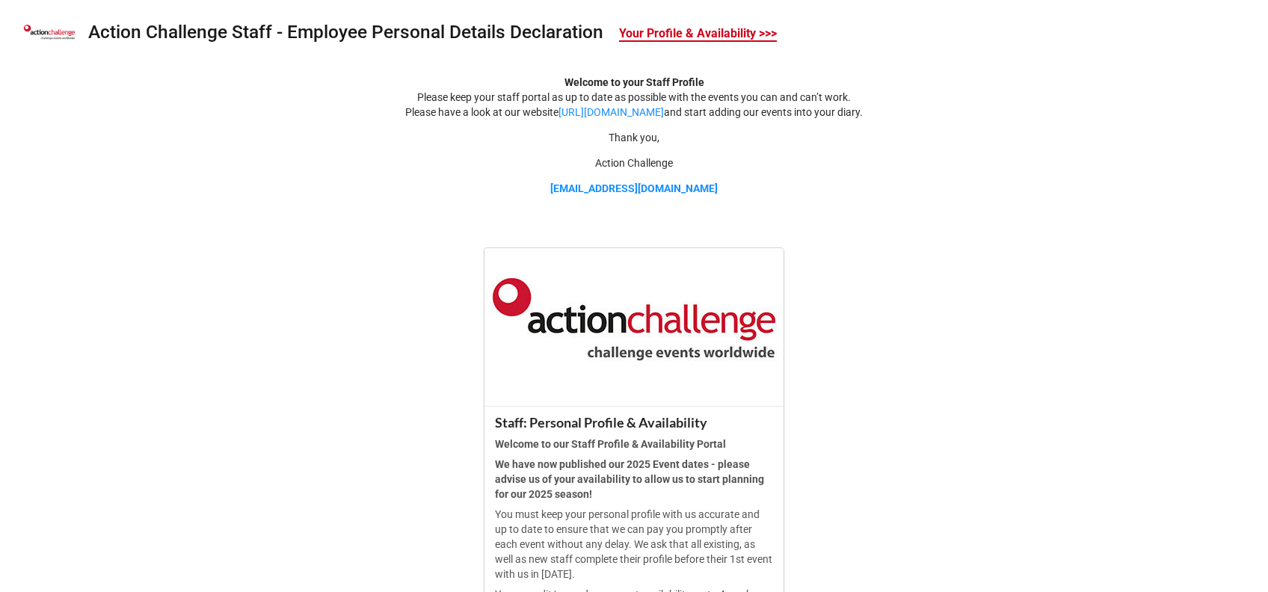
scroll to position [455, 0]
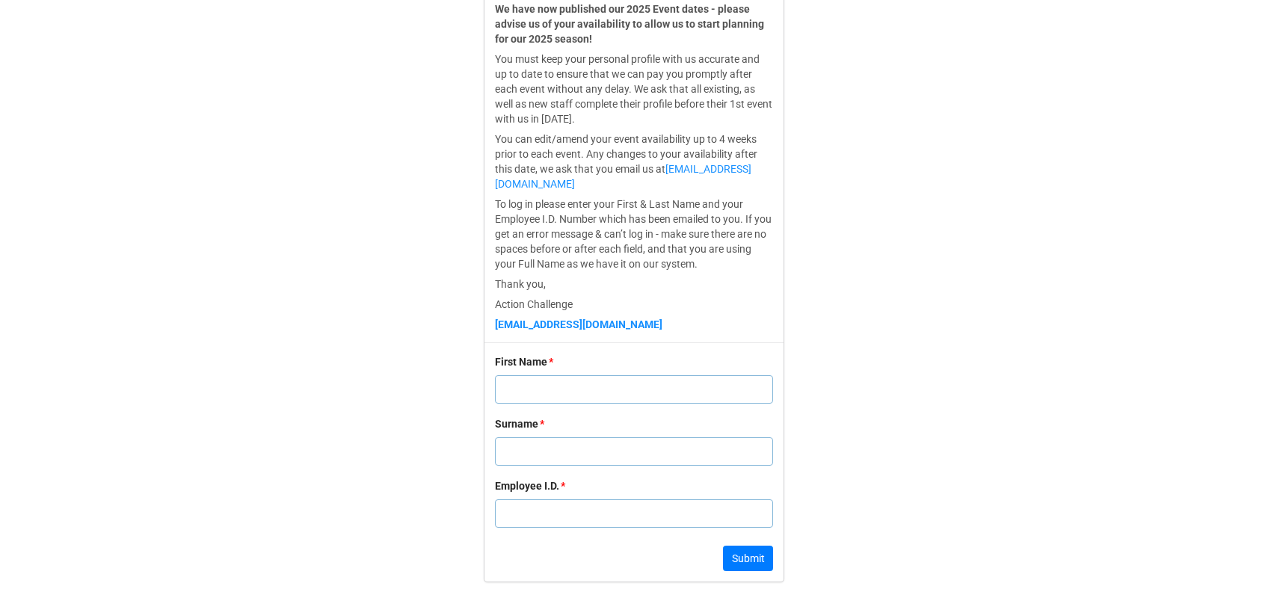
click at [521, 387] on input "text" at bounding box center [634, 389] width 278 height 28
type input "a"
type input "A"
type input "m"
click at [521, 387] on input "A" at bounding box center [634, 389] width 278 height 28
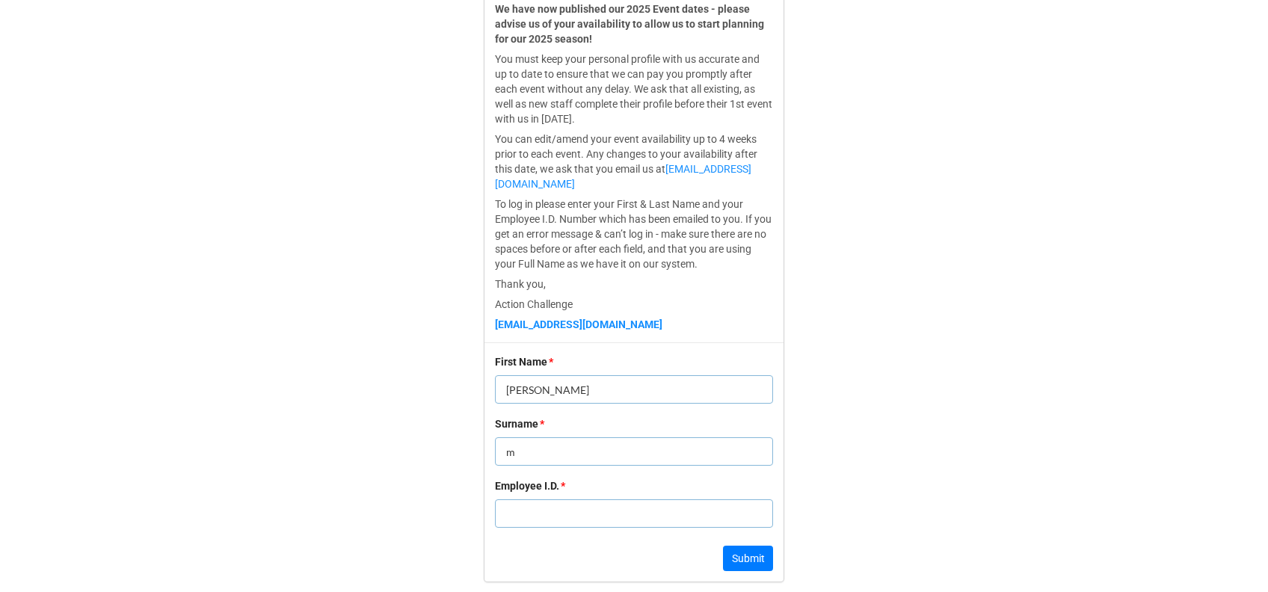
type input "[PERSON_NAME]"
type input "Hawser"
type input "1"
click button "Submit" at bounding box center [748, 558] width 50 height 25
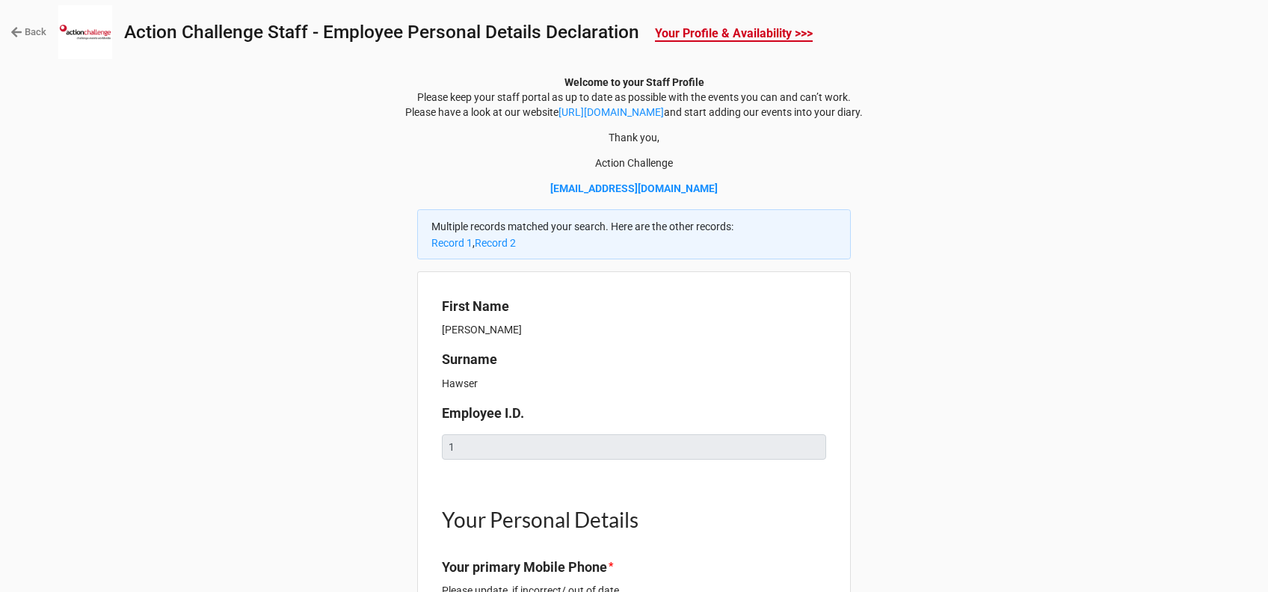
type textarea "x"
